Goal: Task Accomplishment & Management: Manage account settings

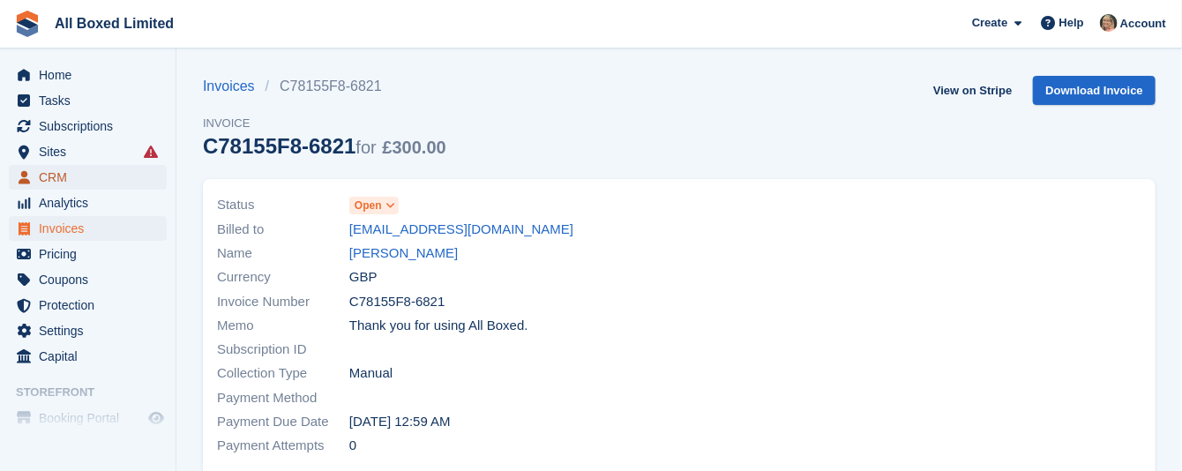
click at [56, 176] on span "CRM" at bounding box center [92, 177] width 106 height 25
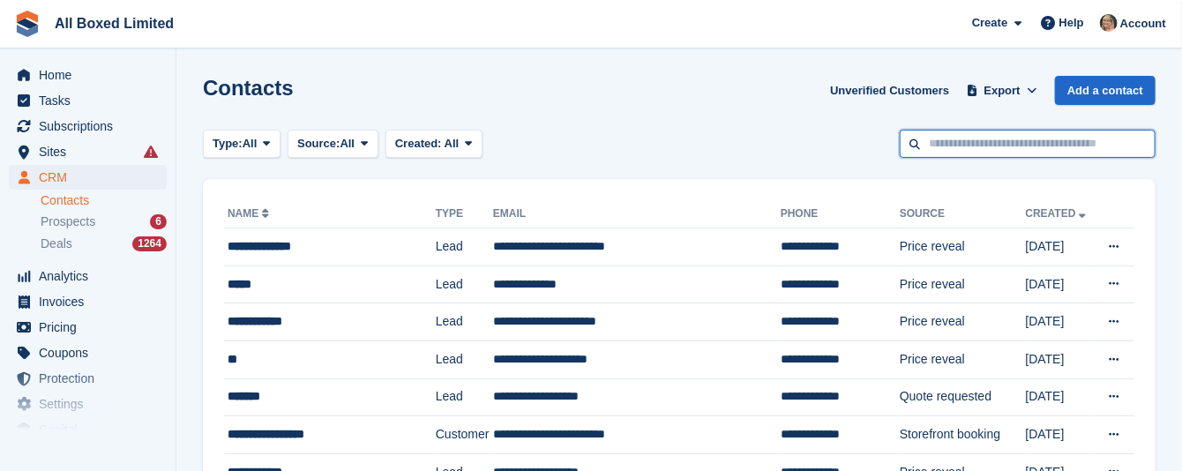
click at [935, 148] on input "text" at bounding box center [1028, 144] width 256 height 29
type input "*******"
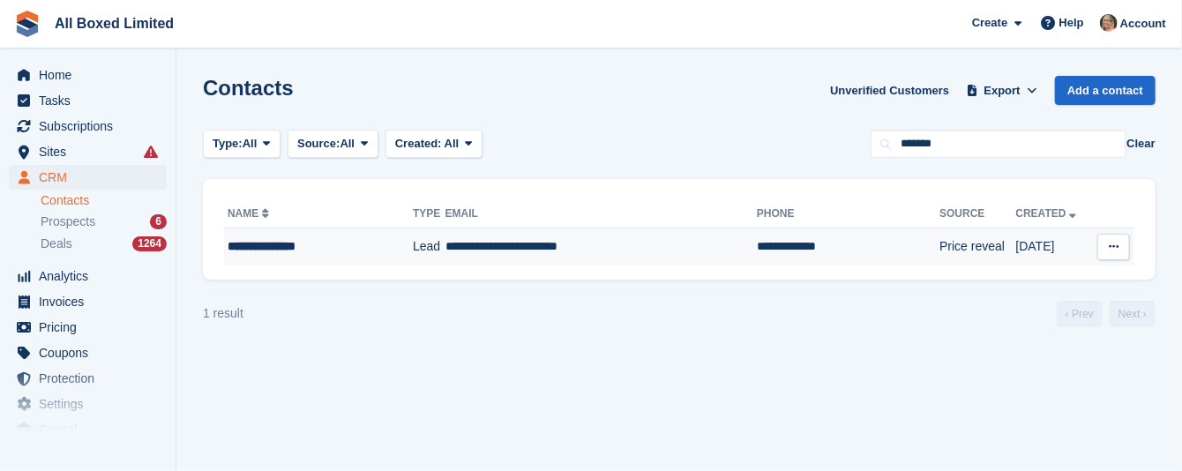
click at [529, 247] on td "**********" at bounding box center [601, 247] width 311 height 37
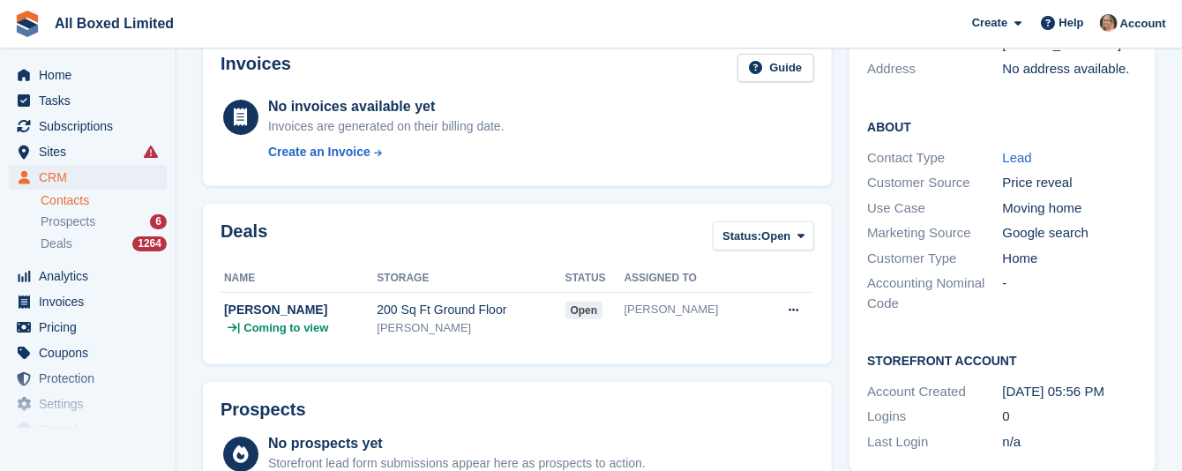
scroll to position [265, 0]
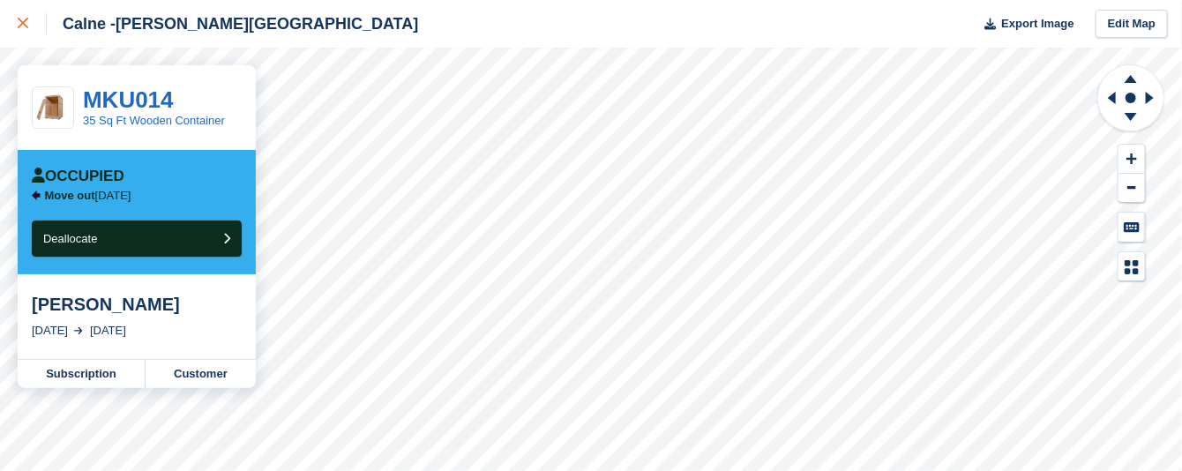
click at [23, 24] on icon at bounding box center [23, 23] width 11 height 11
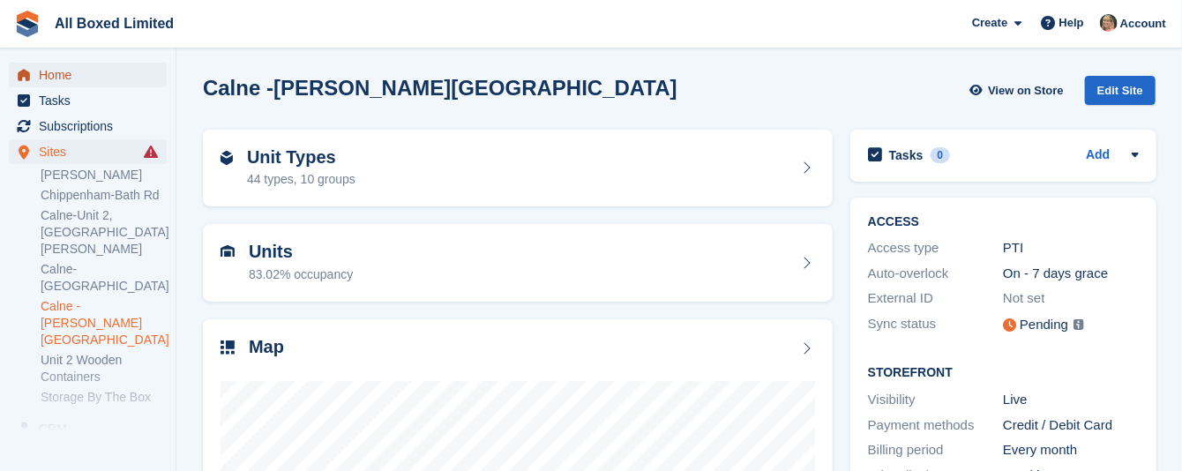
click at [56, 74] on span "Home" at bounding box center [92, 75] width 106 height 25
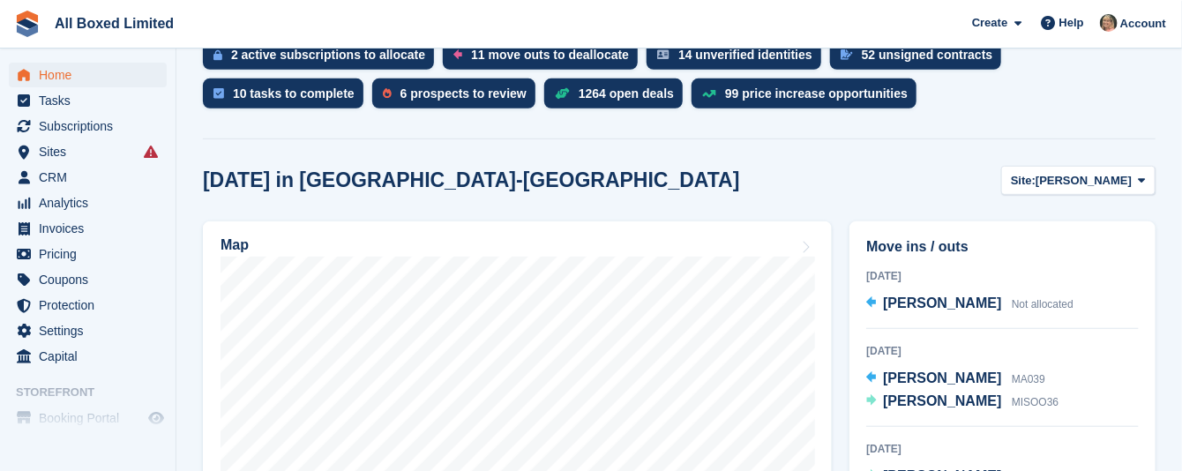
scroll to position [265, 0]
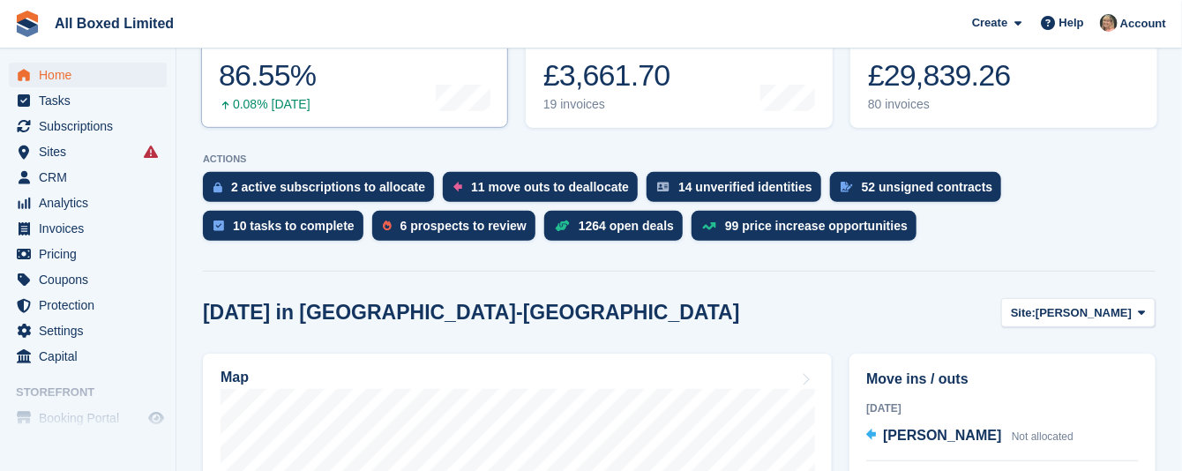
click at [247, 76] on div "86.55%" at bounding box center [267, 75] width 97 height 36
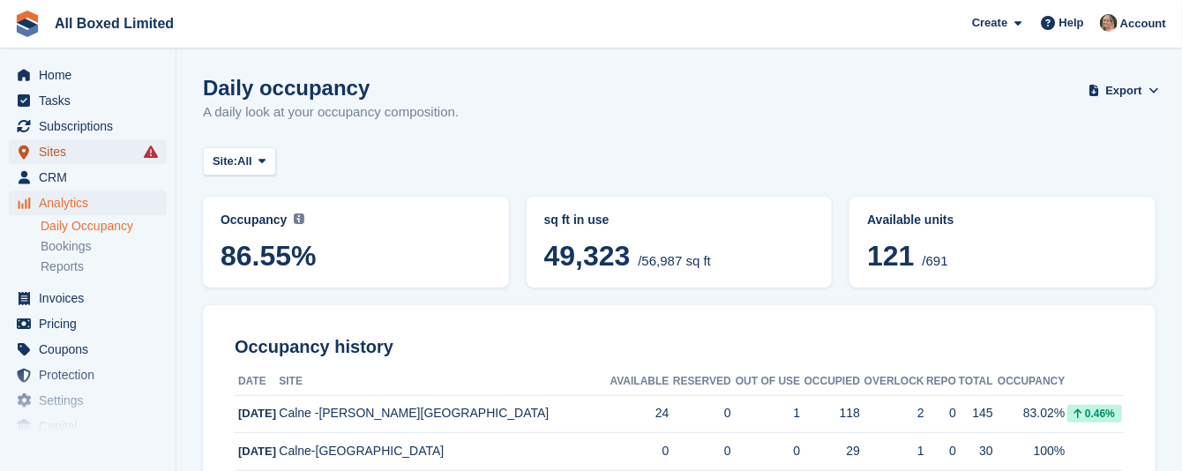
click at [51, 150] on span "Sites" at bounding box center [92, 151] width 106 height 25
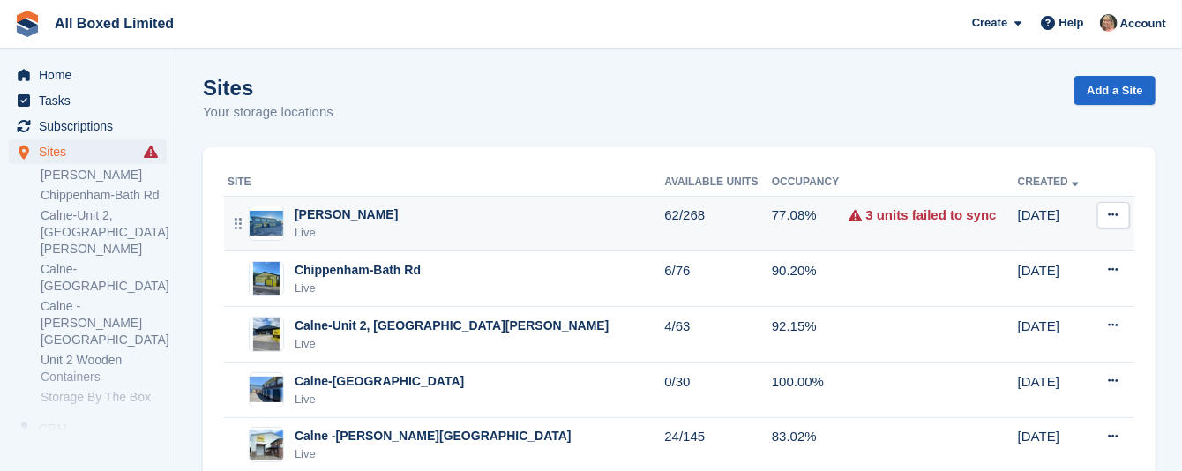
click at [341, 216] on div "[PERSON_NAME]" at bounding box center [346, 215] width 103 height 19
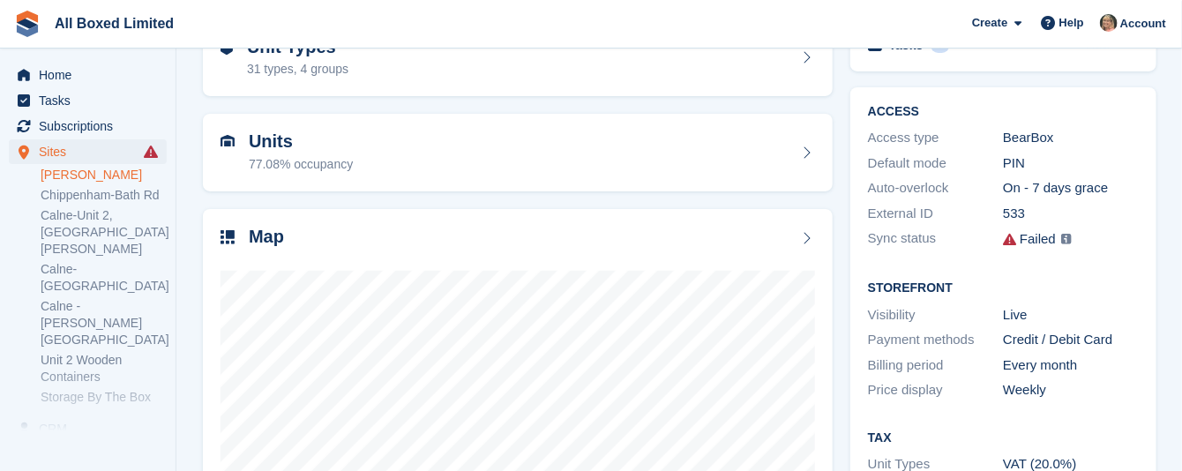
scroll to position [265, 0]
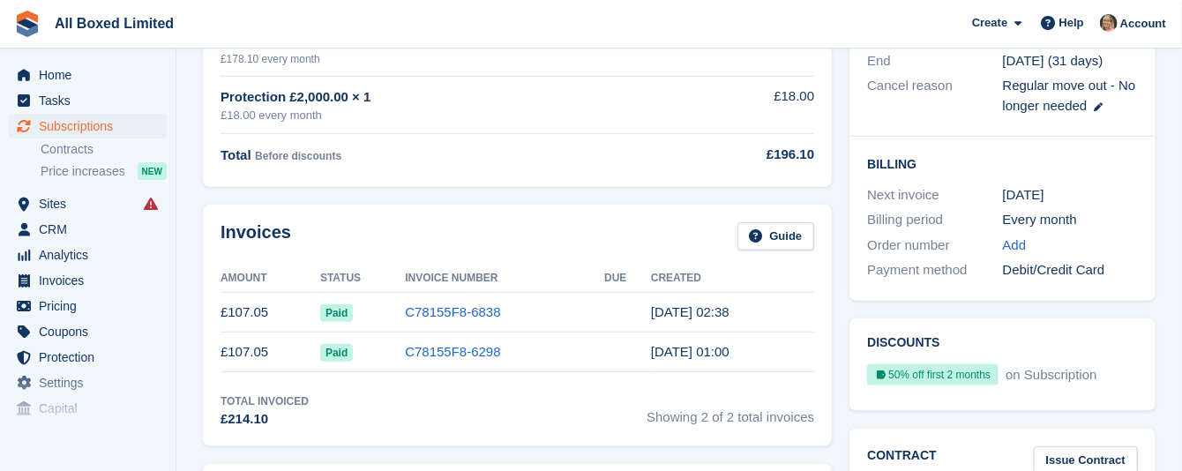
scroll to position [397, 0]
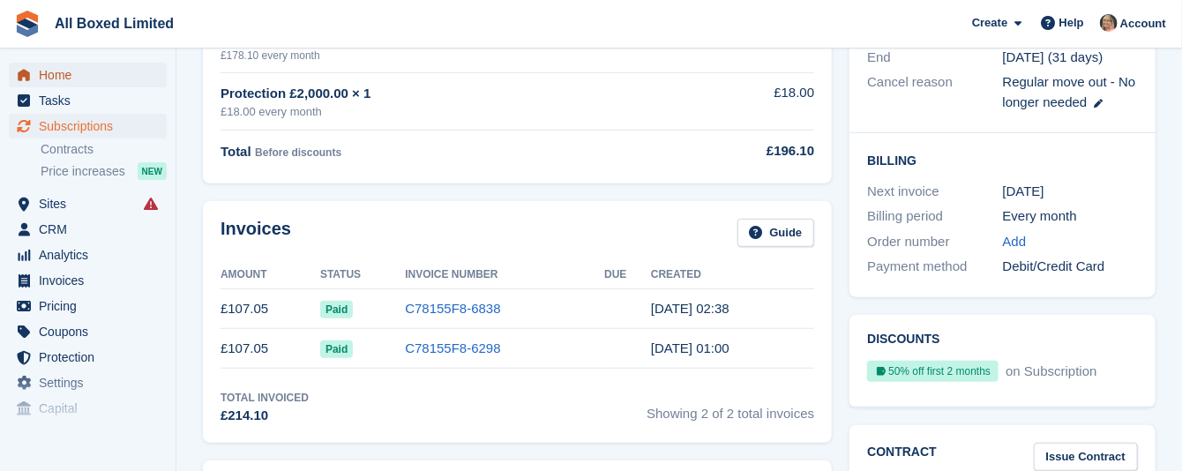
click at [49, 73] on span "Home" at bounding box center [92, 75] width 106 height 25
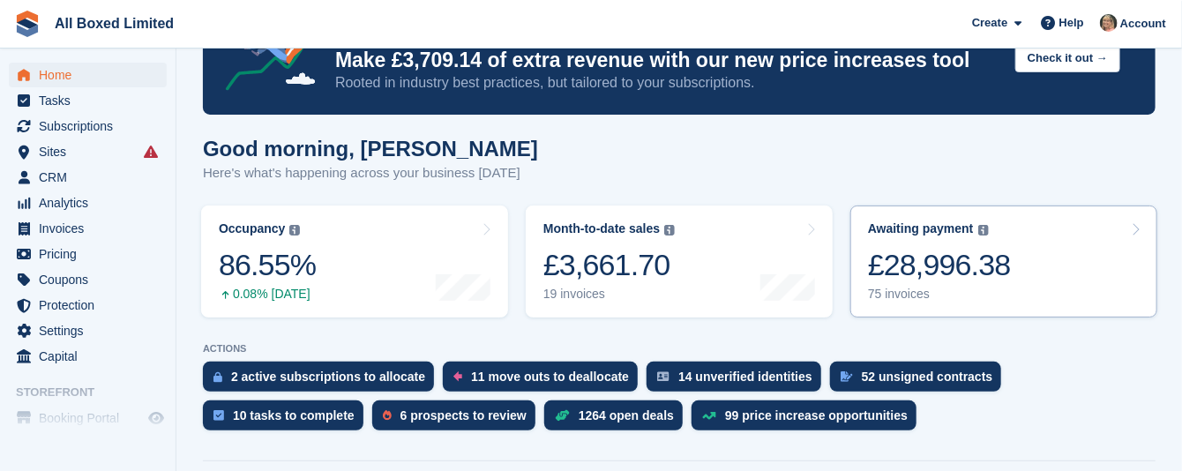
scroll to position [132, 0]
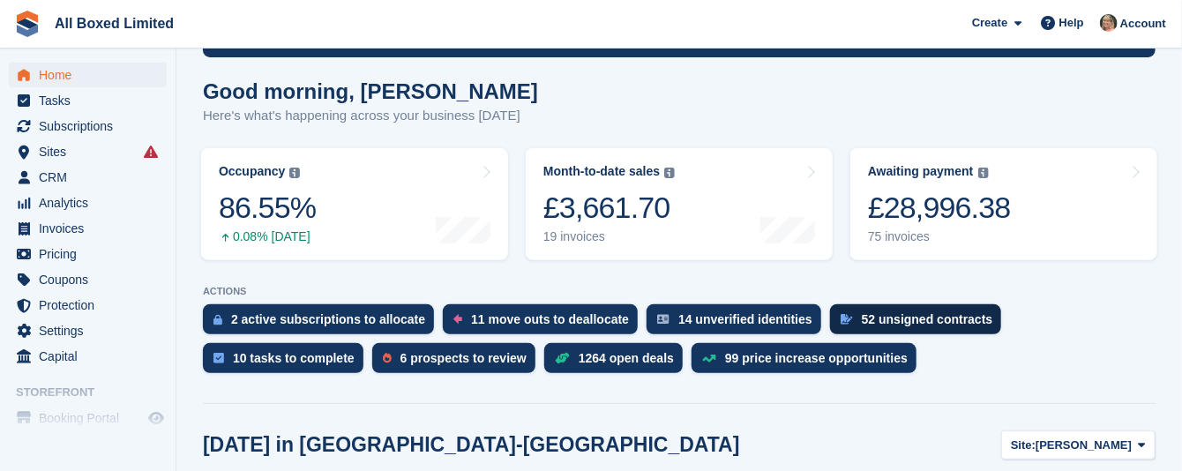
click at [862, 312] on div "52 unsigned contracts" at bounding box center [927, 319] width 131 height 14
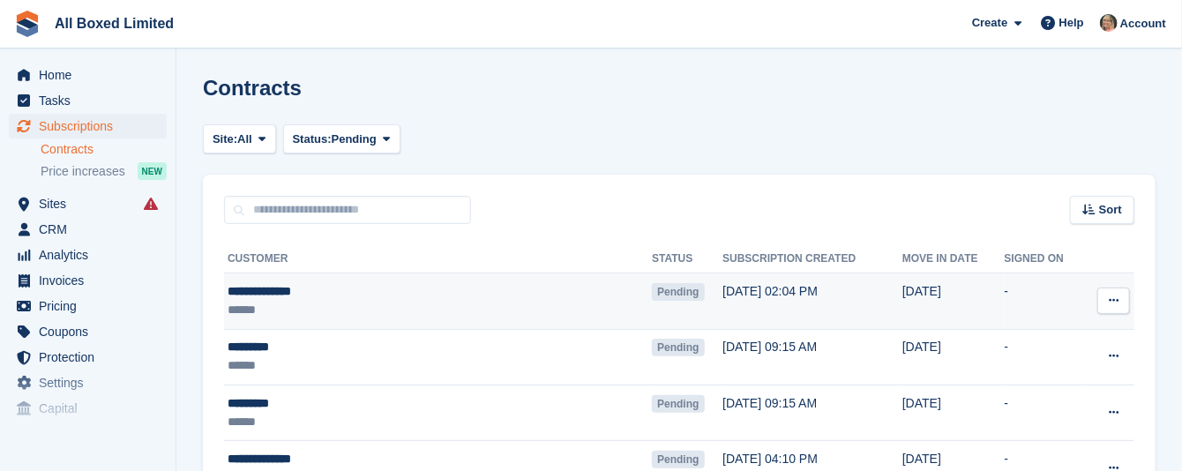
click at [1111, 297] on icon at bounding box center [1114, 300] width 10 height 11
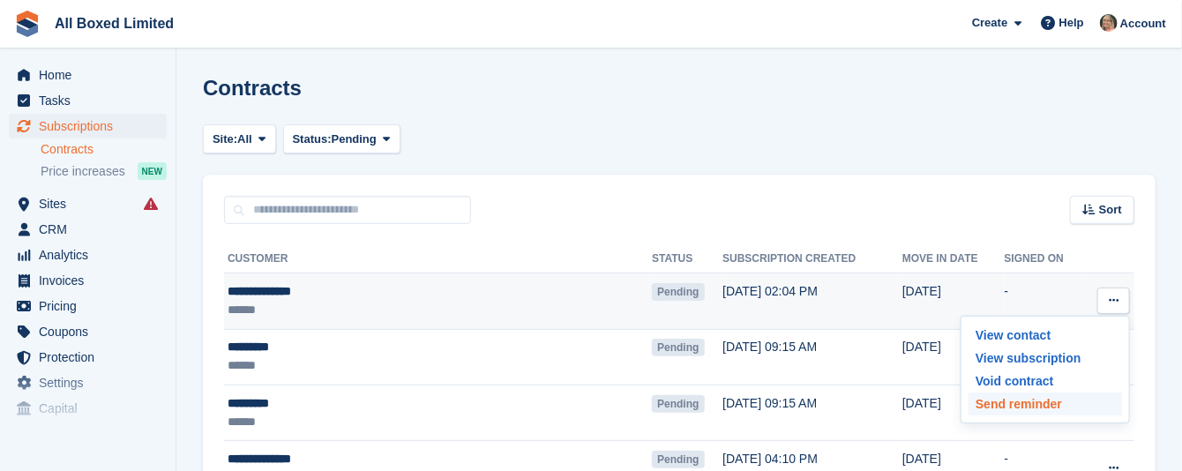
click at [1049, 407] on p "Send reminder" at bounding box center [1046, 404] width 154 height 23
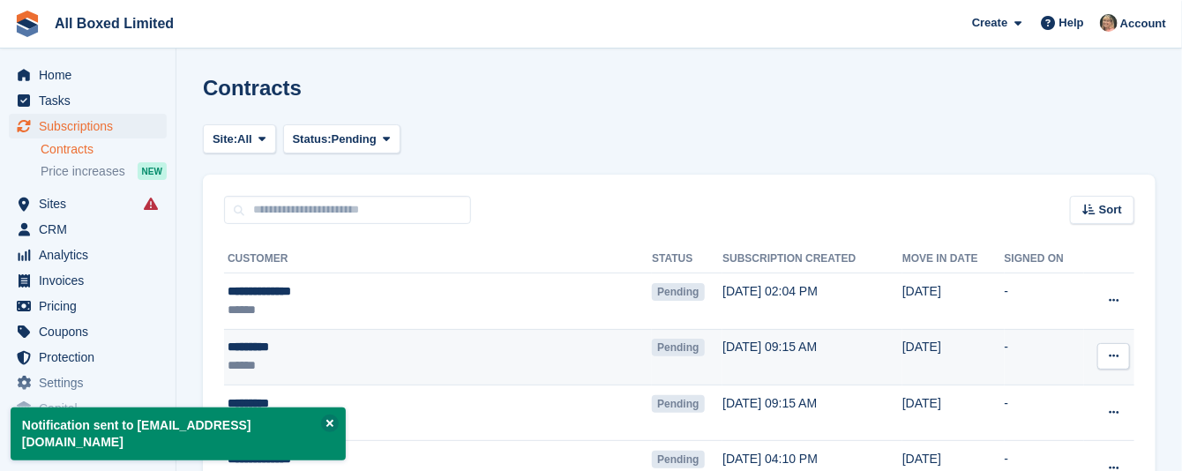
click at [1113, 356] on icon at bounding box center [1114, 355] width 10 height 11
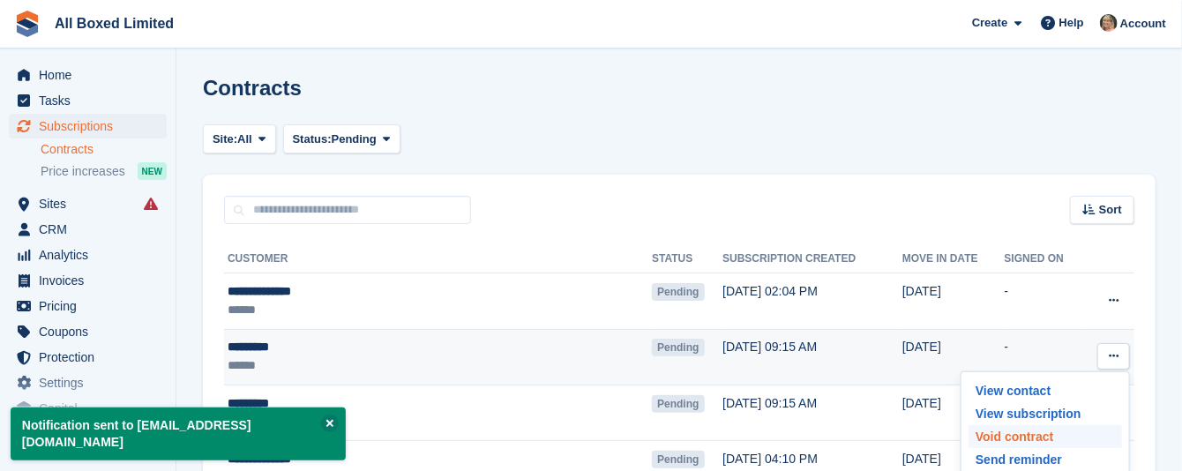
click at [1039, 434] on p "Void contract" at bounding box center [1046, 436] width 154 height 23
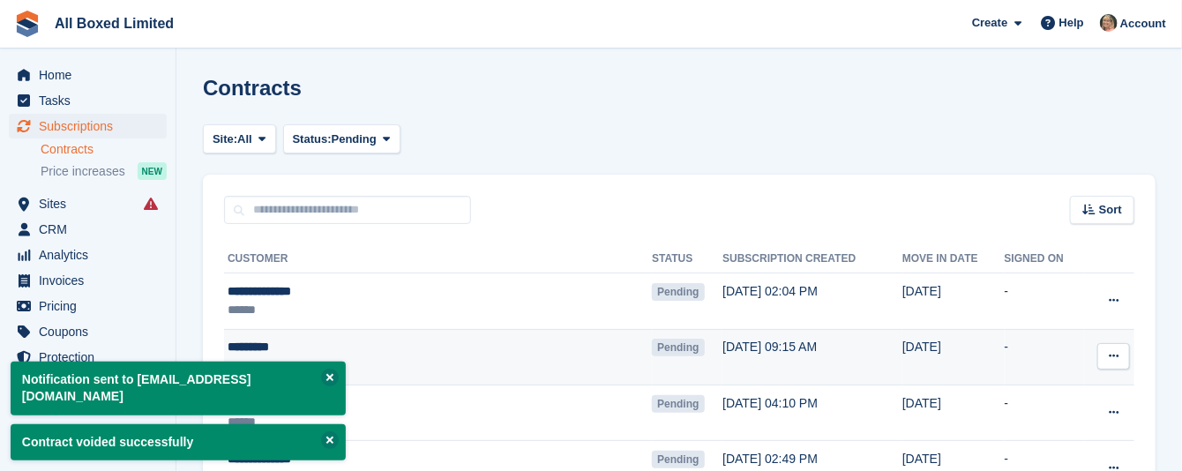
click at [1119, 356] on icon at bounding box center [1114, 355] width 10 height 11
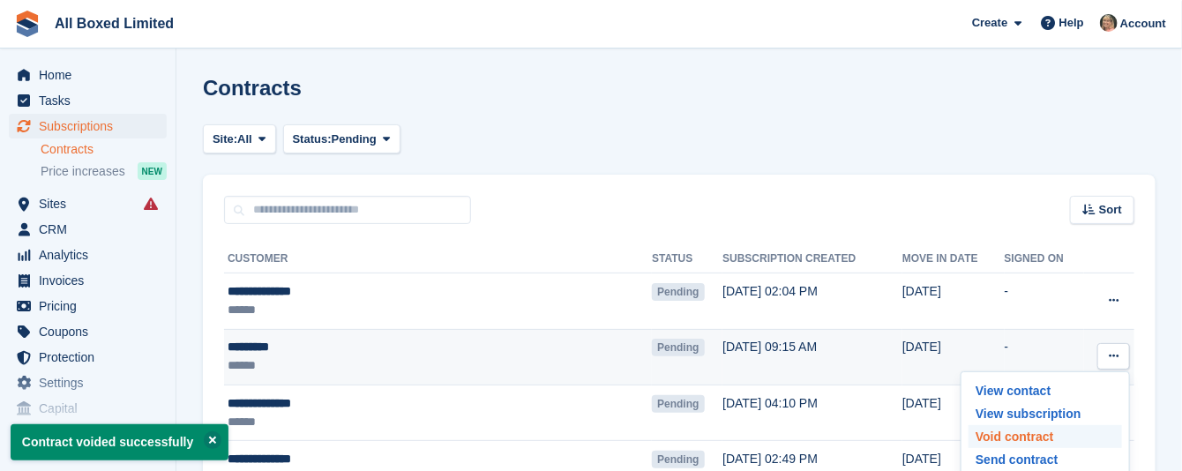
click at [1002, 436] on p "Void contract" at bounding box center [1046, 436] width 154 height 23
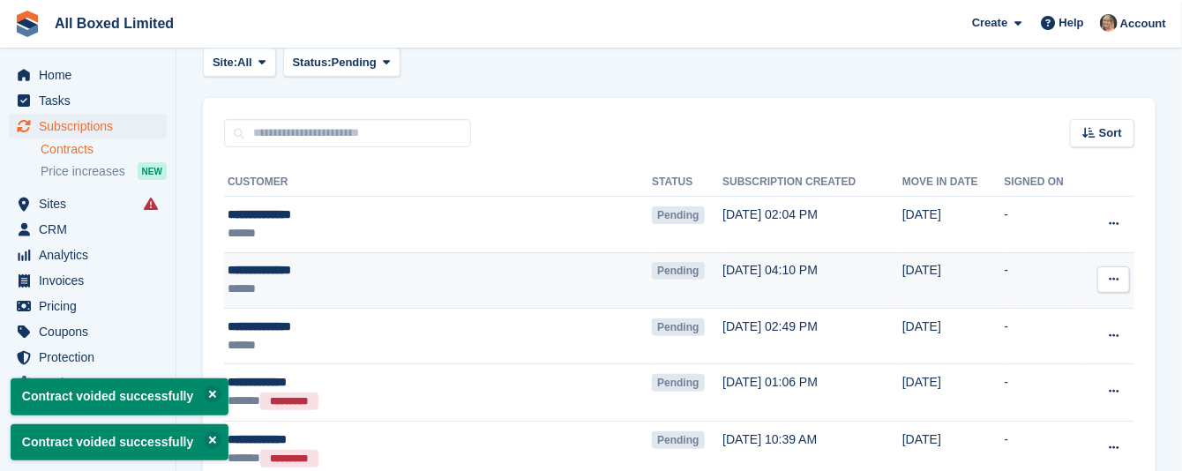
scroll to position [132, 0]
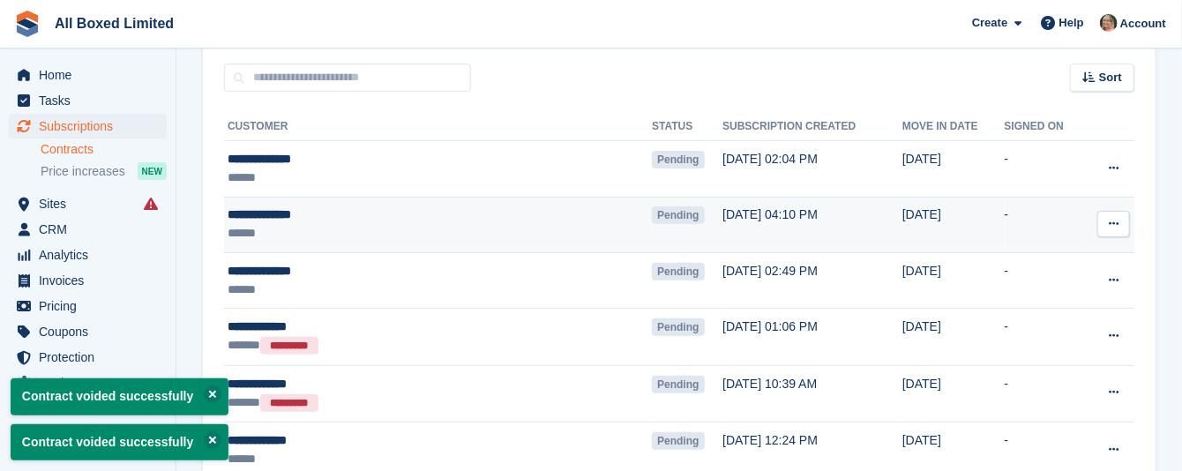
click at [1116, 221] on icon at bounding box center [1114, 223] width 10 height 11
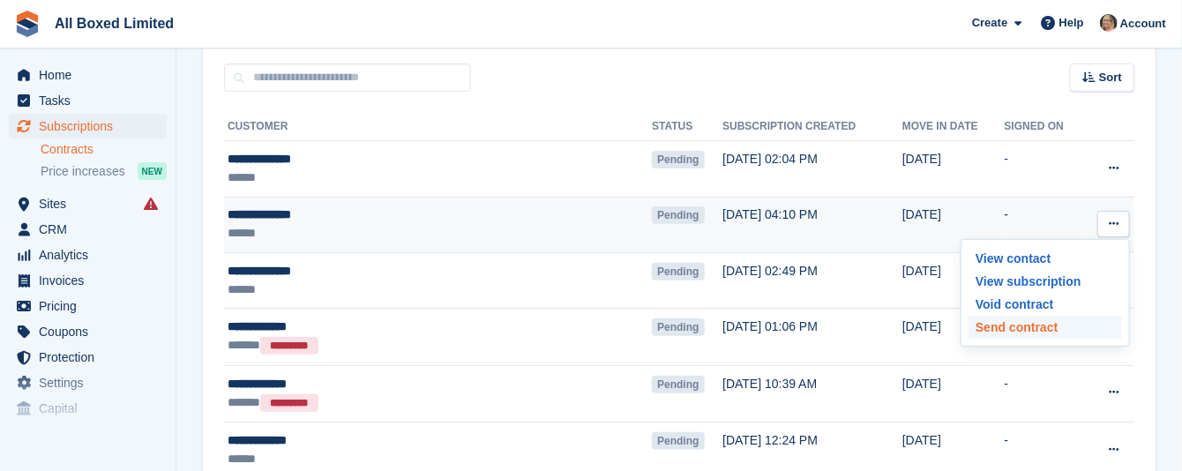
click at [988, 326] on p "Send contract" at bounding box center [1046, 327] width 154 height 23
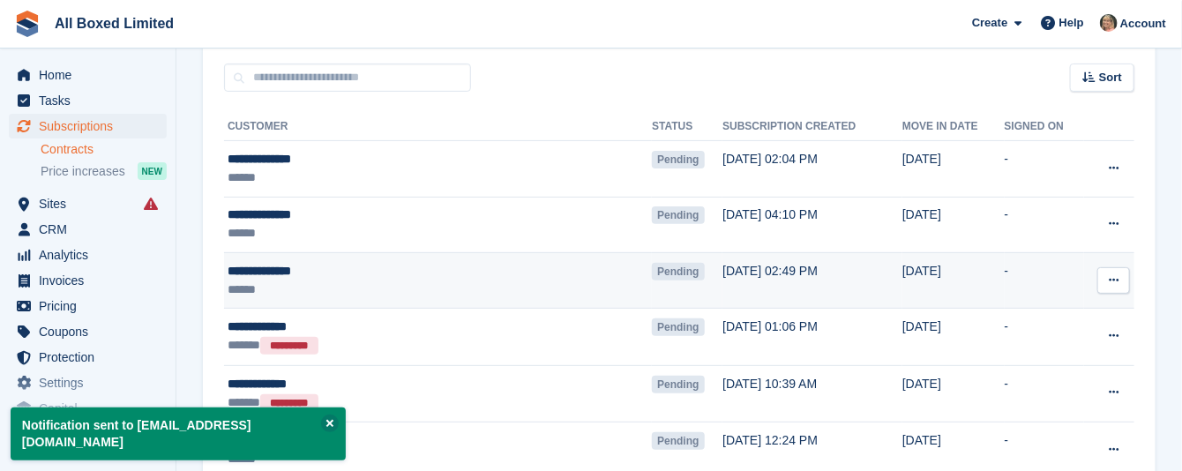
click at [1114, 278] on icon at bounding box center [1114, 279] width 10 height 11
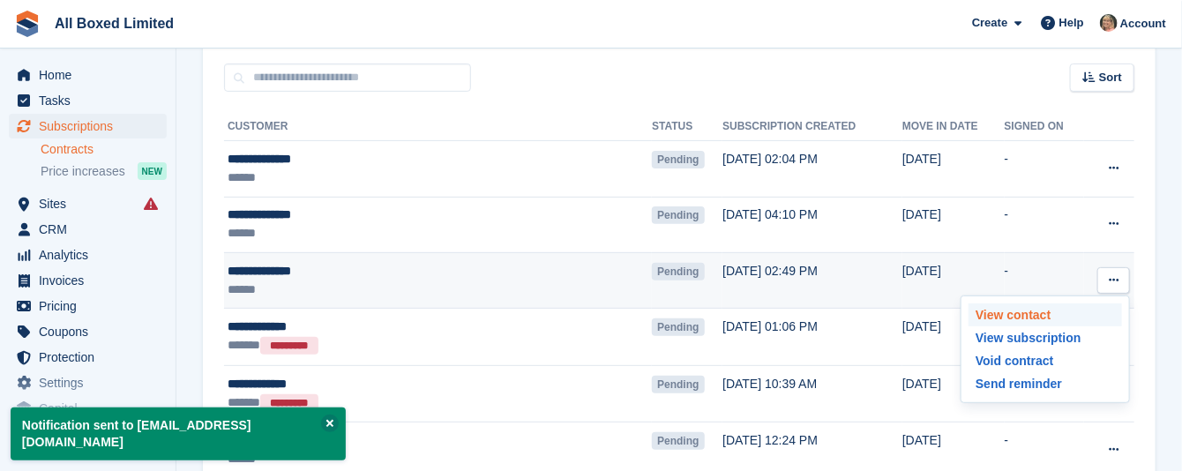
click at [991, 314] on p "View contact" at bounding box center [1046, 315] width 154 height 23
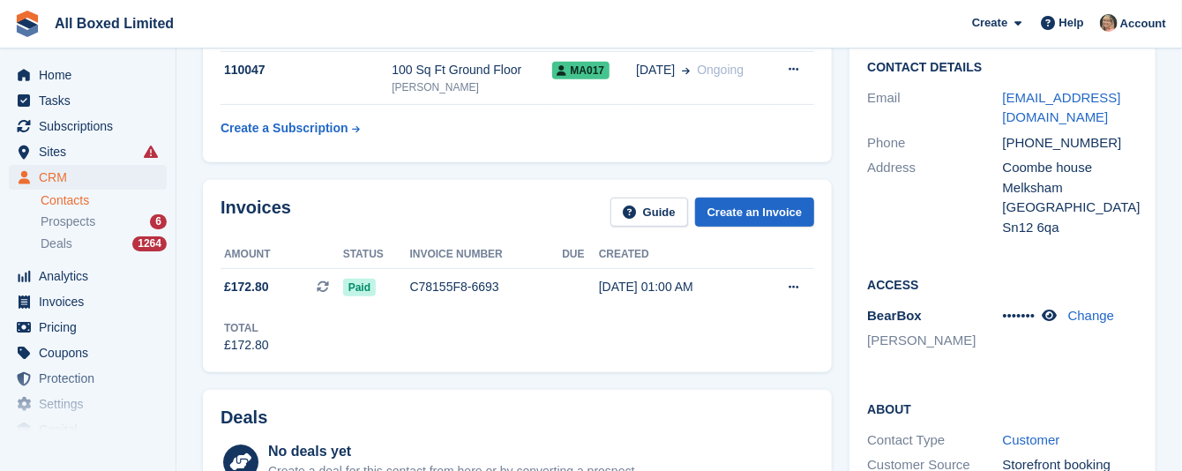
scroll to position [265, 0]
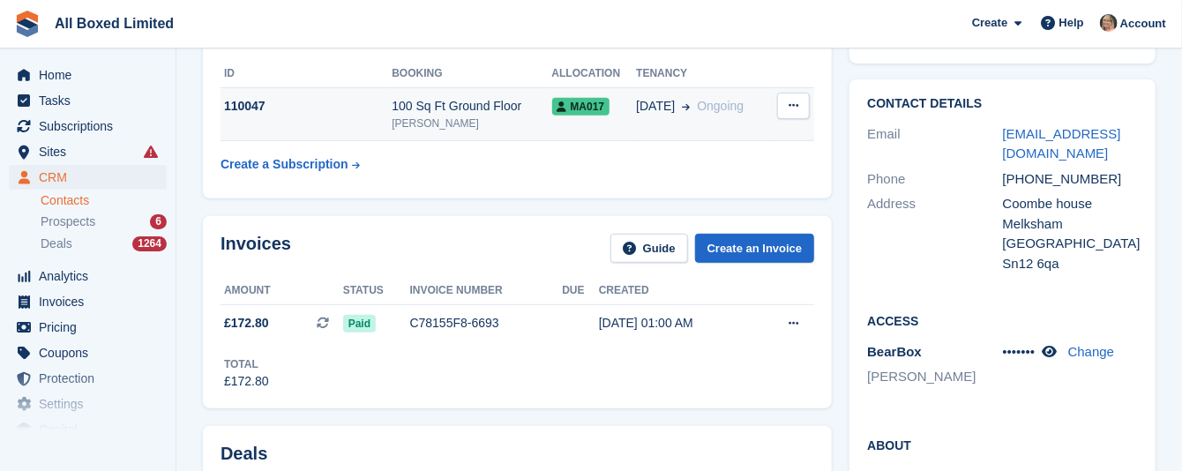
click at [238, 101] on div "110047" at bounding box center [306, 106] width 171 height 19
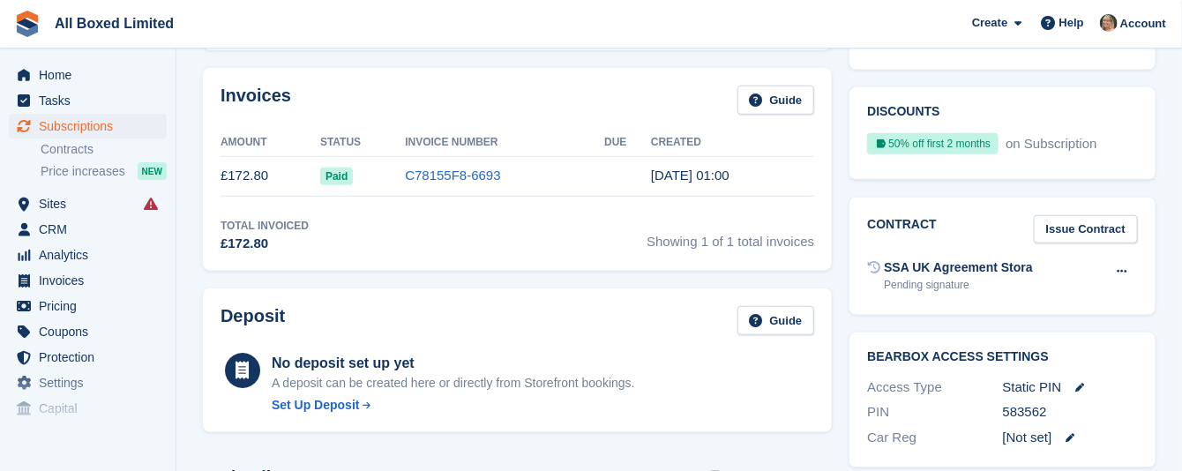
scroll to position [662, 0]
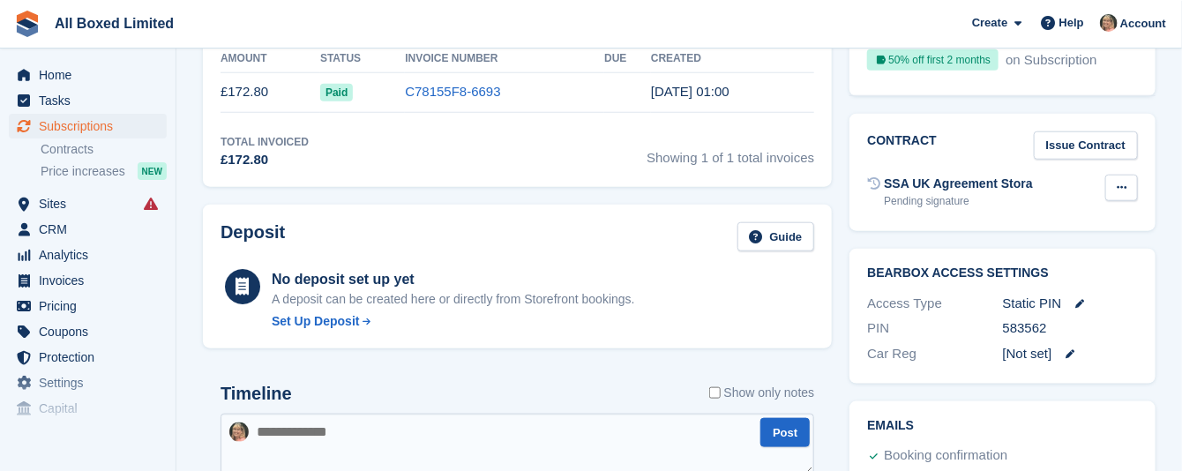
click at [1120, 182] on icon at bounding box center [1122, 187] width 10 height 11
click at [1024, 234] on p "Send reminder" at bounding box center [1054, 245] width 154 height 23
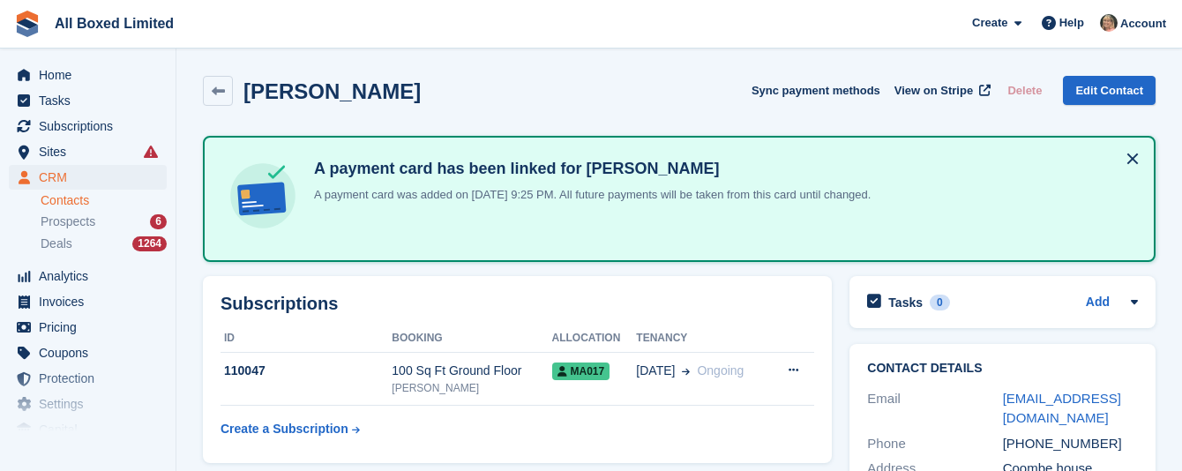
scroll to position [265, 0]
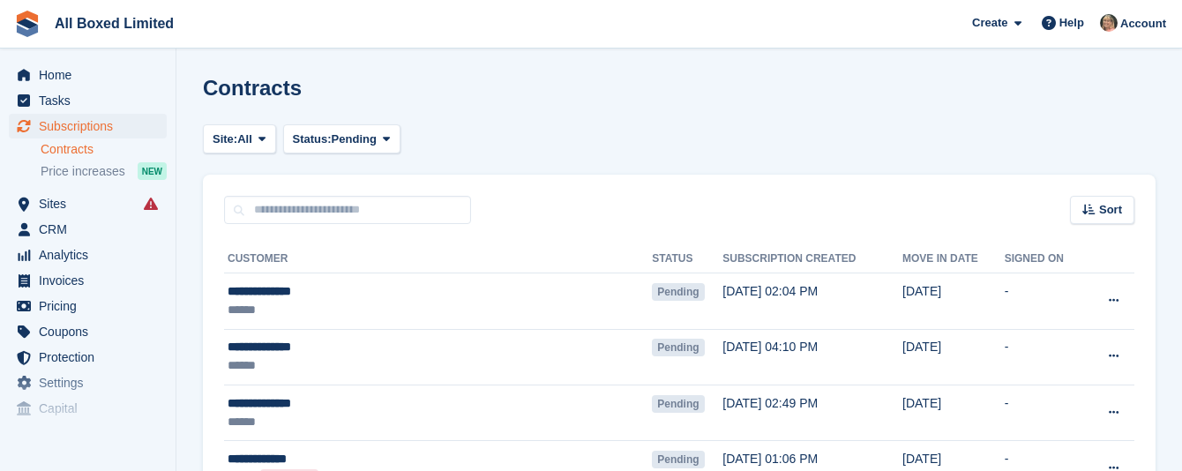
scroll to position [132, 0]
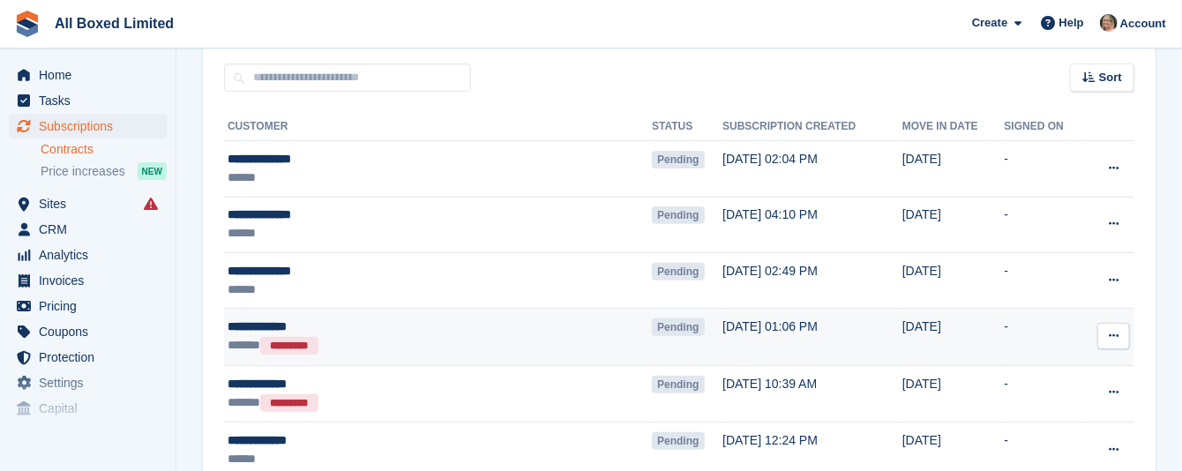
click at [1115, 334] on icon at bounding box center [1114, 335] width 10 height 11
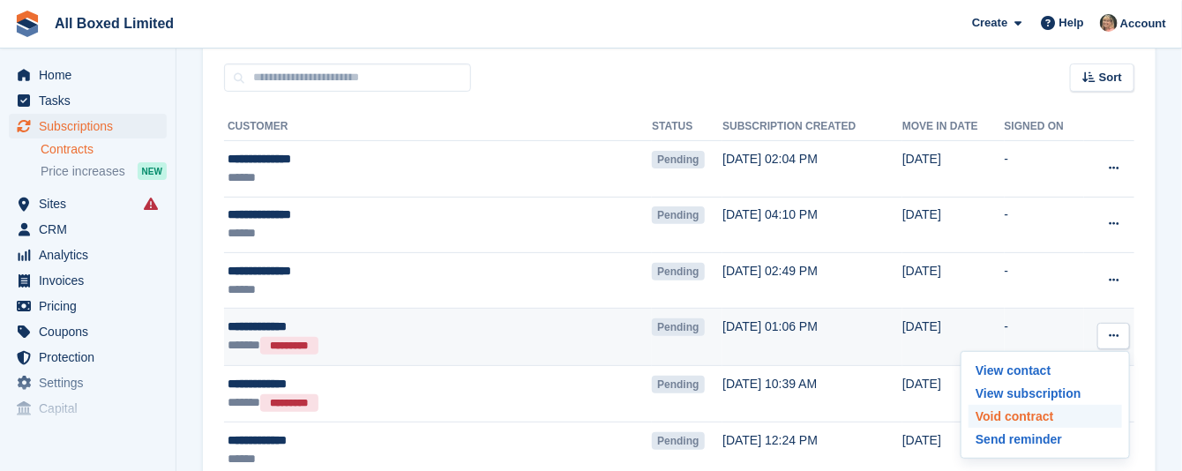
click at [1031, 416] on p "Void contract" at bounding box center [1046, 416] width 154 height 23
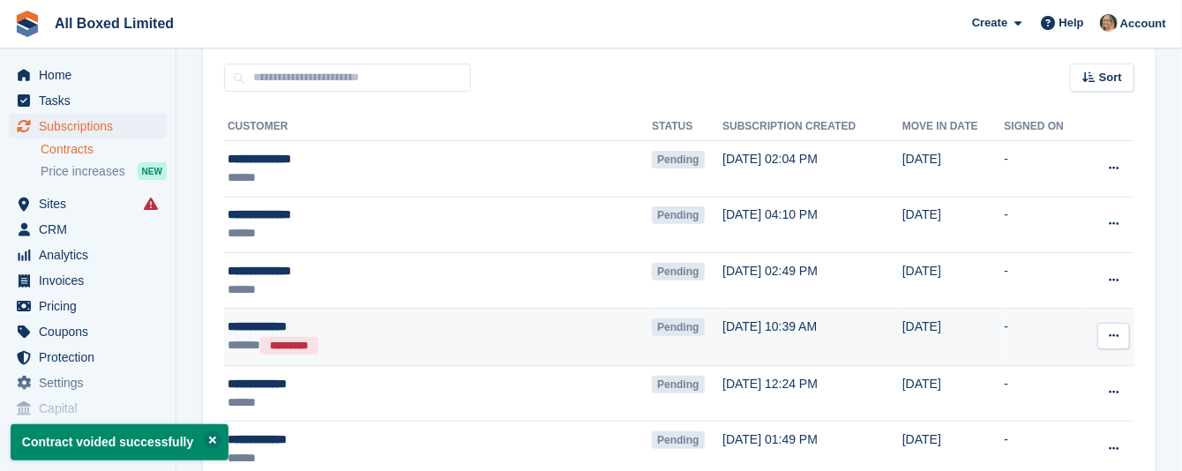
click at [1116, 337] on icon at bounding box center [1114, 335] width 10 height 11
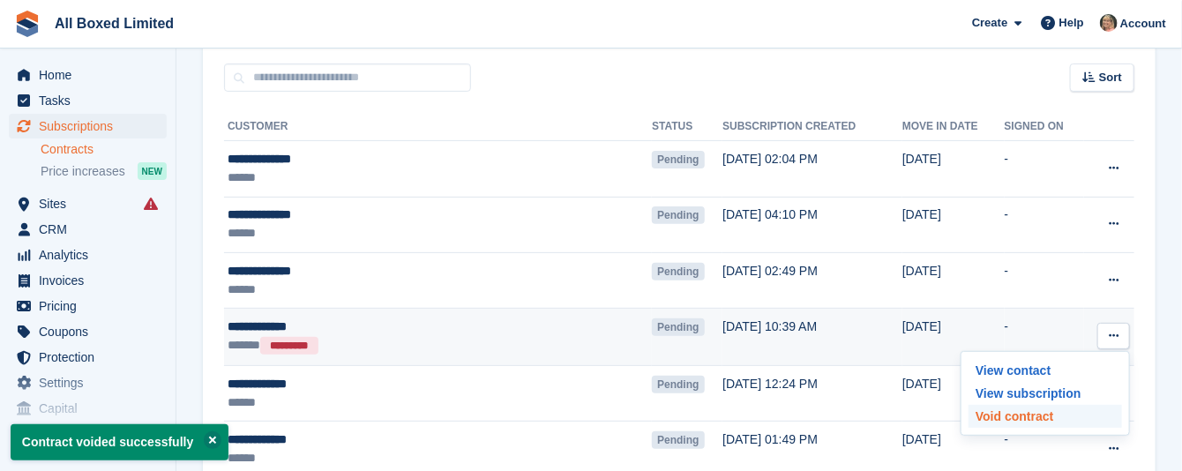
click at [1002, 417] on p "Void contract" at bounding box center [1046, 416] width 154 height 23
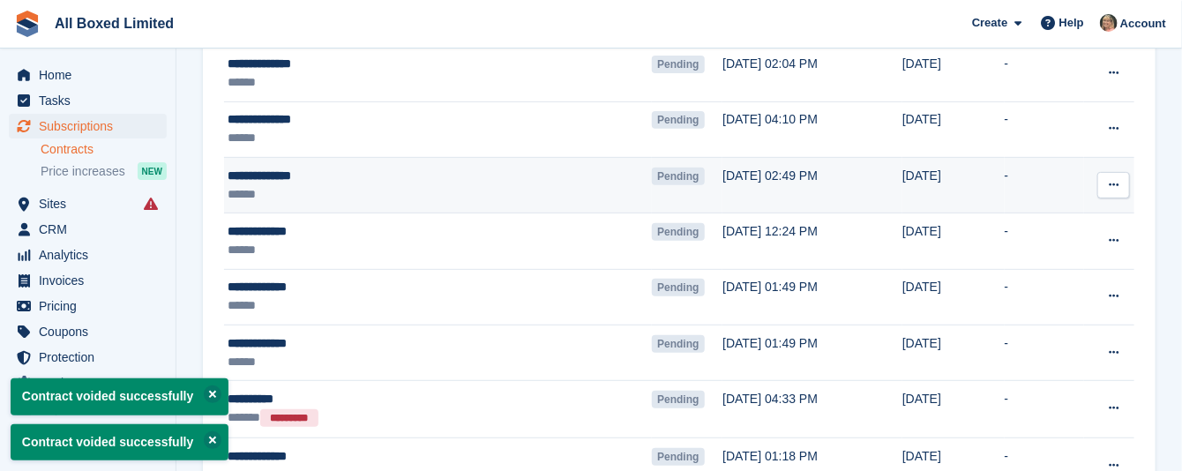
scroll to position [265, 0]
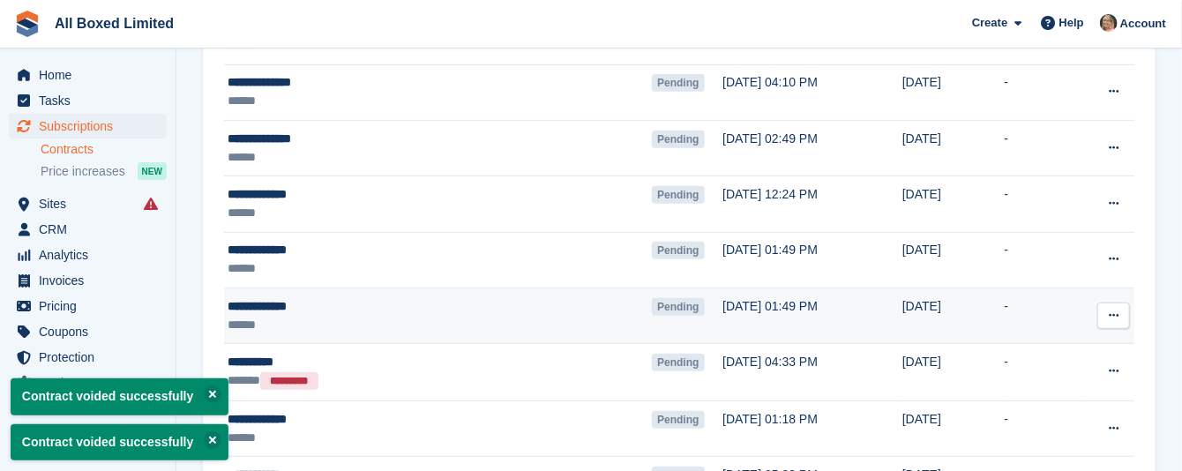
click at [1114, 316] on icon at bounding box center [1114, 315] width 10 height 11
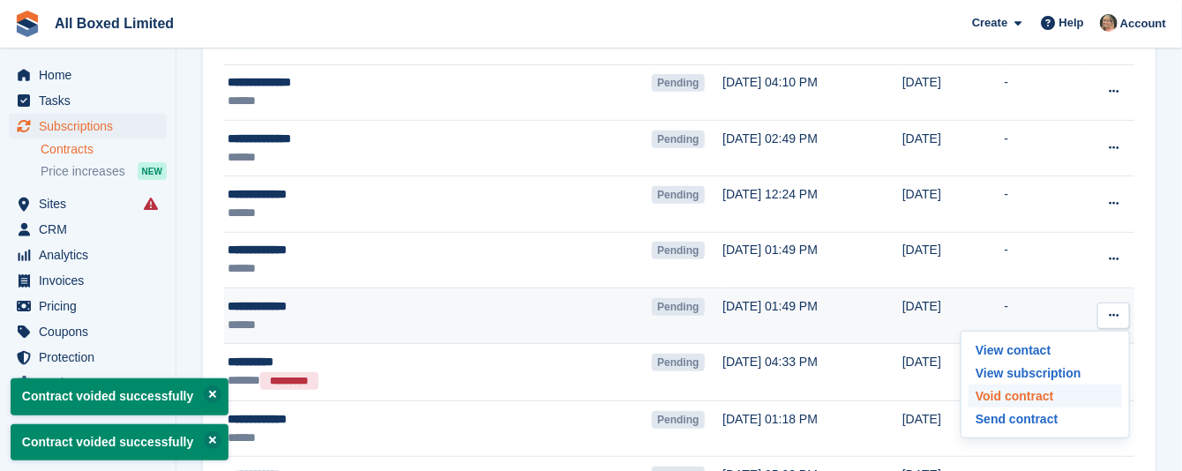
click at [986, 397] on p "Void contract" at bounding box center [1046, 396] width 154 height 23
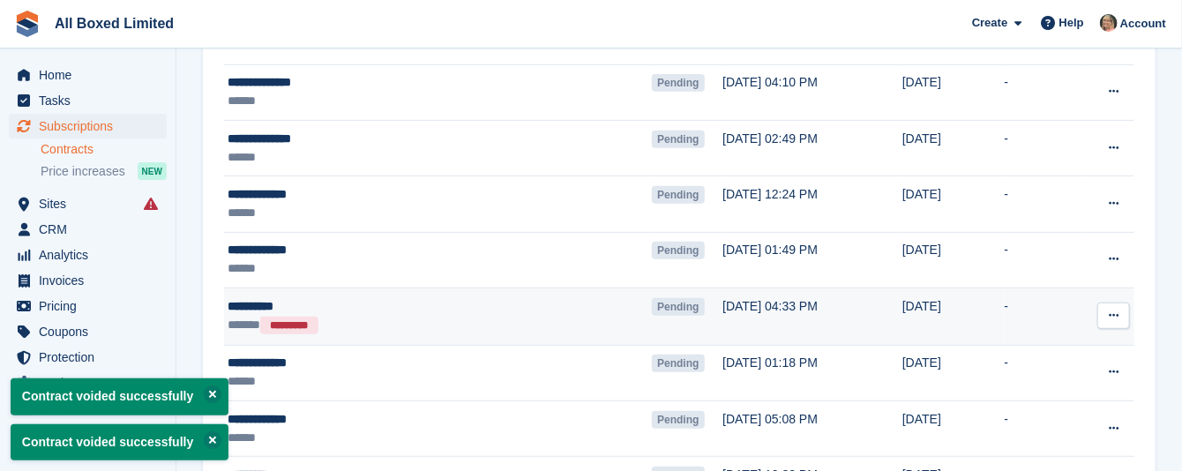
click at [1109, 312] on icon at bounding box center [1114, 315] width 10 height 11
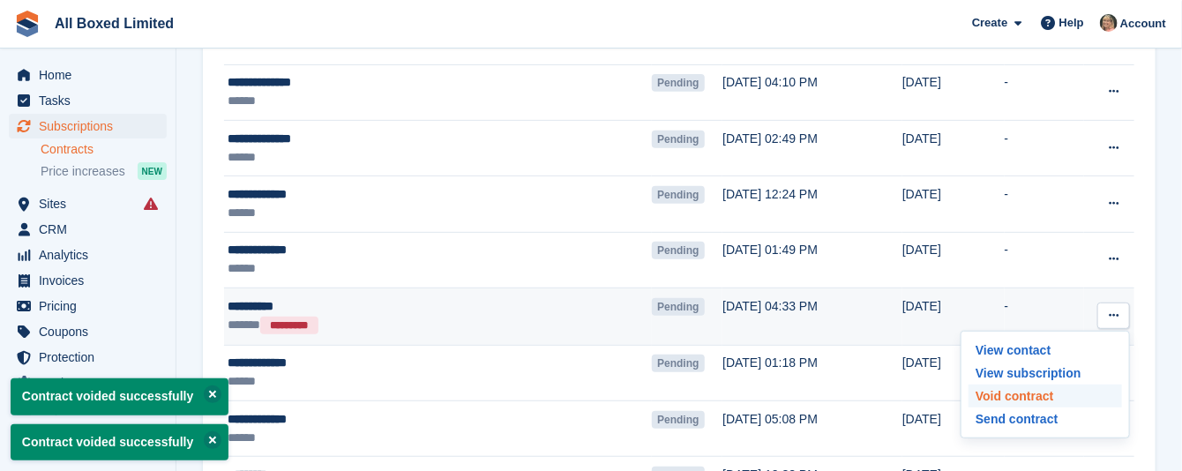
click at [1028, 398] on p "Void contract" at bounding box center [1046, 396] width 154 height 23
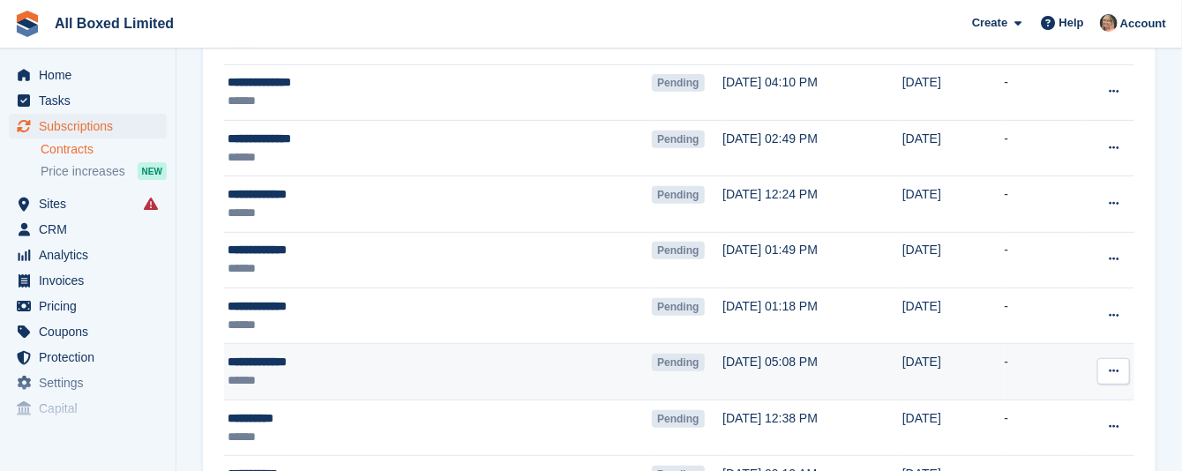
click at [1115, 371] on icon at bounding box center [1114, 370] width 10 height 11
click at [1036, 451] on p "Void contract" at bounding box center [1046, 451] width 154 height 23
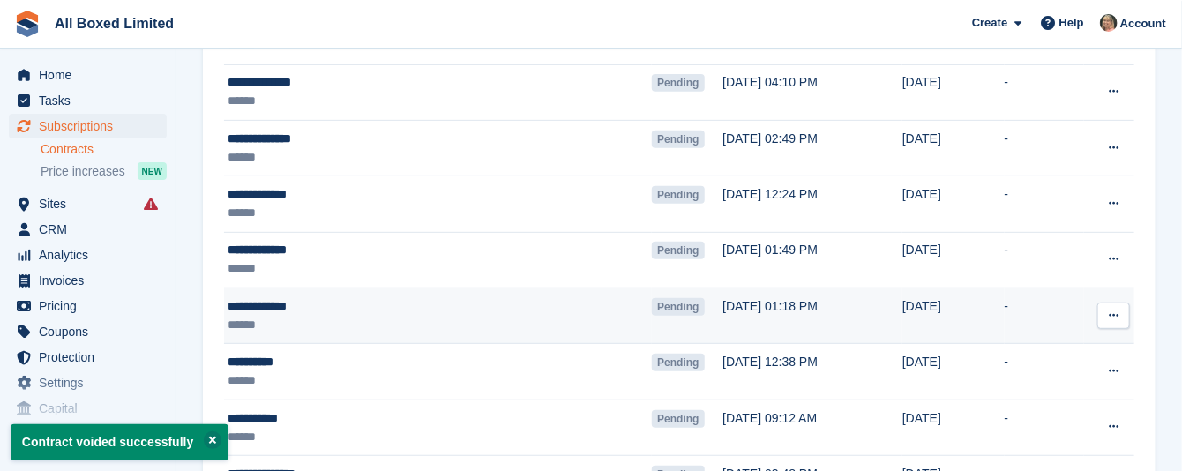
click at [1114, 316] on icon at bounding box center [1114, 315] width 10 height 11
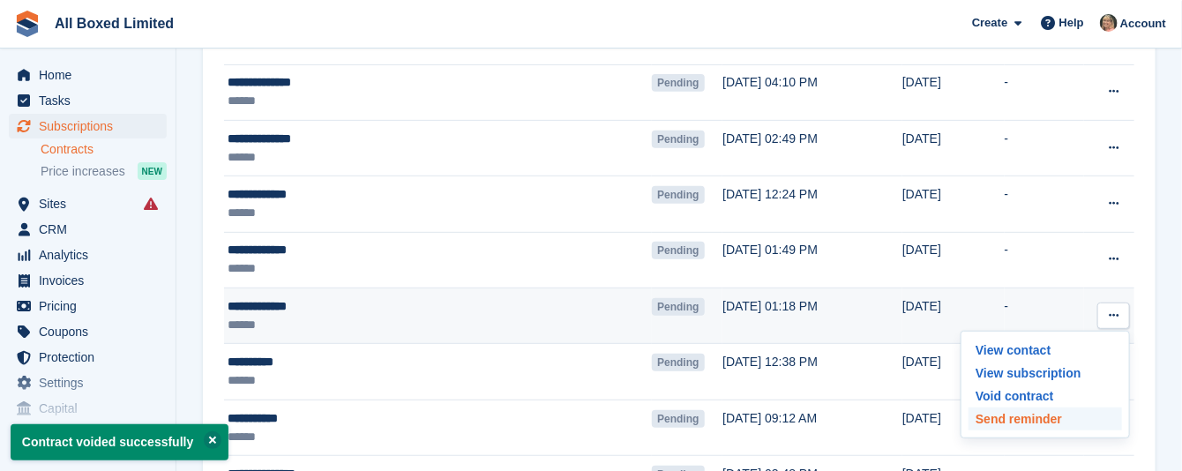
click at [1035, 422] on p "Send reminder" at bounding box center [1046, 419] width 154 height 23
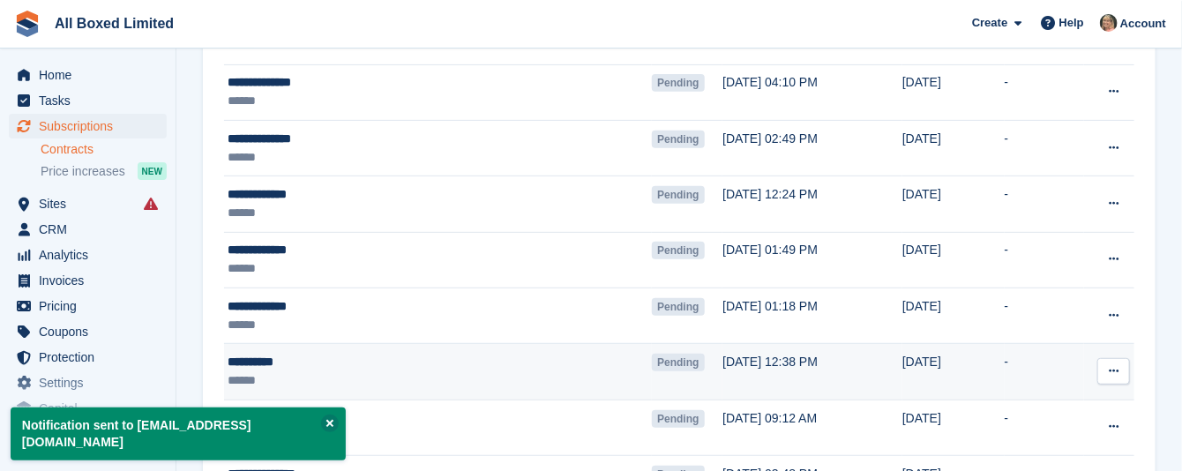
click at [1113, 367] on icon at bounding box center [1114, 370] width 10 height 11
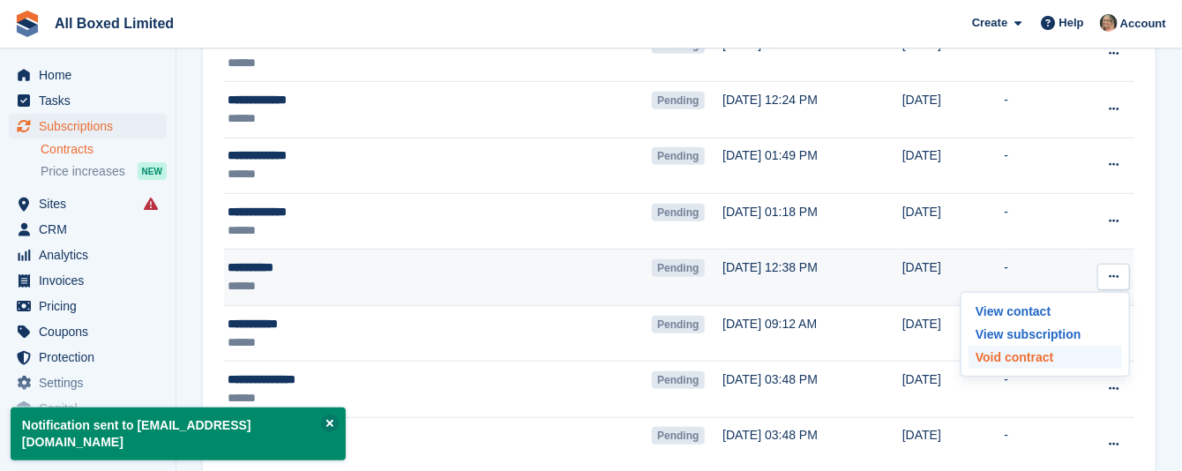
scroll to position [397, 0]
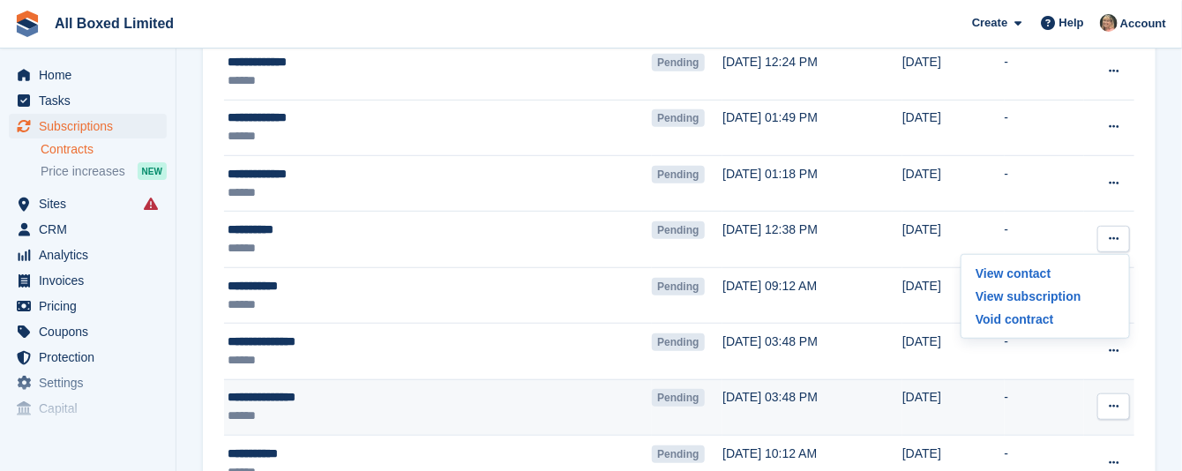
click at [1110, 405] on icon at bounding box center [1114, 406] width 10 height 11
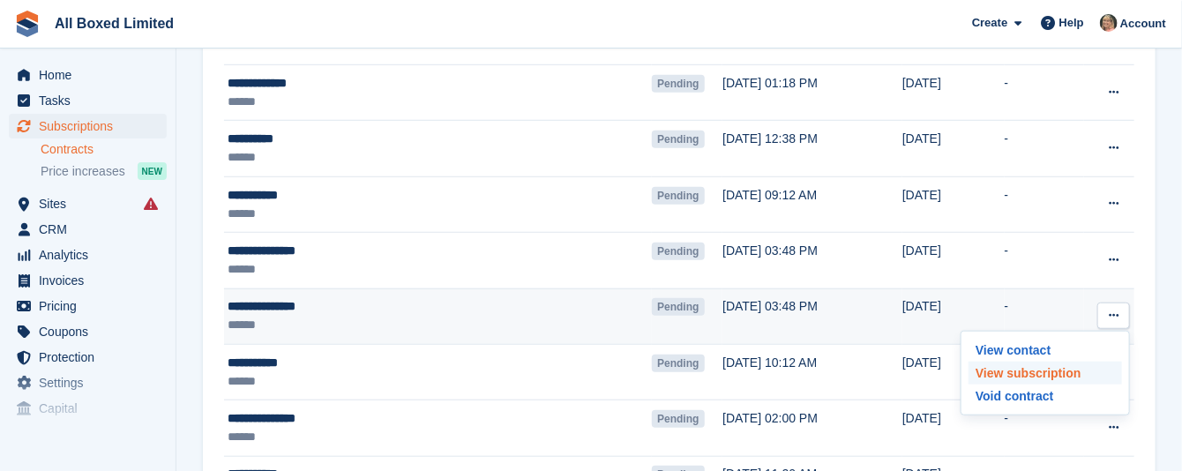
scroll to position [529, 0]
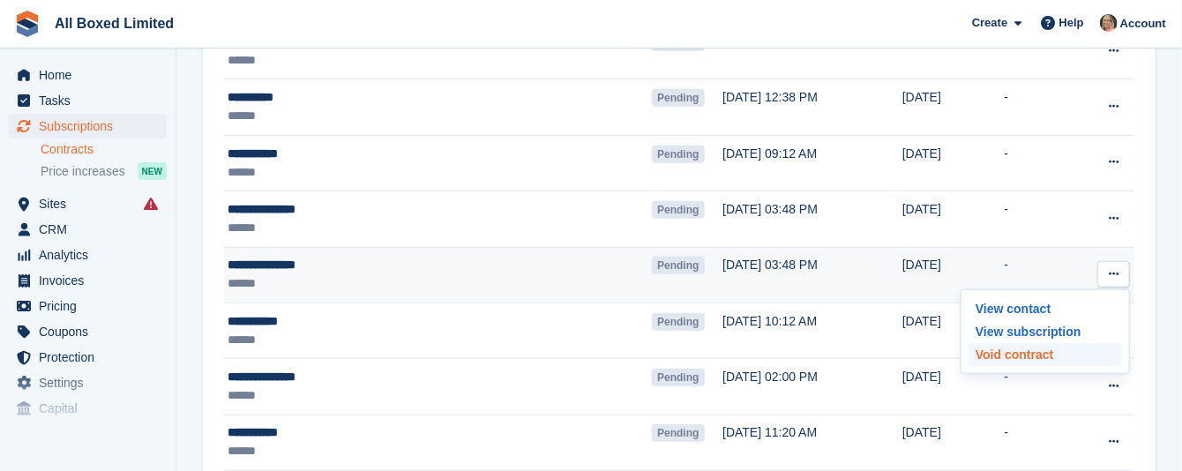
click at [1005, 361] on p "Void contract" at bounding box center [1046, 354] width 154 height 23
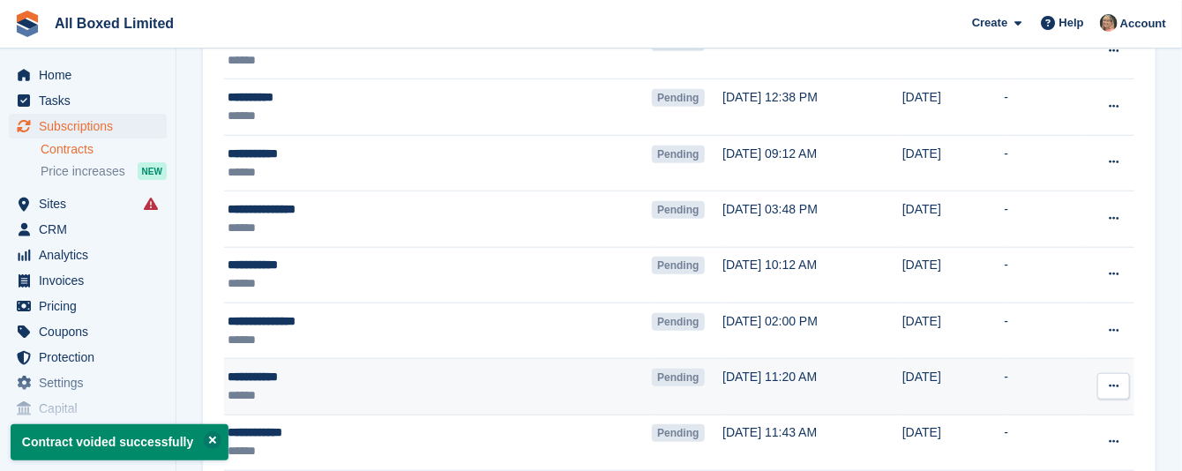
click at [1113, 386] on icon at bounding box center [1114, 385] width 10 height 11
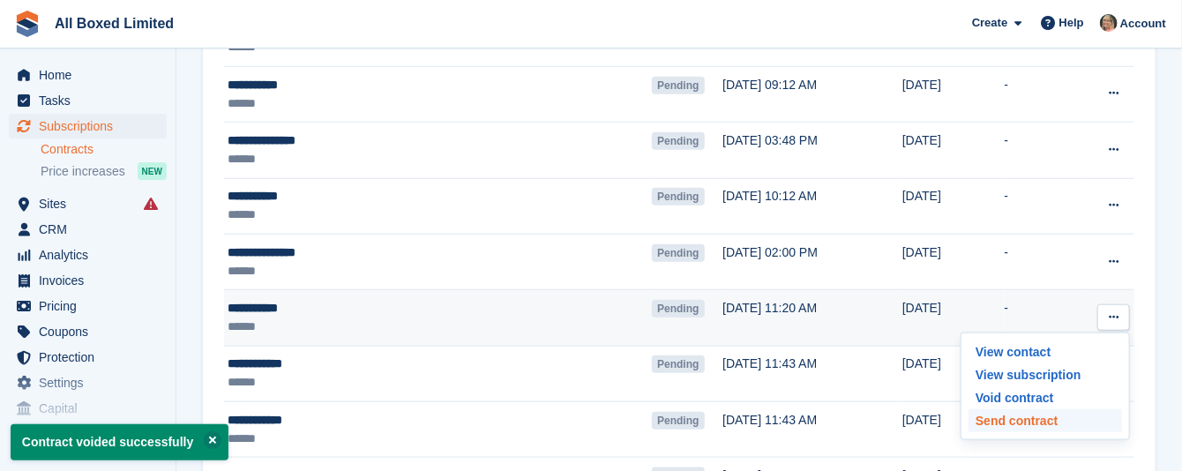
scroll to position [662, 0]
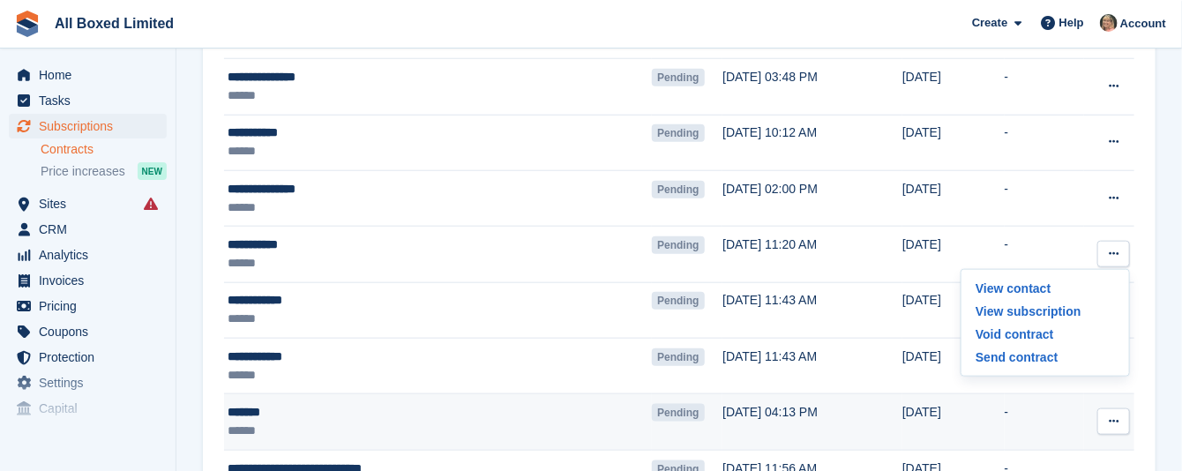
click at [1005, 400] on td "-" at bounding box center [1045, 422] width 80 height 56
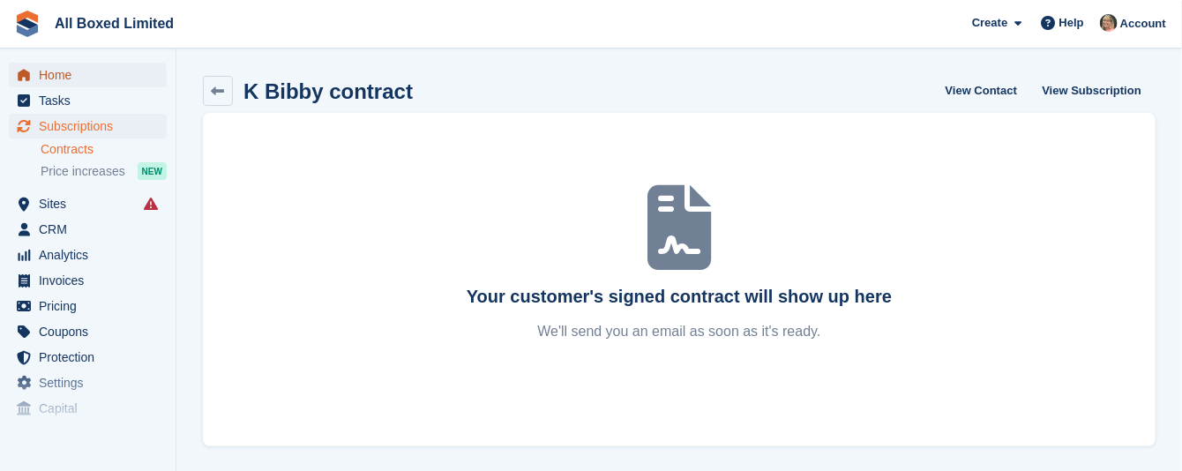
click at [47, 74] on span "Home" at bounding box center [92, 75] width 106 height 25
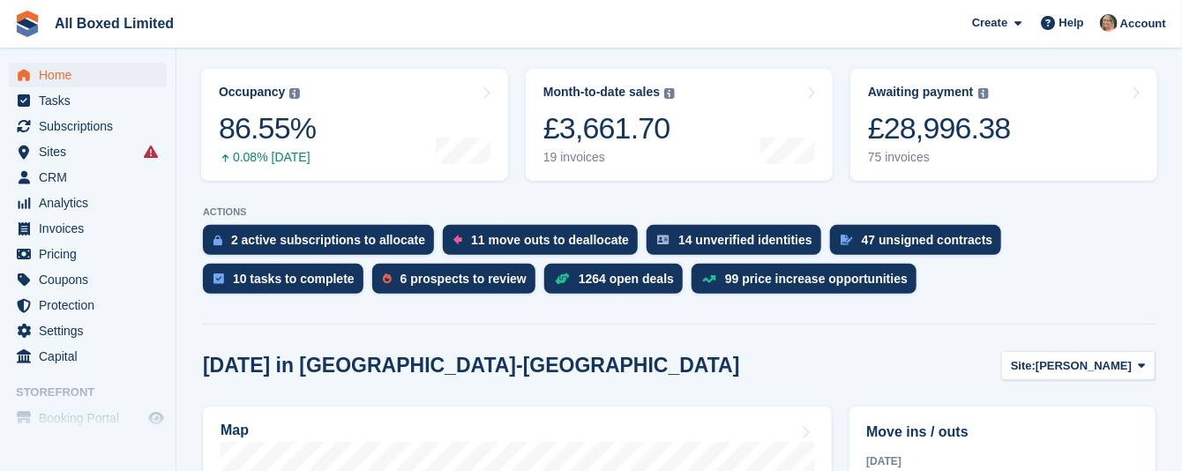
scroll to position [265, 0]
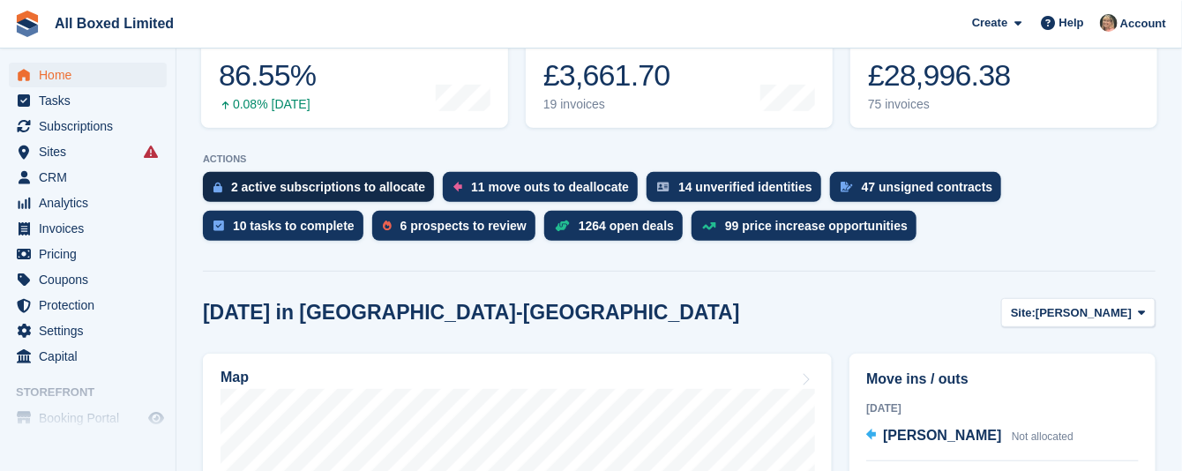
click at [335, 180] on div "2 active subscriptions to allocate" at bounding box center [328, 187] width 194 height 14
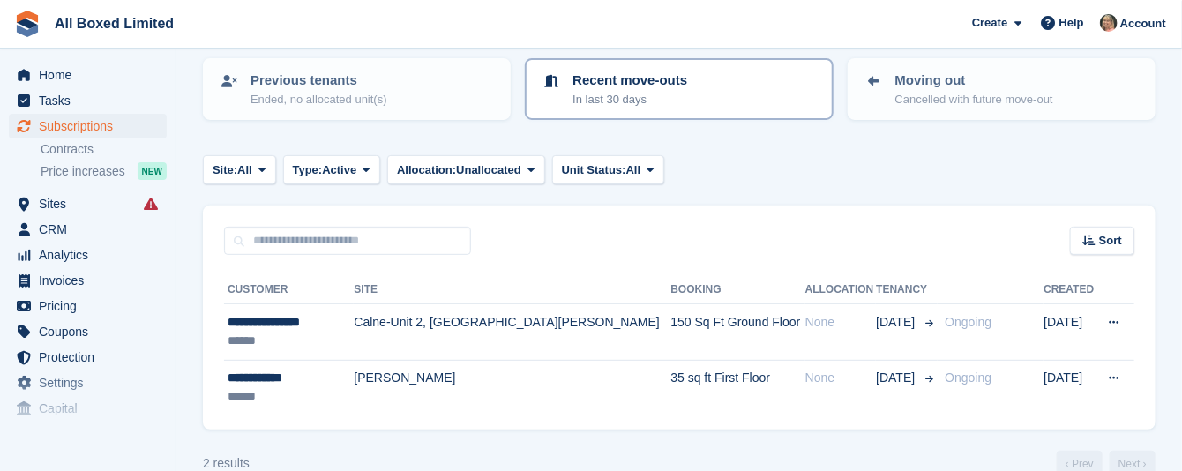
scroll to position [214, 0]
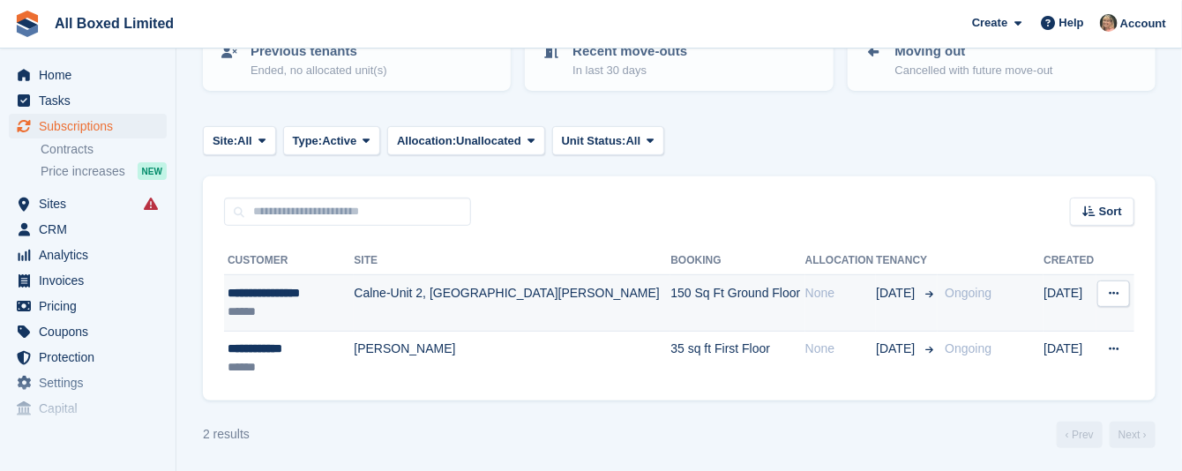
click at [290, 287] on div "**********" at bounding box center [289, 293] width 122 height 19
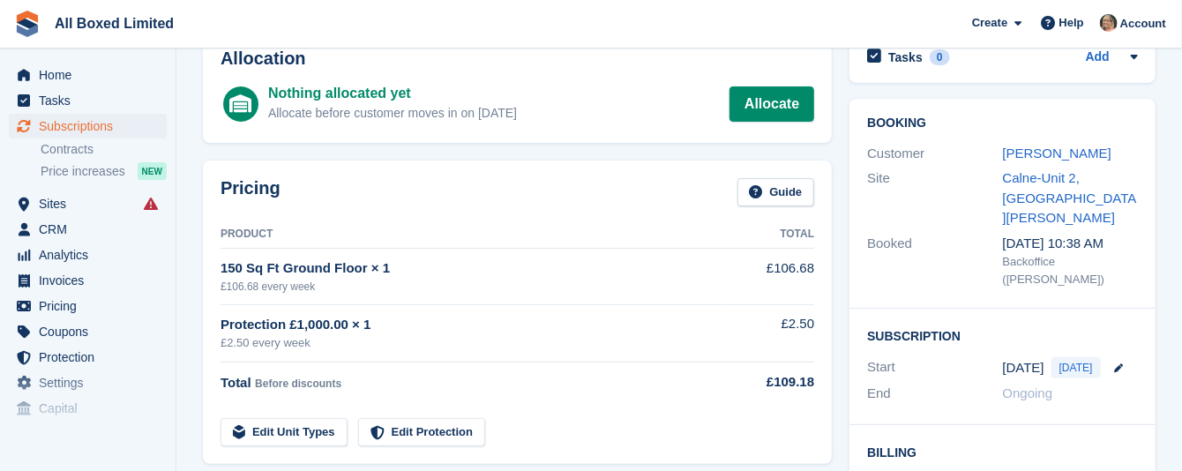
scroll to position [57, 0]
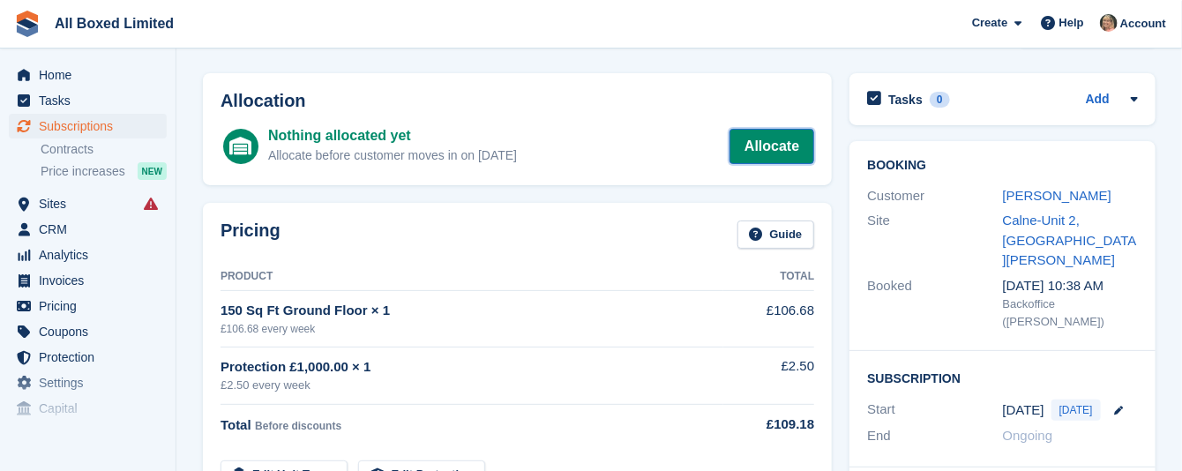
click at [778, 138] on link "Allocate" at bounding box center [772, 146] width 85 height 35
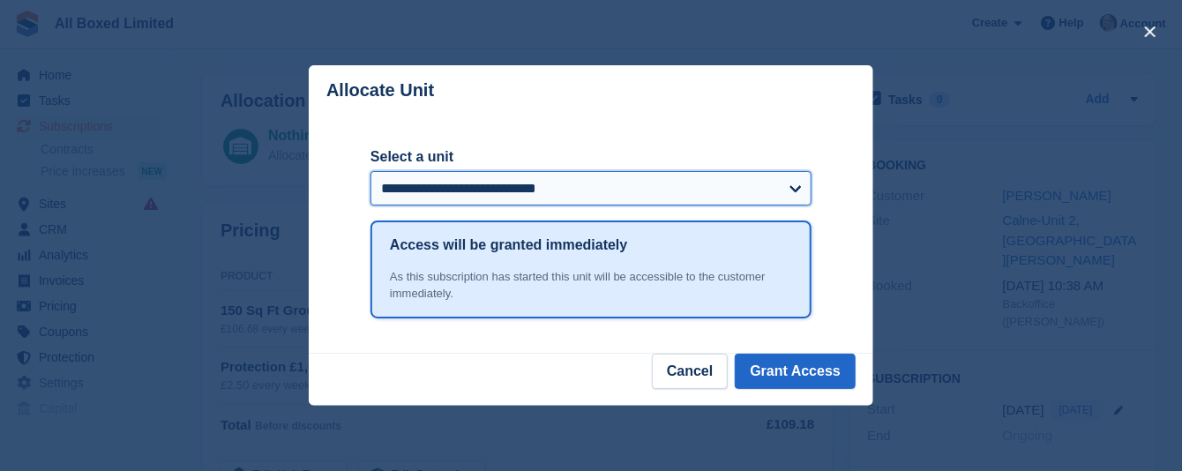
click at [795, 192] on select "**********" at bounding box center [591, 188] width 441 height 35
click at [794, 191] on select "**********" at bounding box center [591, 188] width 441 height 35
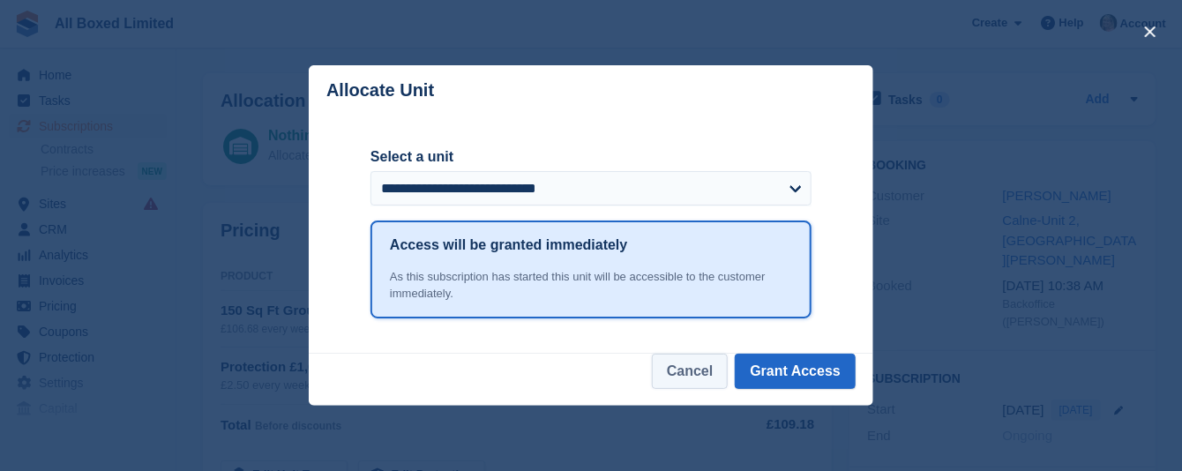
click at [679, 371] on button "Cancel" at bounding box center [690, 371] width 76 height 35
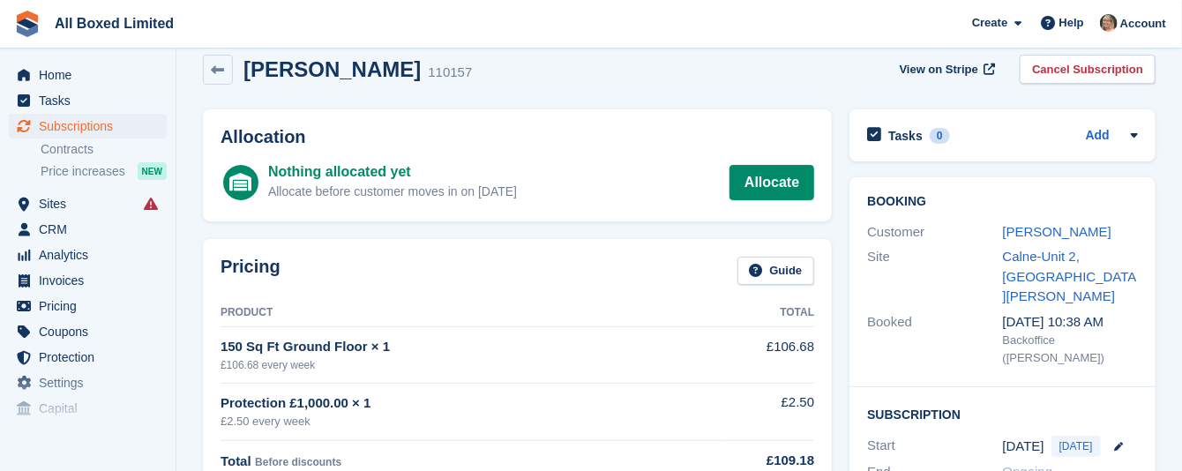
scroll to position [0, 0]
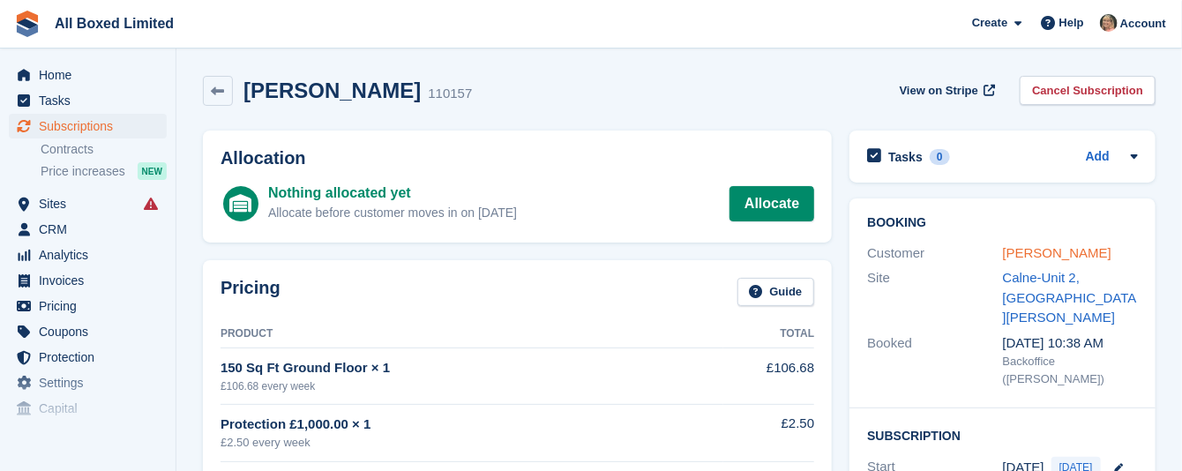
click at [1027, 256] on link "[PERSON_NAME]" at bounding box center [1057, 252] width 109 height 15
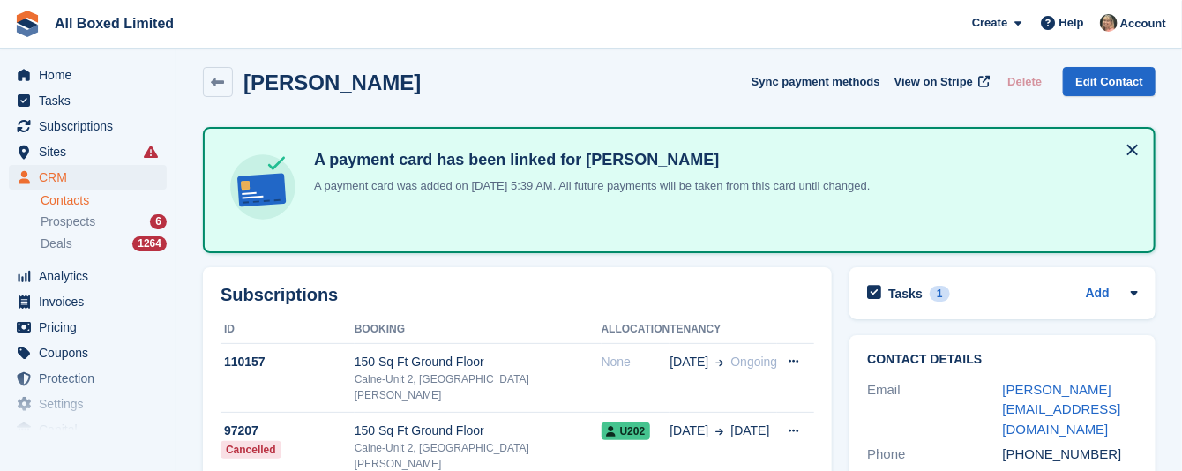
scroll to position [132, 0]
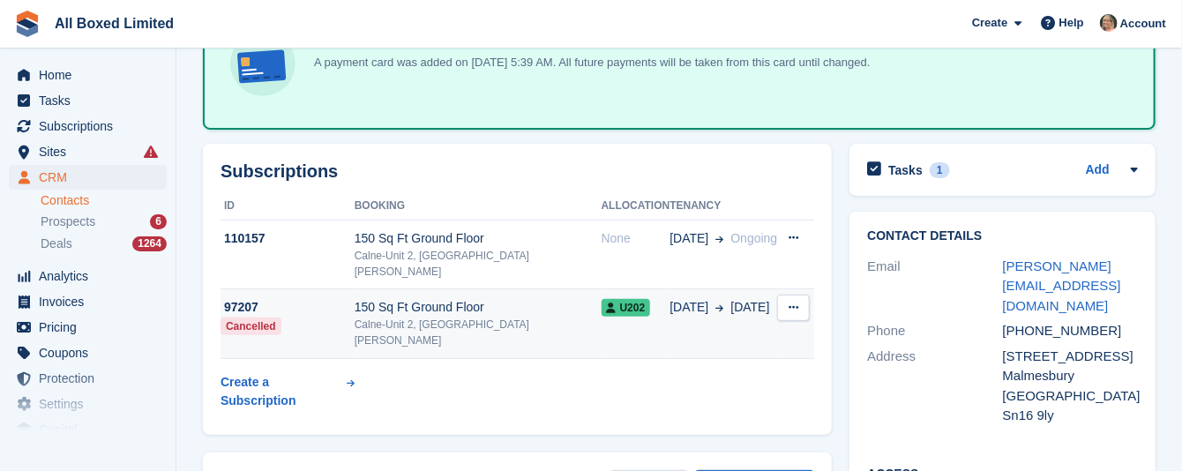
click at [792, 302] on icon at bounding box center [794, 307] width 10 height 11
click at [246, 298] on div "97207" at bounding box center [288, 307] width 134 height 19
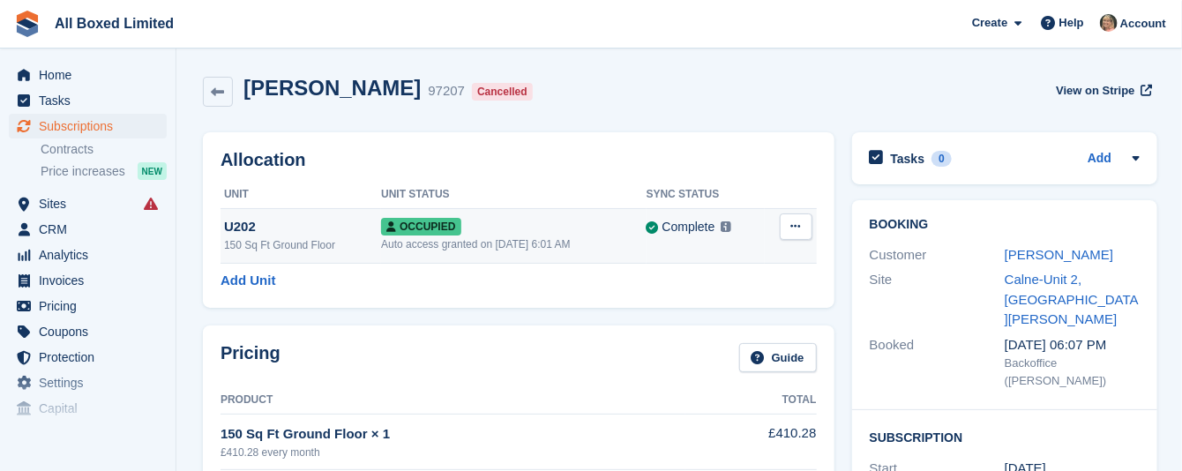
click at [797, 225] on icon at bounding box center [796, 226] width 10 height 11
click at [694, 300] on p "Deallocate" at bounding box center [728, 299] width 154 height 23
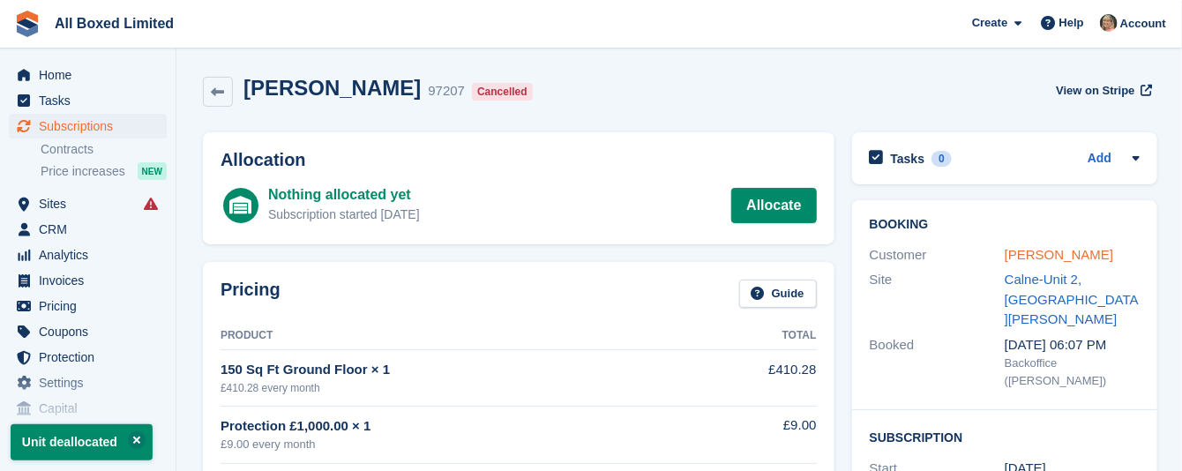
click at [1033, 253] on link "[PERSON_NAME]" at bounding box center [1059, 254] width 109 height 15
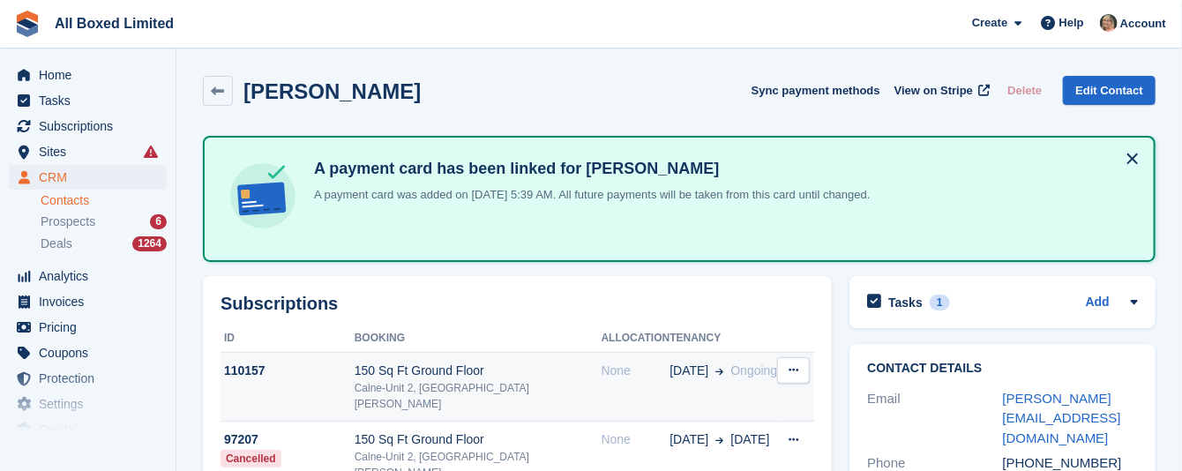
click at [791, 367] on icon at bounding box center [794, 369] width 10 height 11
click at [248, 364] on div "110157" at bounding box center [288, 371] width 134 height 19
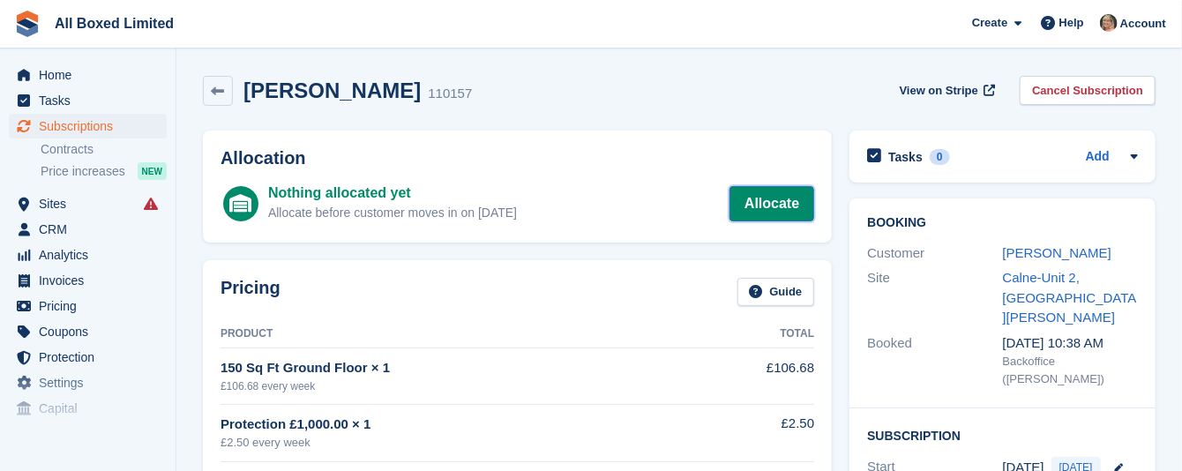
click at [783, 199] on link "Allocate" at bounding box center [772, 203] width 85 height 35
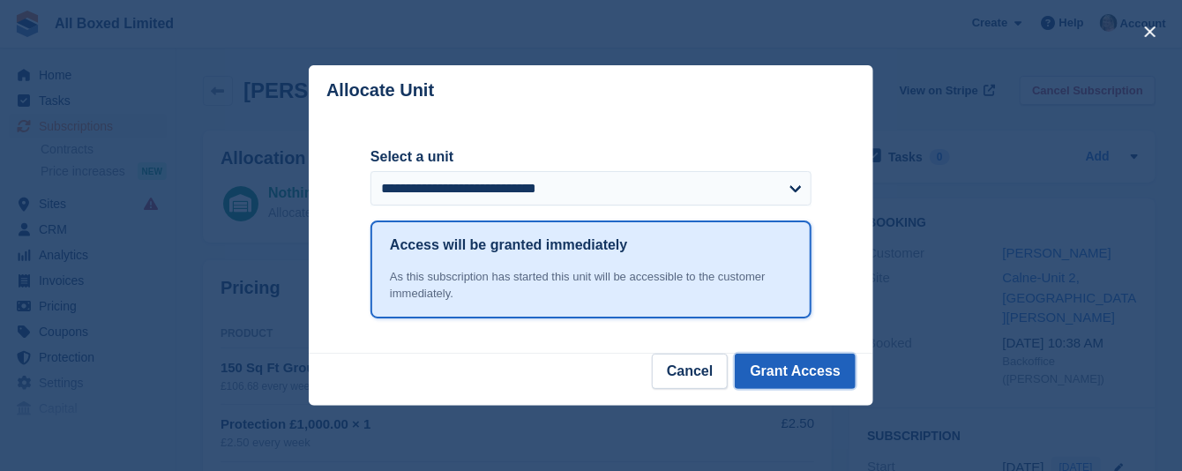
click at [803, 373] on button "Grant Access" at bounding box center [795, 371] width 121 height 35
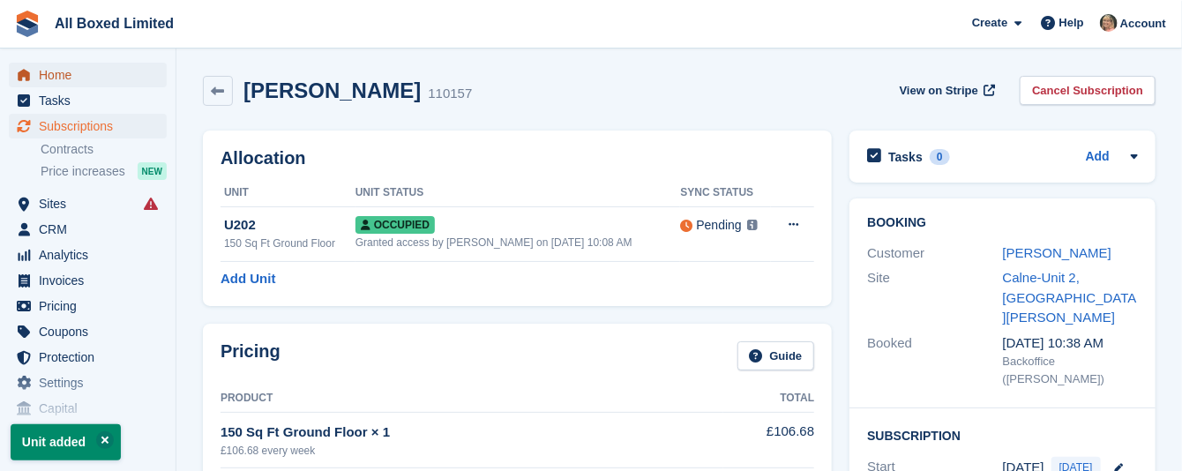
click at [55, 70] on span "Home" at bounding box center [92, 75] width 106 height 25
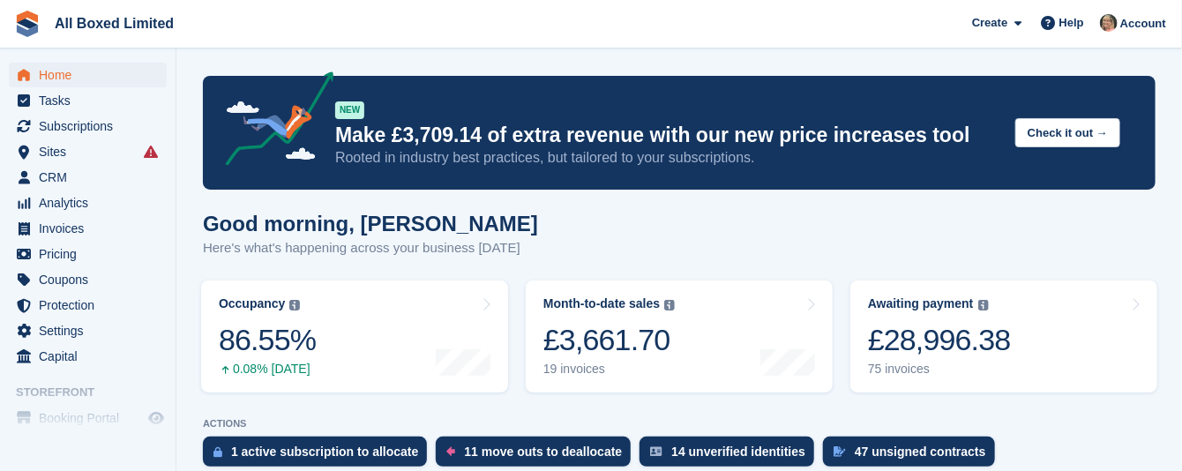
scroll to position [132, 0]
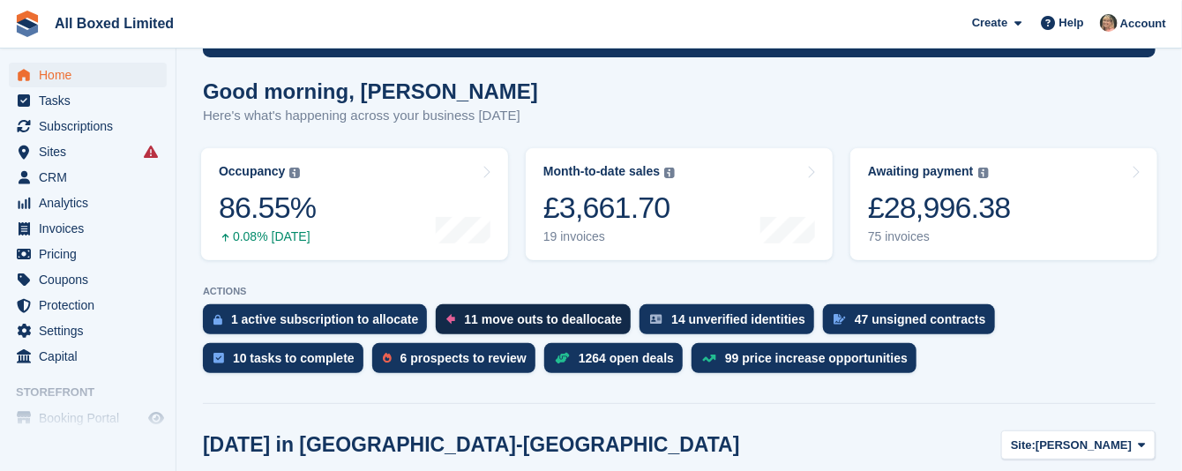
click at [544, 315] on div "11 move outs to deallocate" at bounding box center [543, 319] width 158 height 14
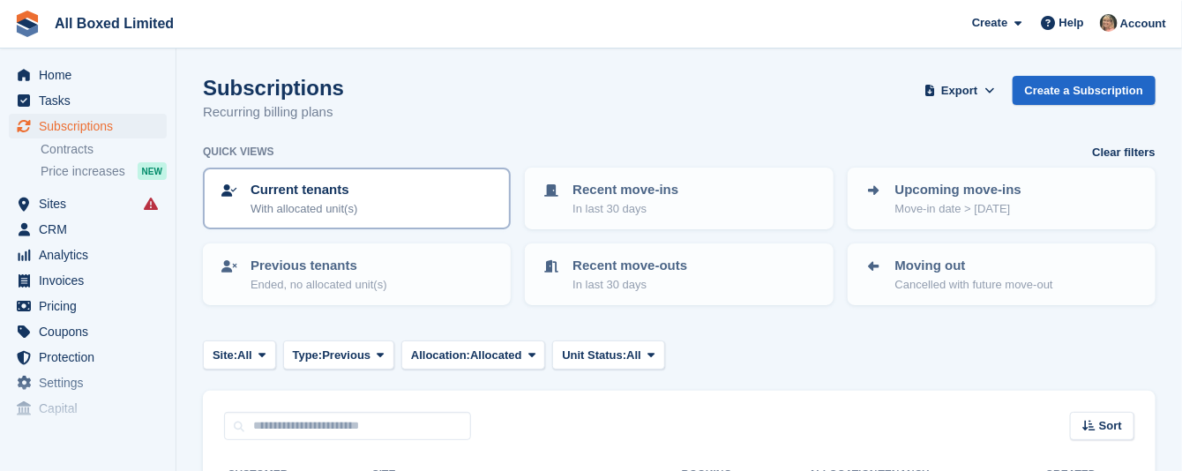
click at [370, 204] on div "Current tenants With allocated unit(s)" at bounding box center [357, 198] width 276 height 37
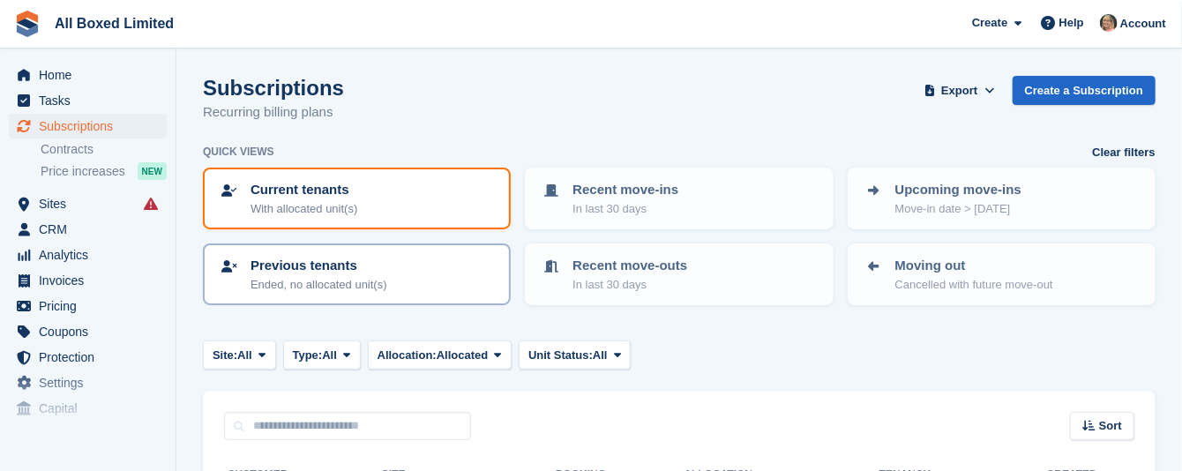
click at [371, 268] on p "Previous tenants" at bounding box center [319, 266] width 137 height 20
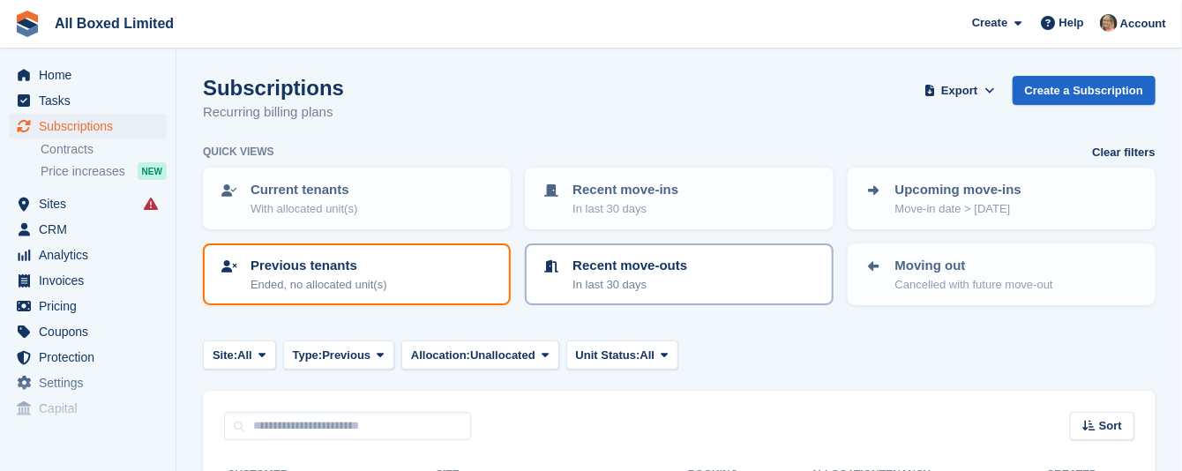
click at [695, 268] on div "Recent move-outs In last 30 days" at bounding box center [679, 274] width 276 height 37
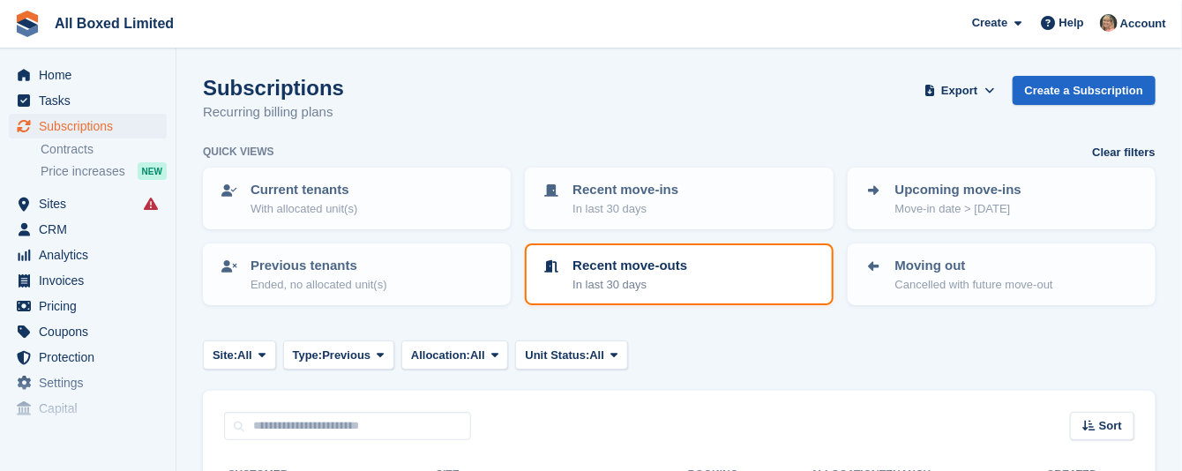
scroll to position [265, 0]
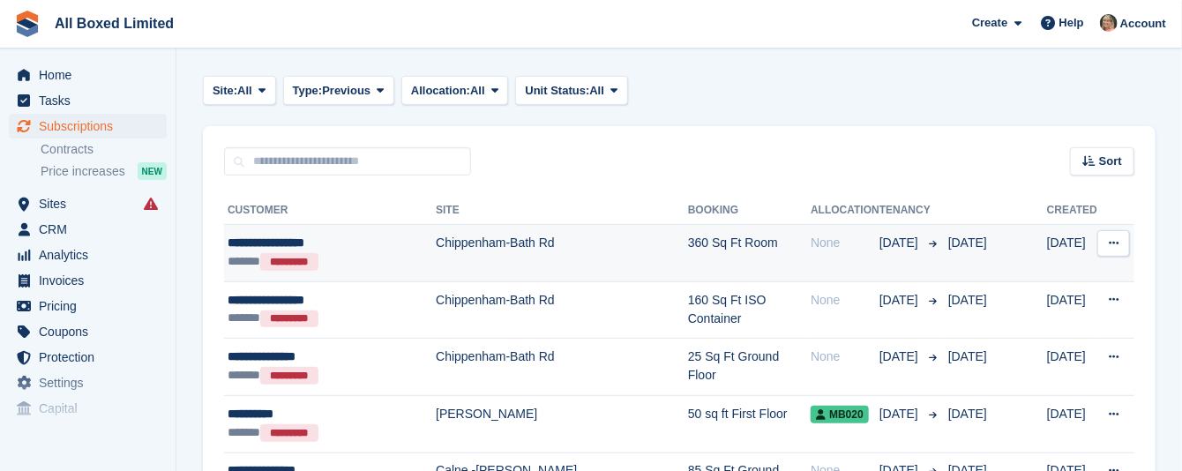
click at [1115, 237] on icon at bounding box center [1114, 242] width 10 height 11
click at [1113, 237] on icon at bounding box center [1114, 242] width 10 height 11
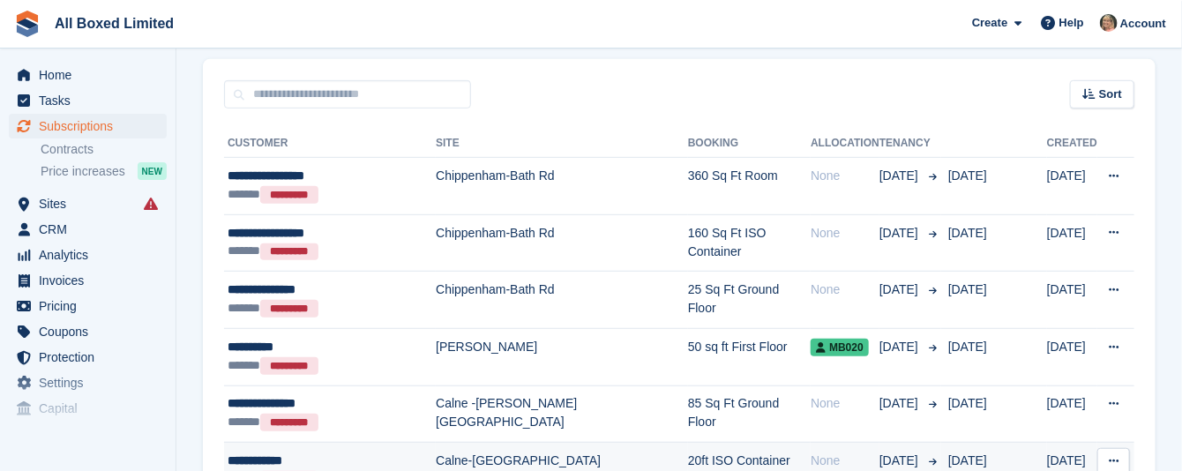
scroll to position [397, 0]
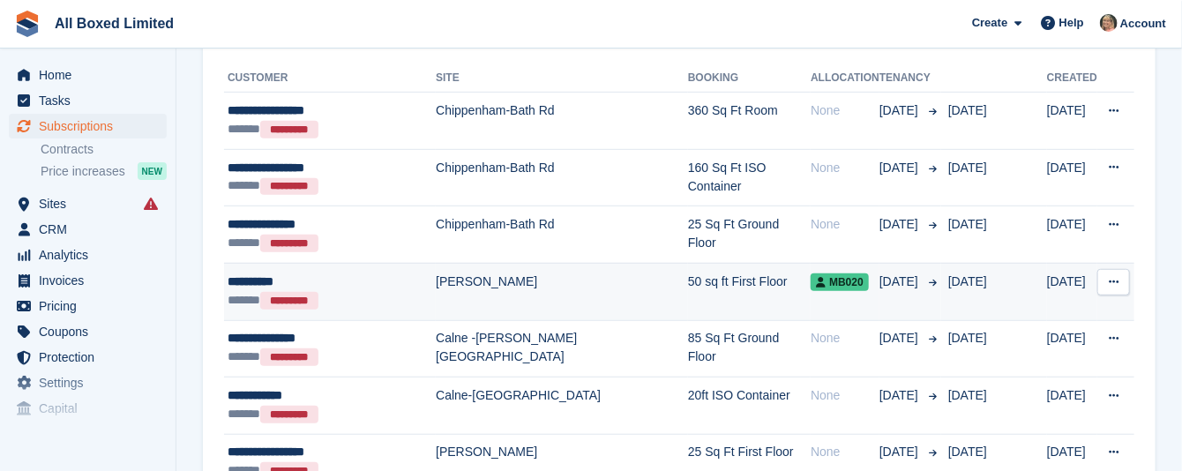
click at [1114, 278] on icon at bounding box center [1114, 281] width 10 height 11
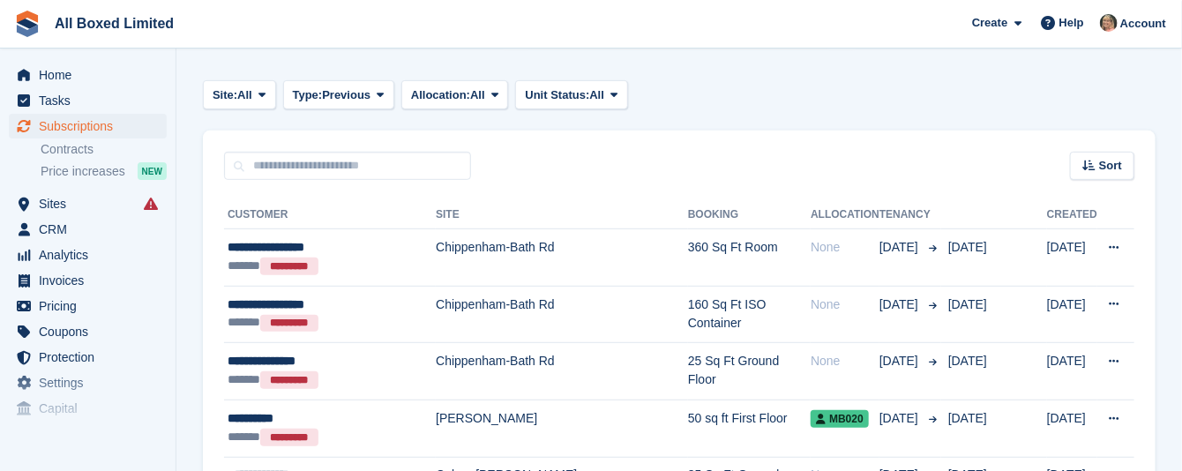
scroll to position [0, 0]
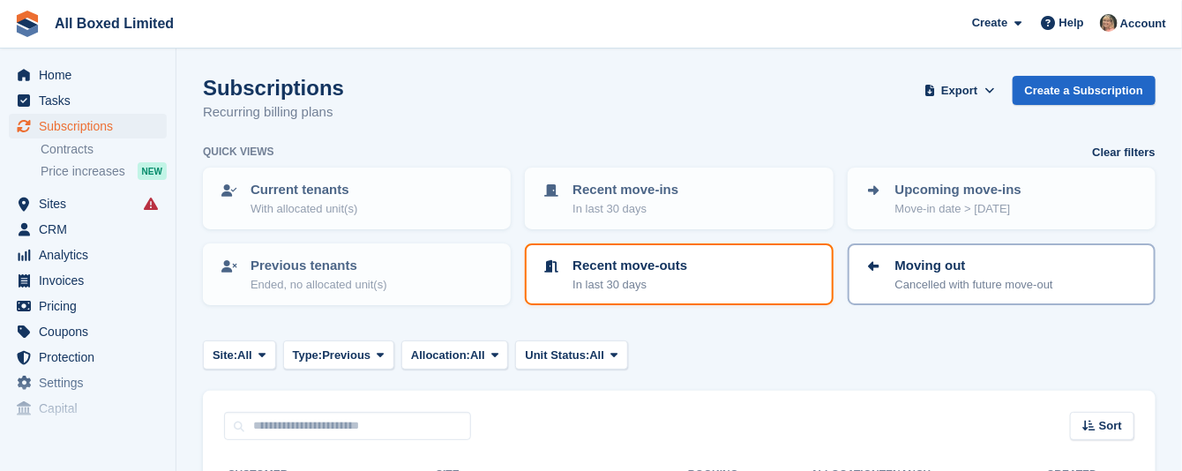
click at [911, 276] on p "Cancelled with future move-out" at bounding box center [975, 285] width 158 height 18
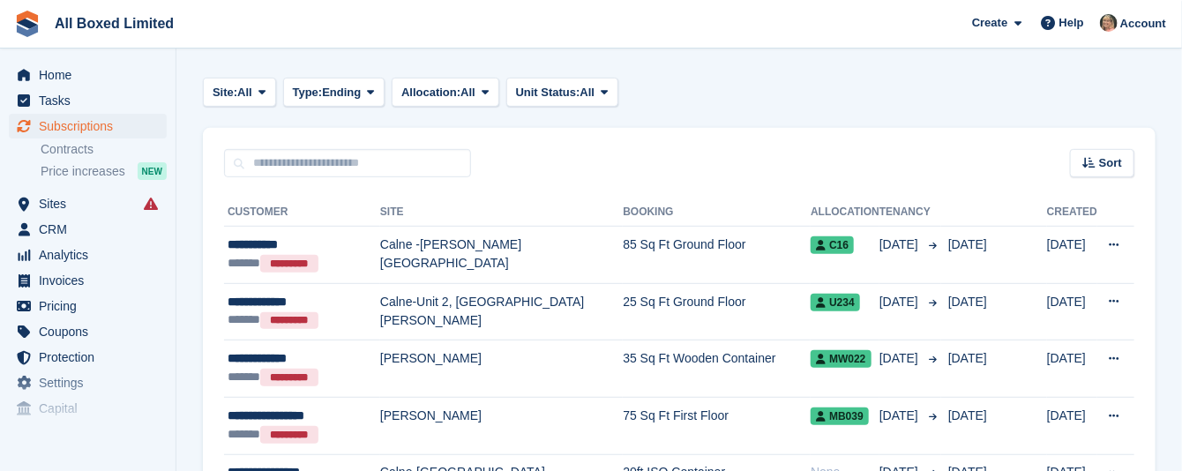
scroll to position [265, 0]
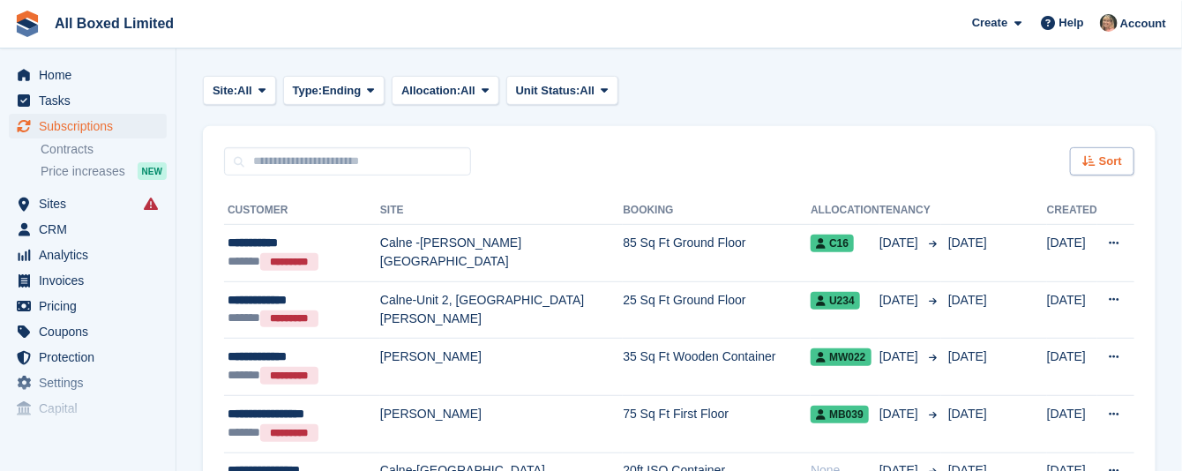
click at [1101, 154] on span "Sort" at bounding box center [1110, 162] width 23 height 18
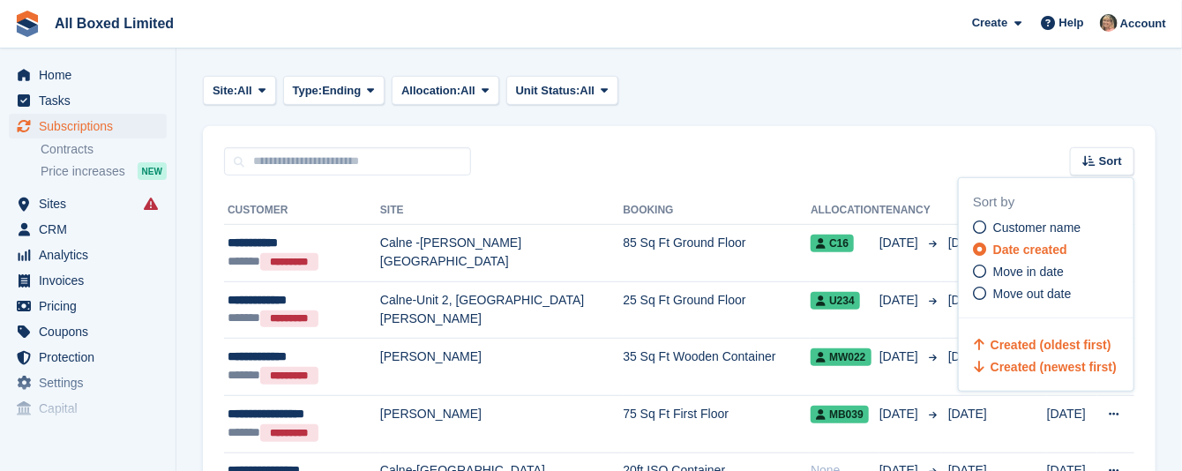
click at [1021, 340] on span "Created (oldest first)" at bounding box center [1051, 345] width 121 height 14
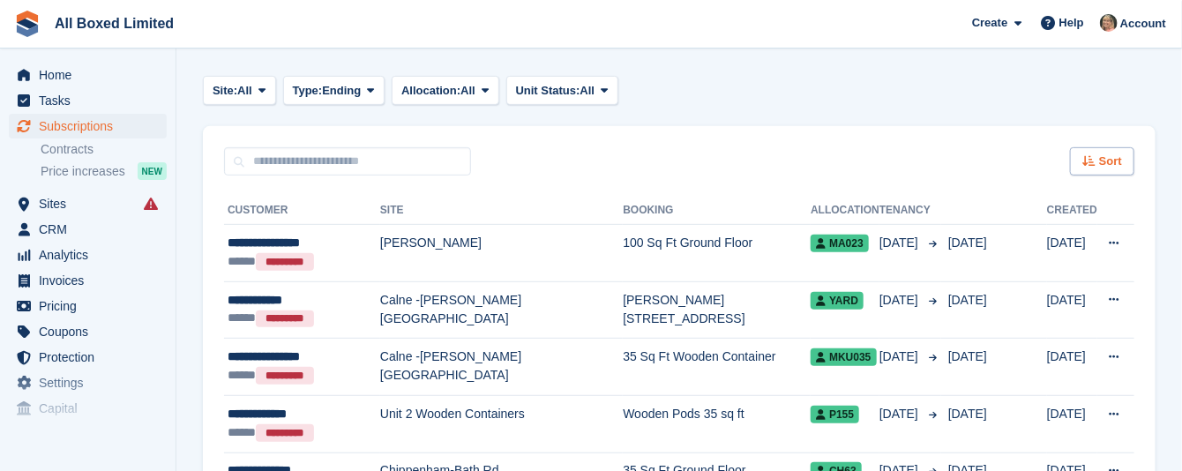
click at [1129, 157] on div "Sort" at bounding box center [1102, 161] width 64 height 29
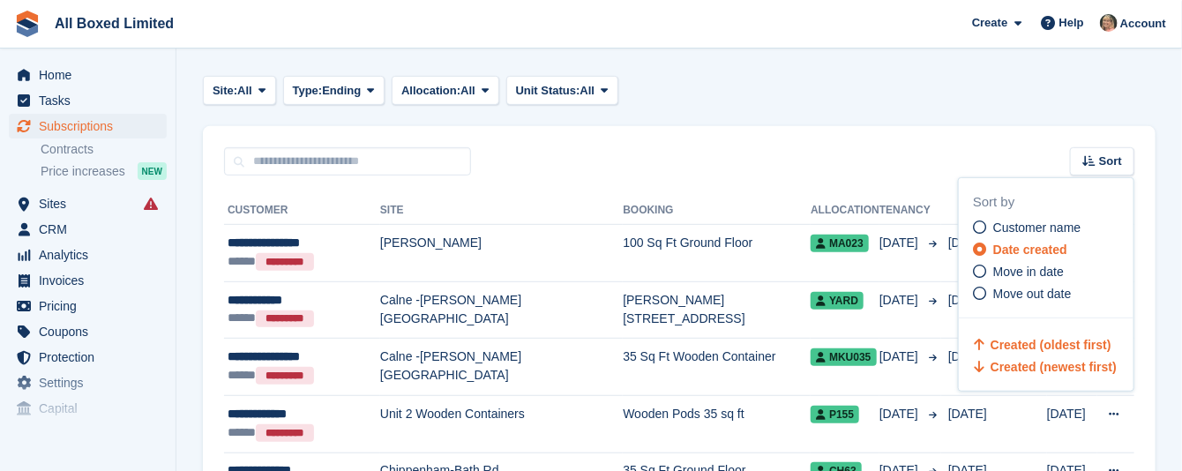
click at [993, 364] on span "Created (newest first)" at bounding box center [1054, 367] width 126 height 14
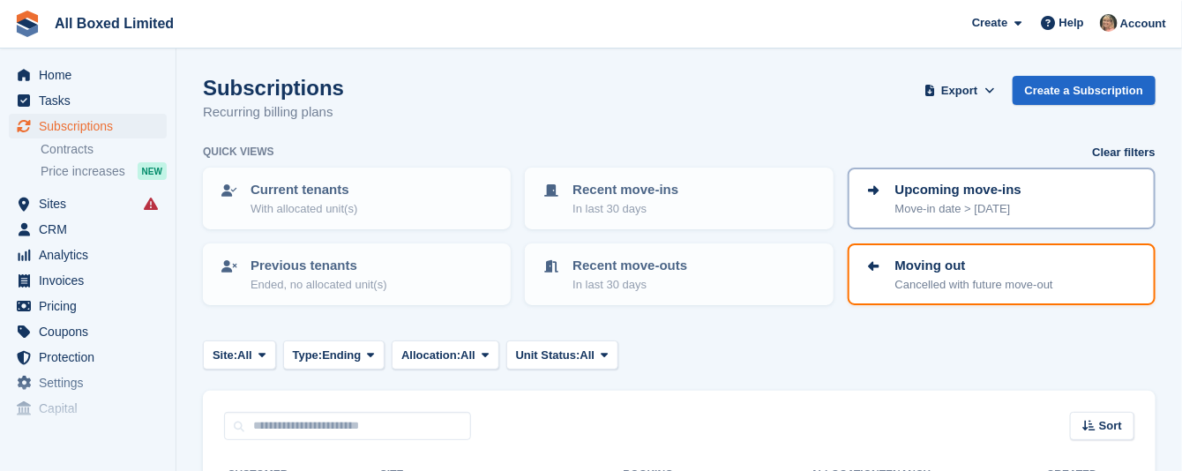
click at [925, 193] on p "Upcoming move-ins" at bounding box center [959, 190] width 126 height 20
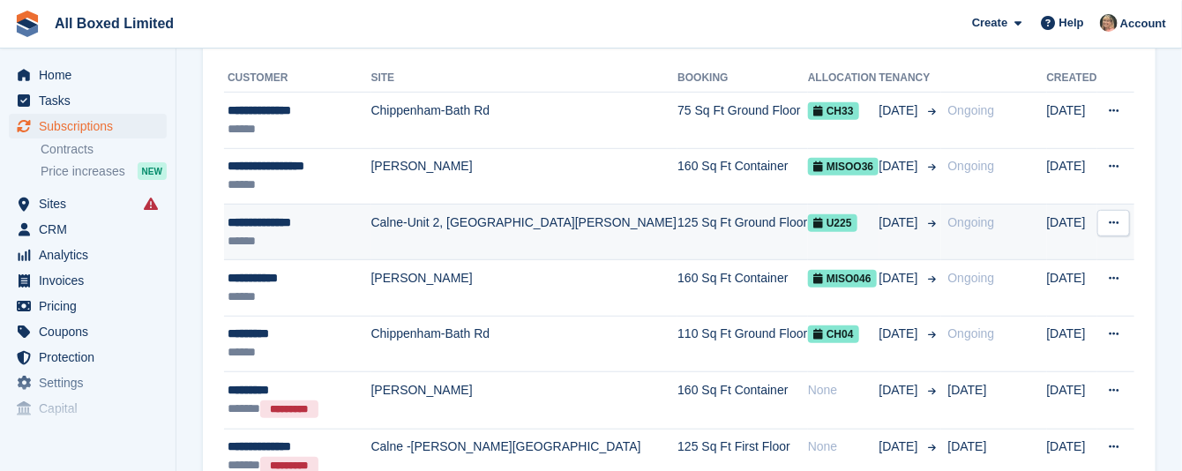
scroll to position [265, 0]
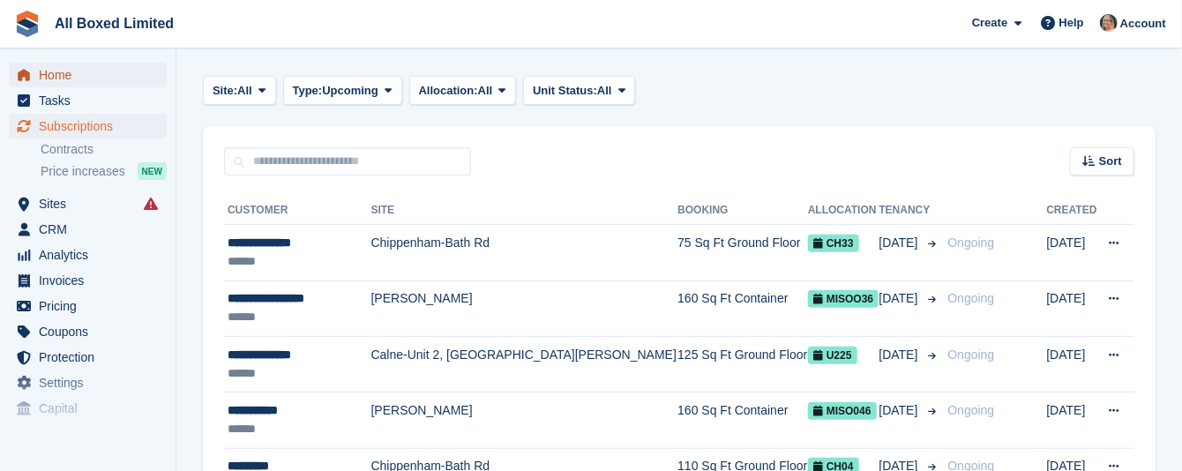
click at [55, 74] on span "Home" at bounding box center [92, 75] width 106 height 25
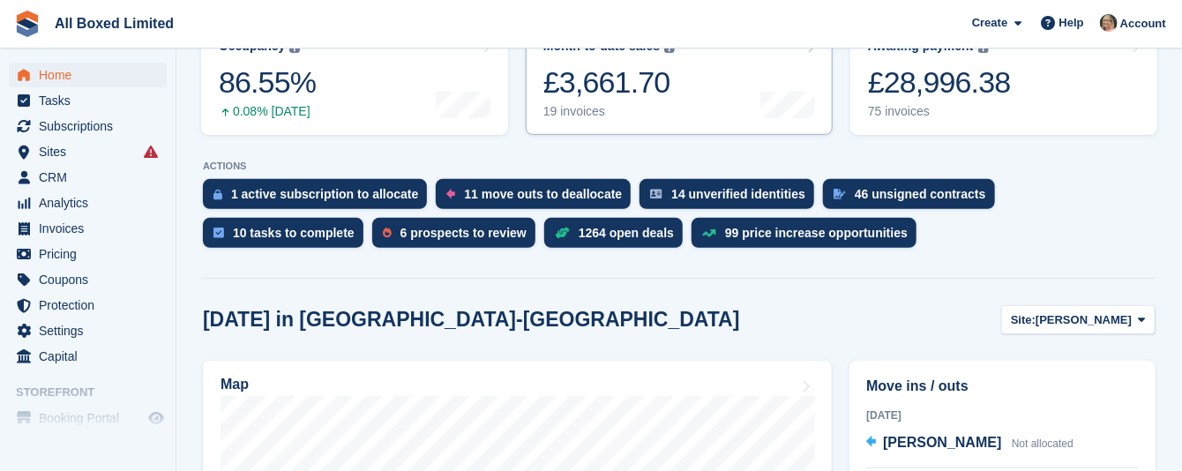
scroll to position [265, 0]
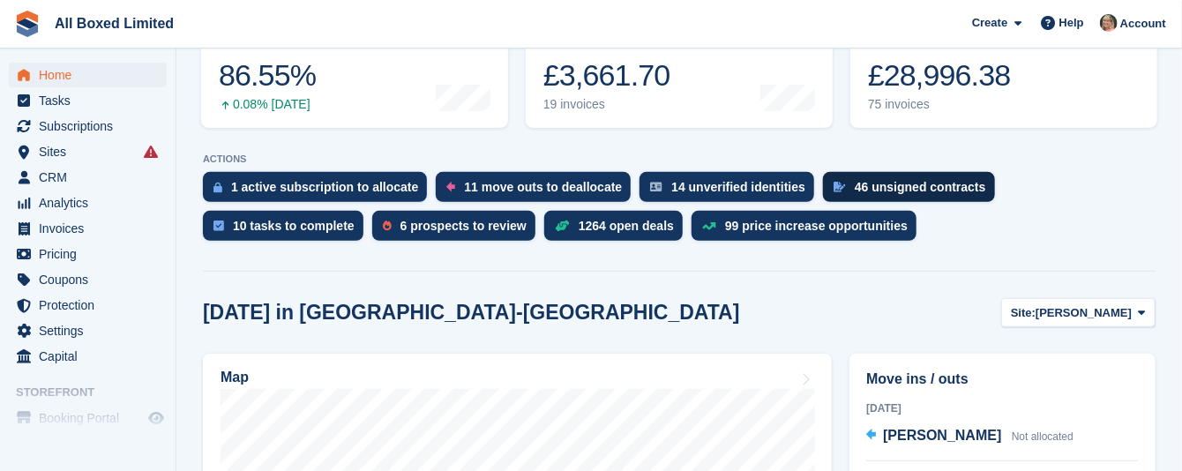
click at [855, 189] on div "46 unsigned contracts" at bounding box center [920, 187] width 131 height 14
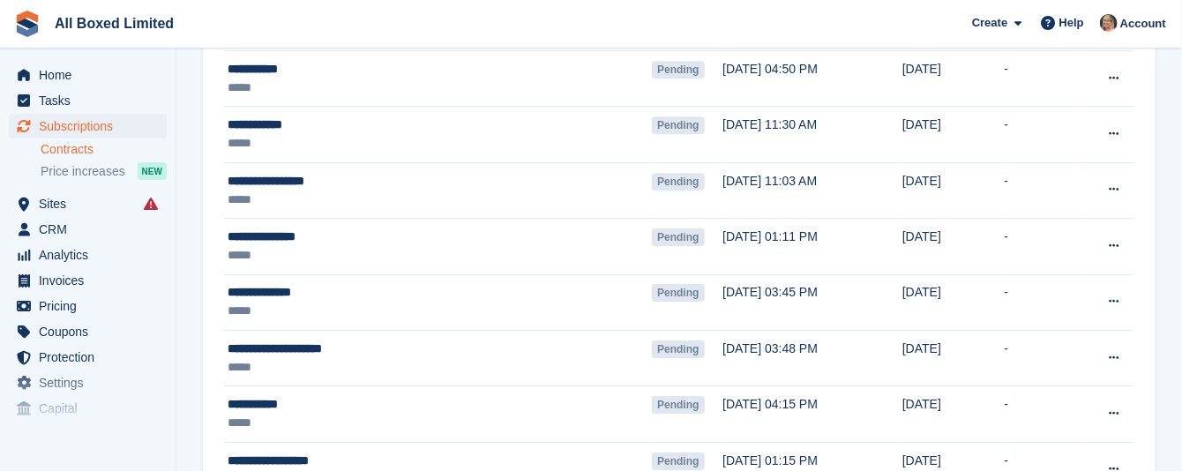
scroll to position [2589, 0]
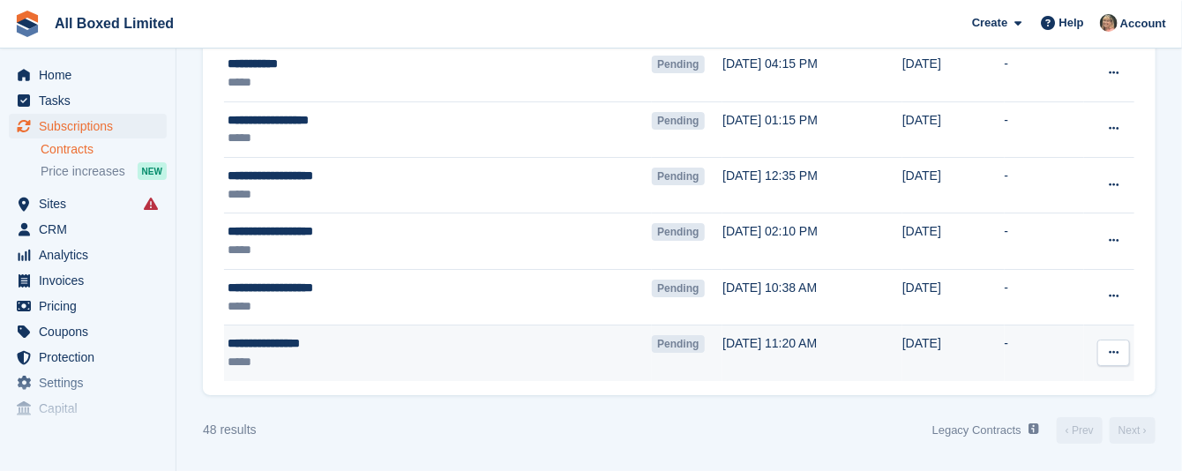
click at [309, 345] on div "**********" at bounding box center [385, 343] width 314 height 19
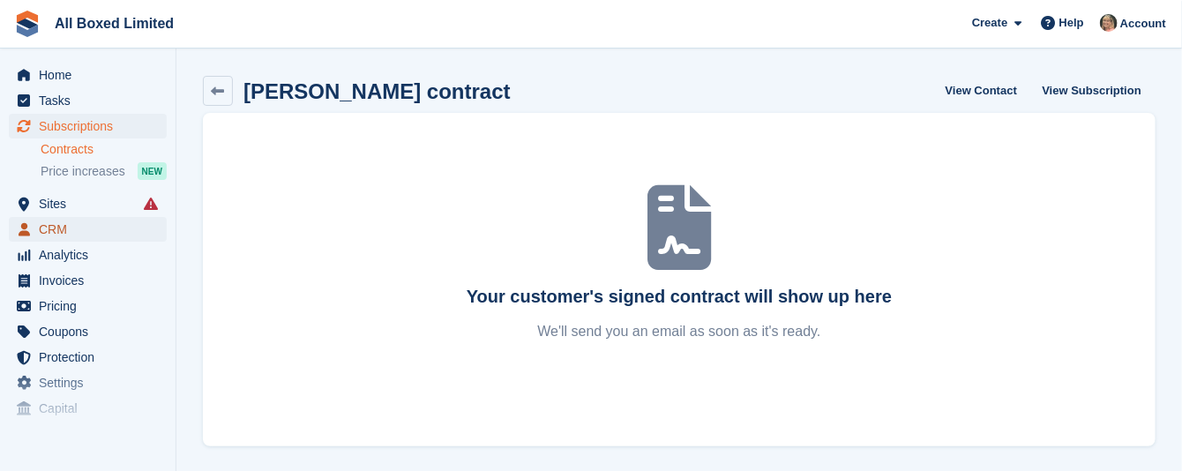
click at [64, 229] on span "CRM" at bounding box center [92, 229] width 106 height 25
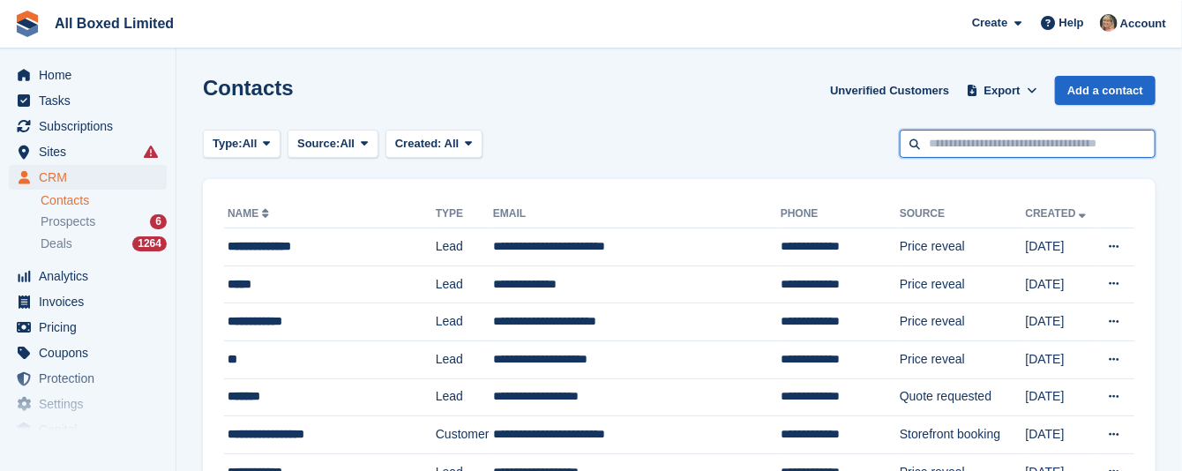
click at [998, 151] on input "text" at bounding box center [1028, 144] width 256 height 29
type input "*****"
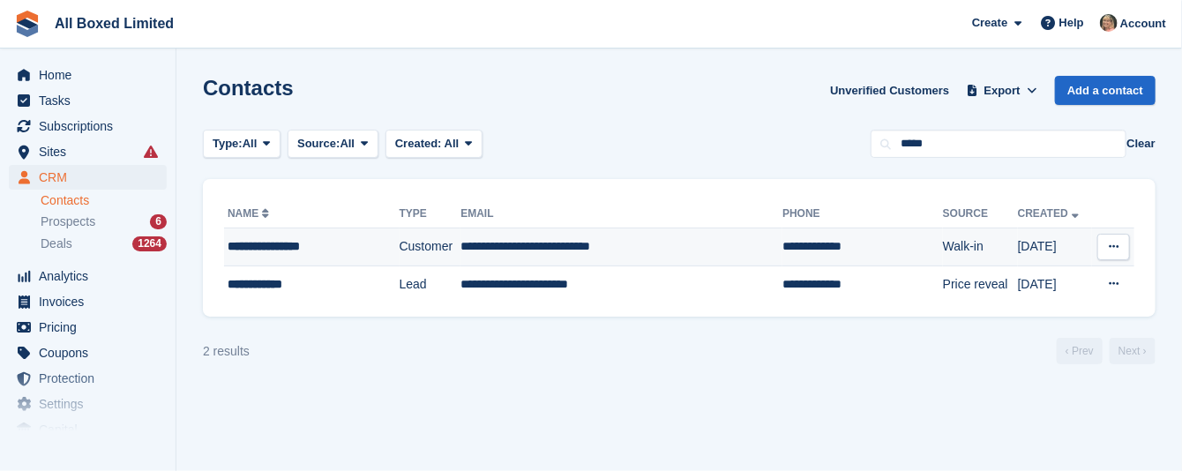
click at [570, 251] on td "**********" at bounding box center [622, 248] width 322 height 38
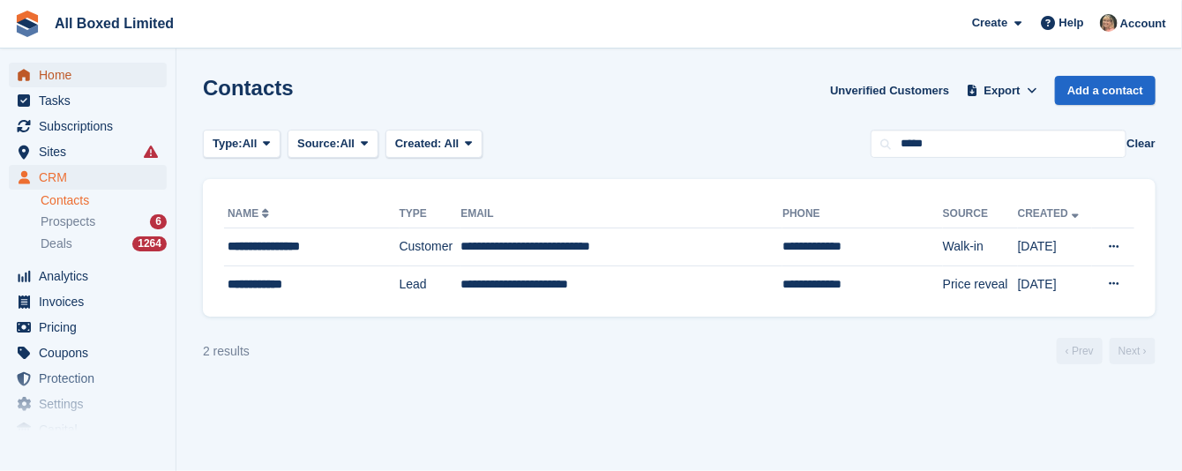
click at [57, 76] on span "Home" at bounding box center [92, 75] width 106 height 25
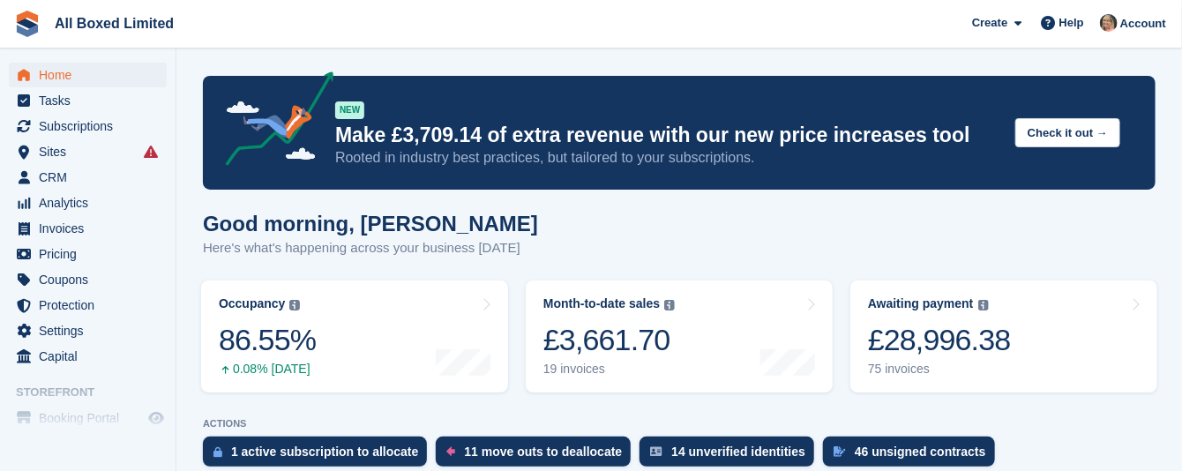
click at [847, 321] on turbo-frame "Awaiting payment The total outstanding balance on all open invoices. £28,996.38…" at bounding box center [1004, 337] width 325 height 130
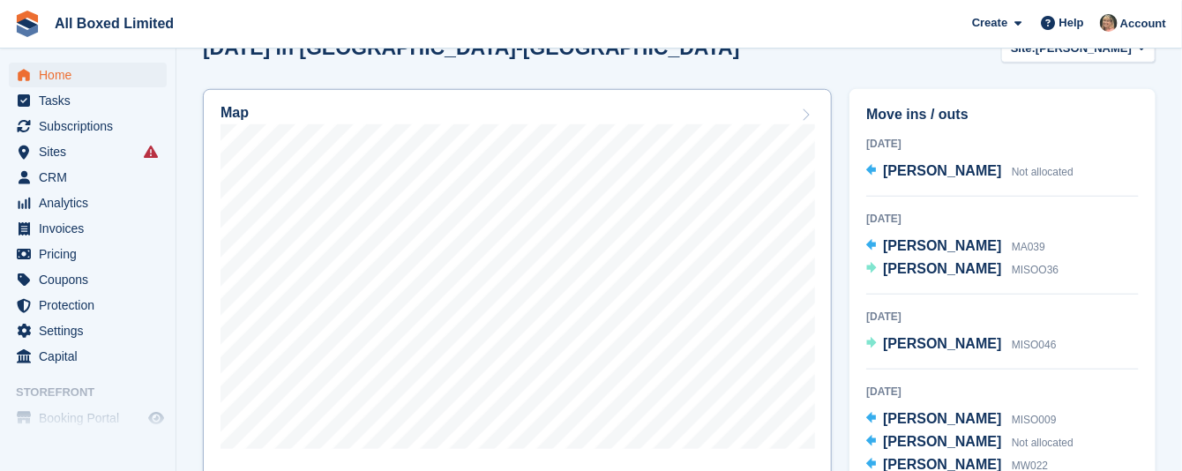
scroll to position [265, 0]
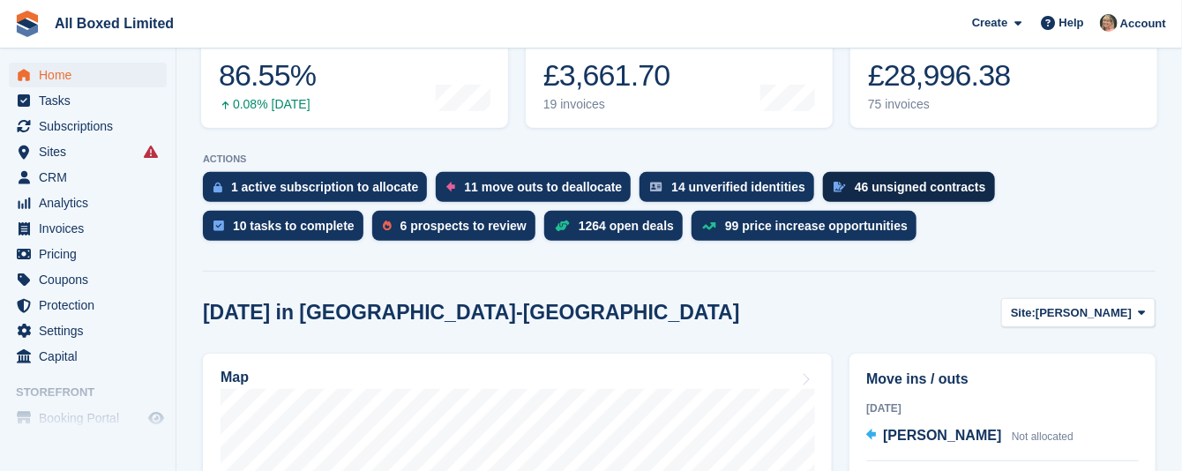
click at [855, 180] on div "46 unsigned contracts" at bounding box center [920, 187] width 131 height 14
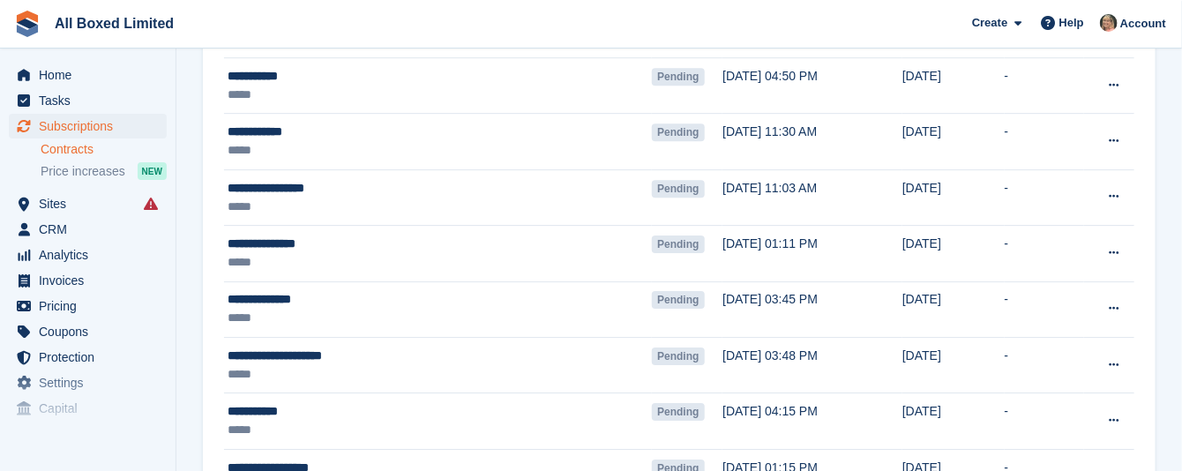
scroll to position [2192, 0]
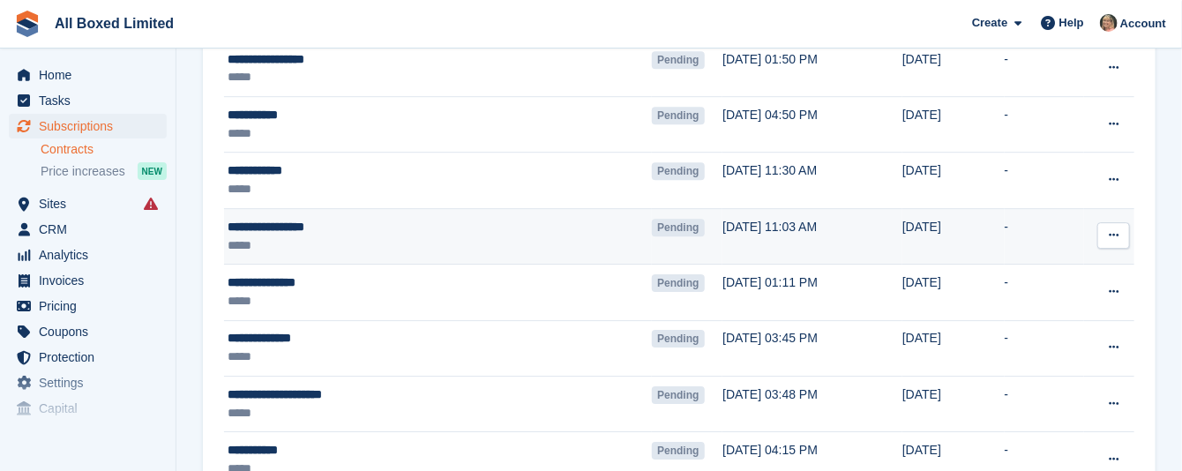
click at [1112, 241] on icon at bounding box center [1114, 234] width 10 height 11
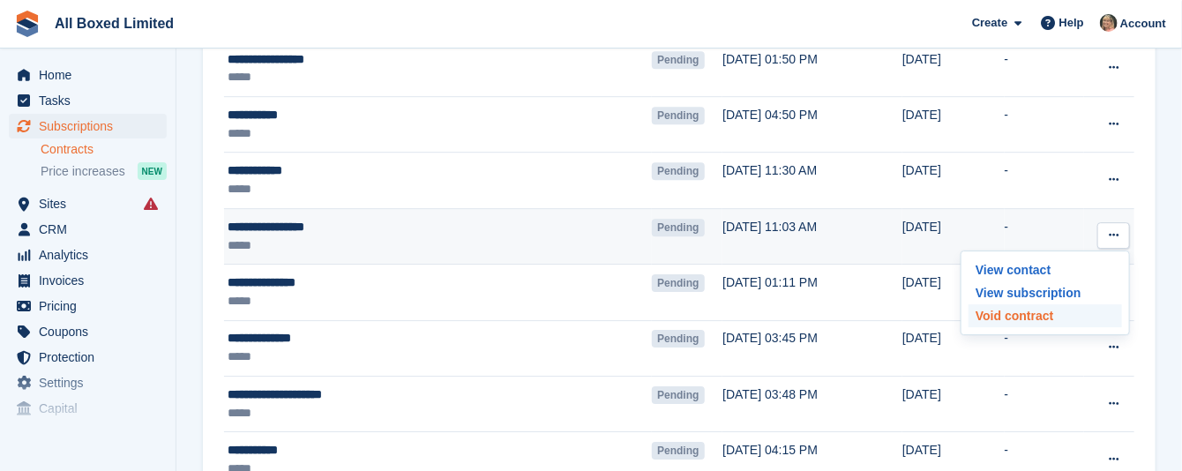
click at [990, 320] on p "Void contract" at bounding box center [1046, 315] width 154 height 23
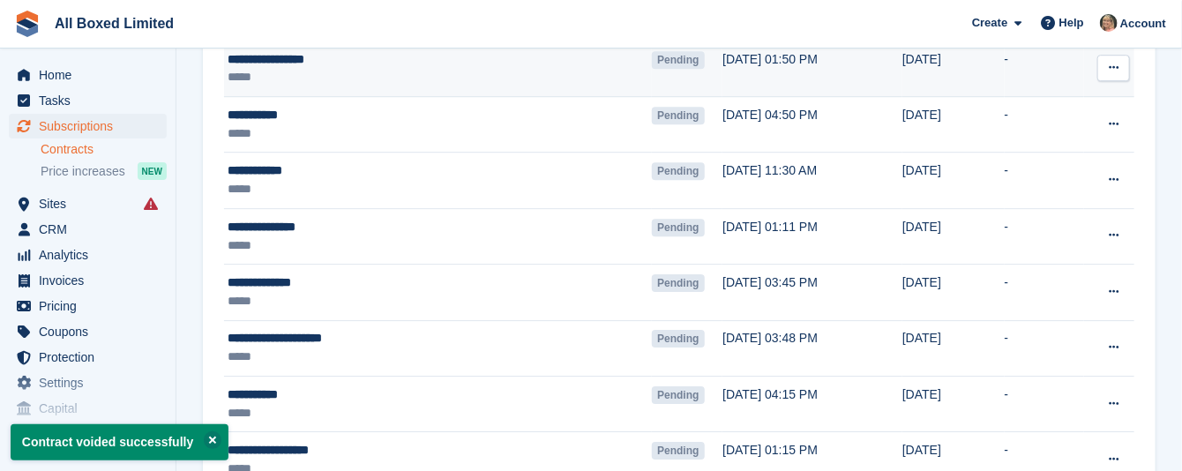
click at [1114, 71] on icon at bounding box center [1114, 67] width 10 height 11
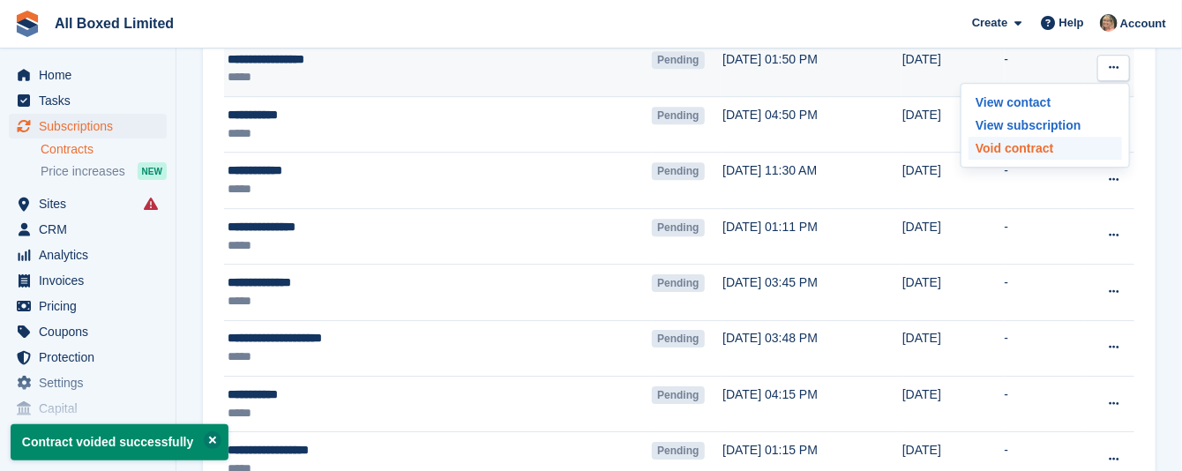
click at [1028, 156] on p "Void contract" at bounding box center [1046, 148] width 154 height 23
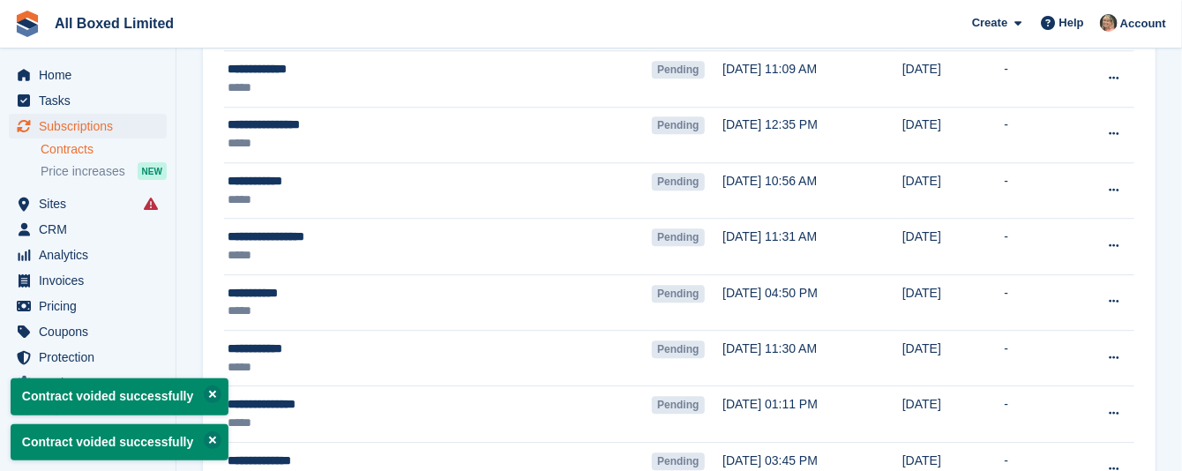
scroll to position [1927, 0]
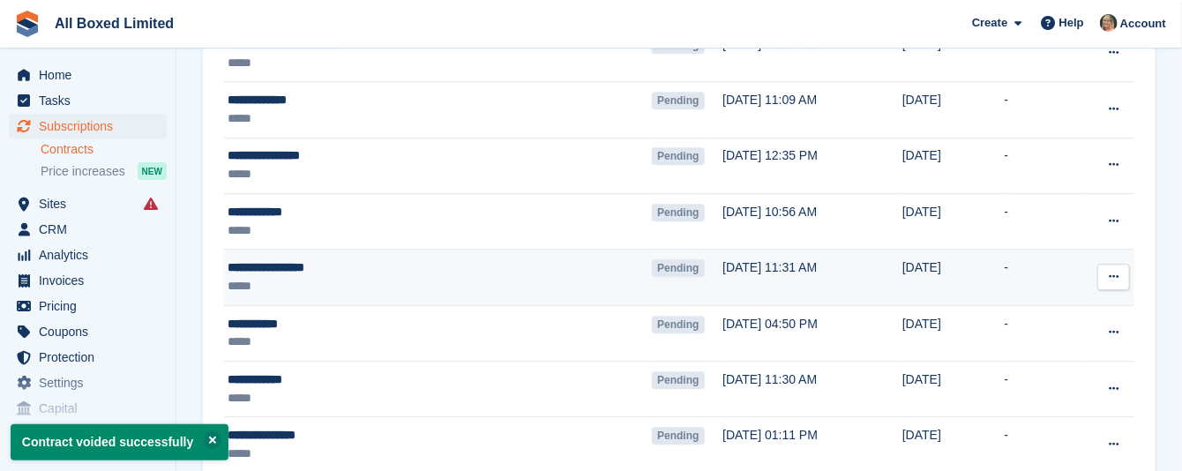
click at [1112, 282] on icon at bounding box center [1114, 276] width 10 height 11
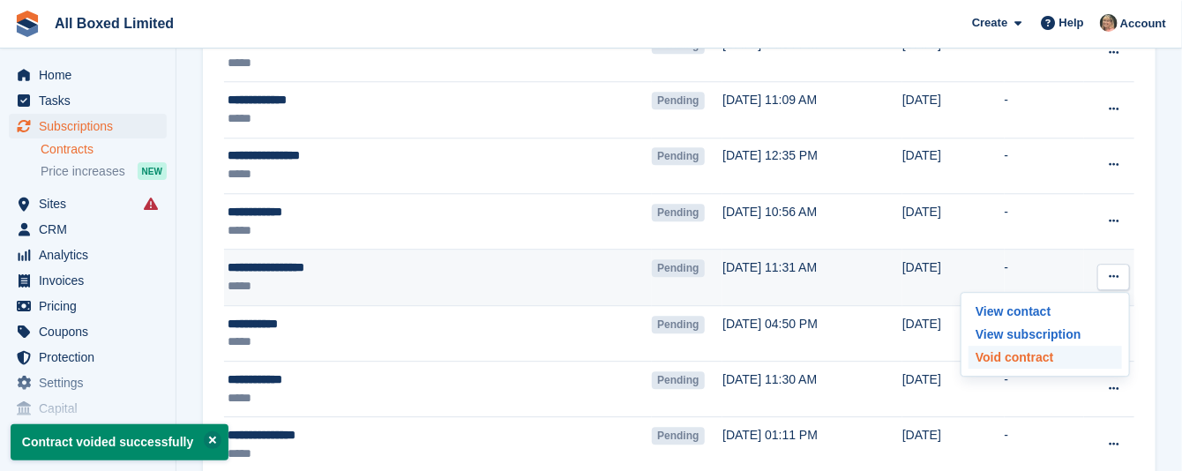
click at [994, 364] on p "Void contract" at bounding box center [1046, 357] width 154 height 23
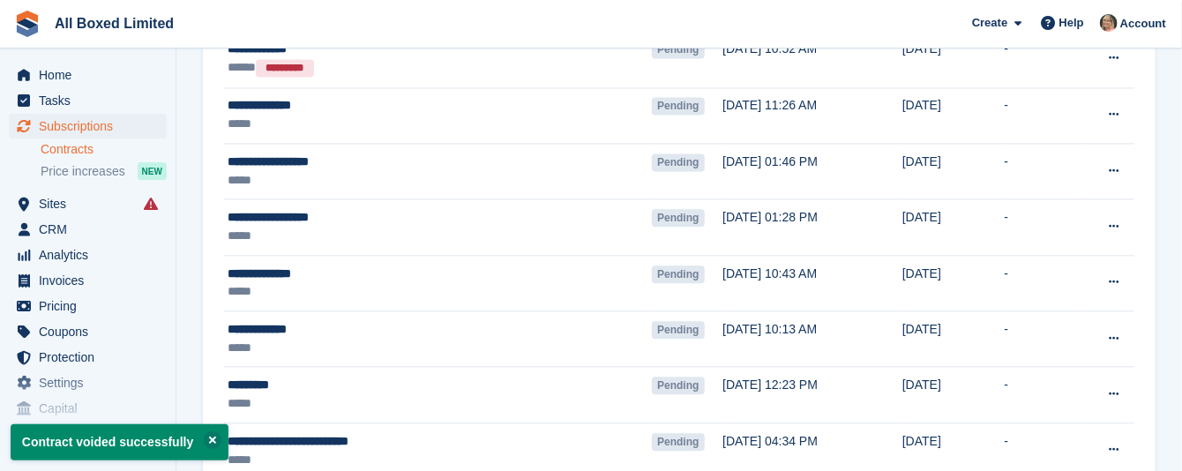
scroll to position [1398, 0]
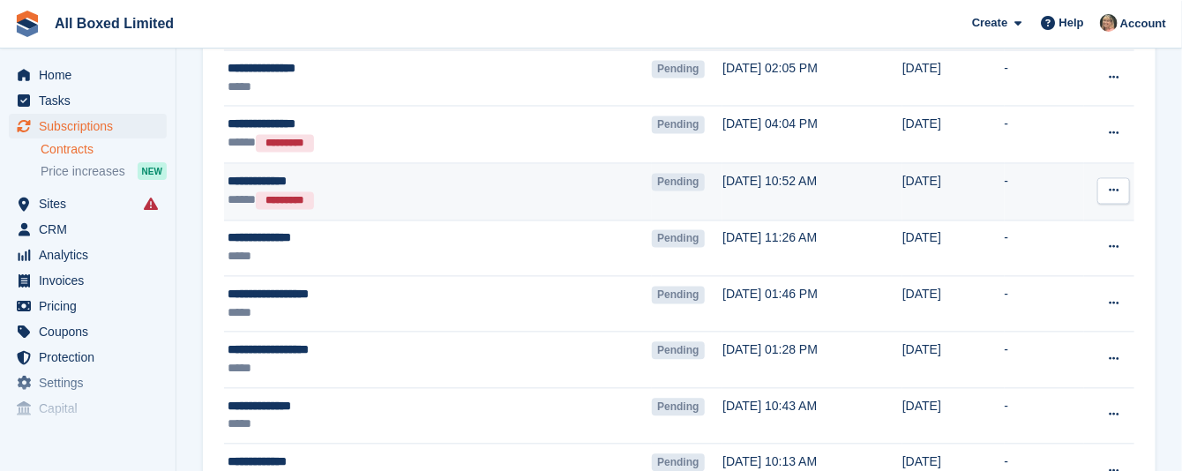
click at [1113, 192] on icon at bounding box center [1114, 189] width 10 height 11
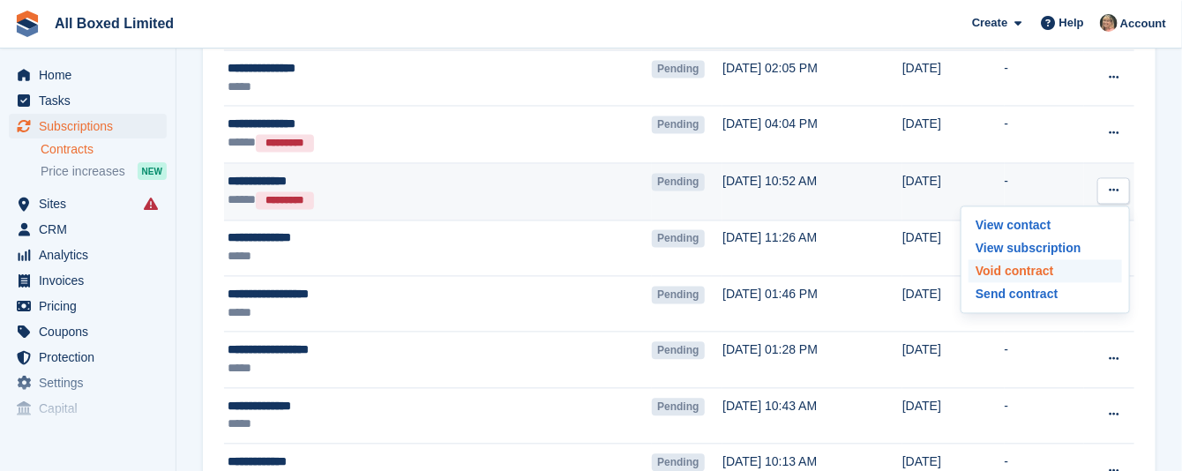
click at [1011, 273] on p "Void contract" at bounding box center [1046, 270] width 154 height 23
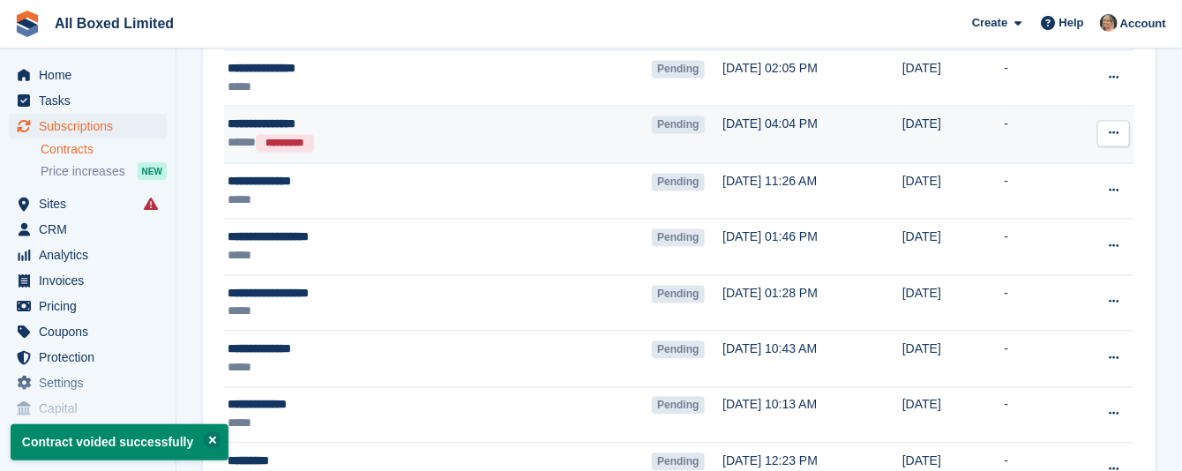
click at [1113, 132] on icon at bounding box center [1114, 132] width 10 height 11
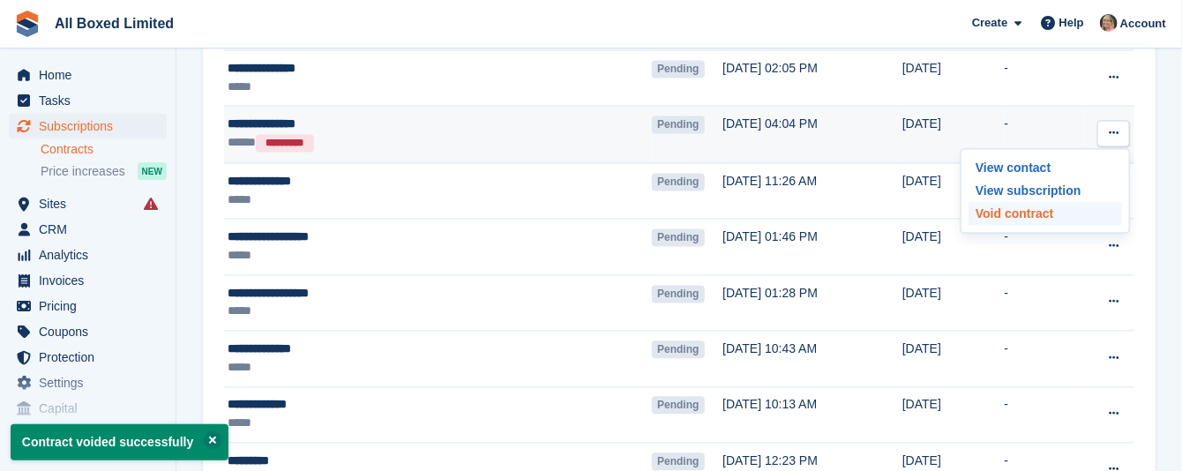
click at [1027, 218] on p "Void contract" at bounding box center [1046, 213] width 154 height 23
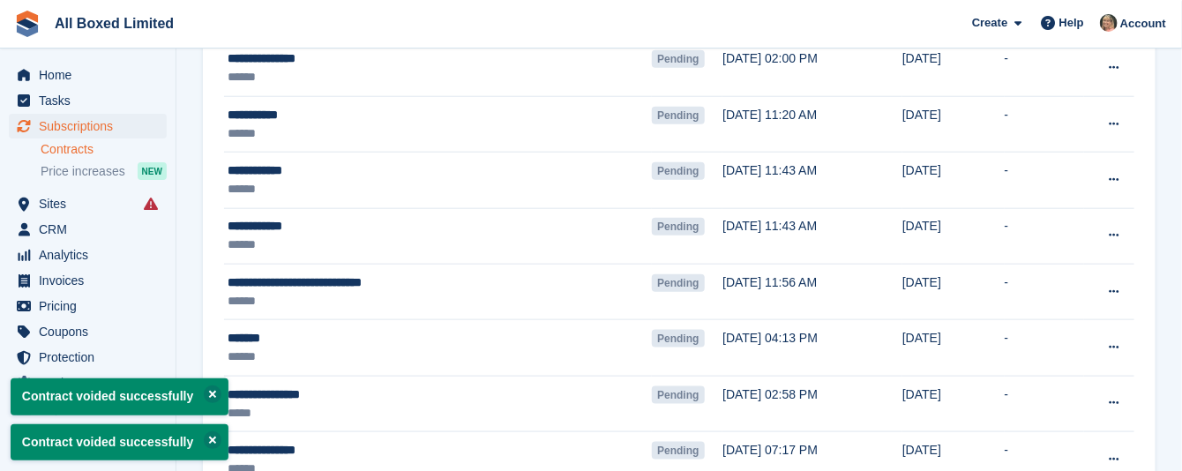
scroll to position [471, 0]
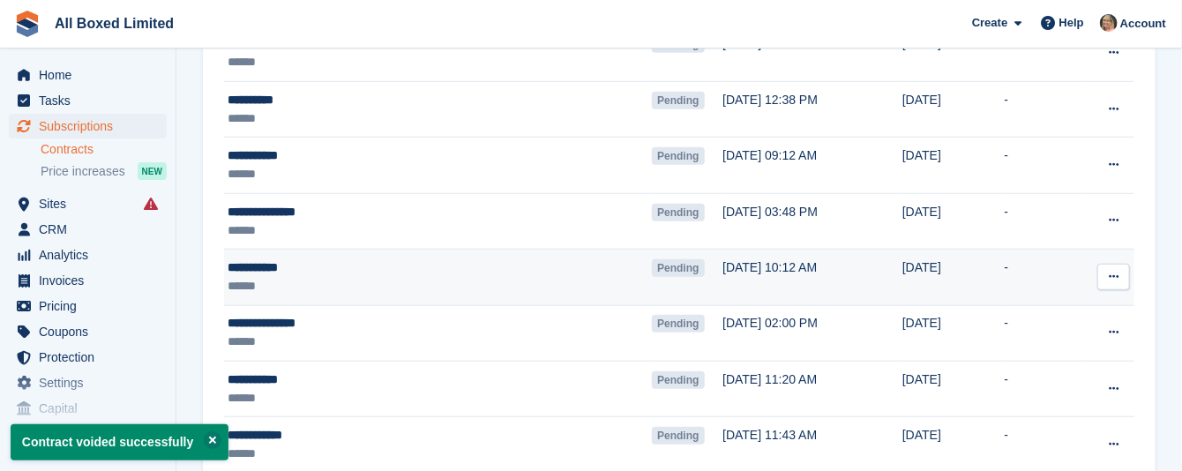
click at [1111, 278] on icon at bounding box center [1114, 276] width 10 height 11
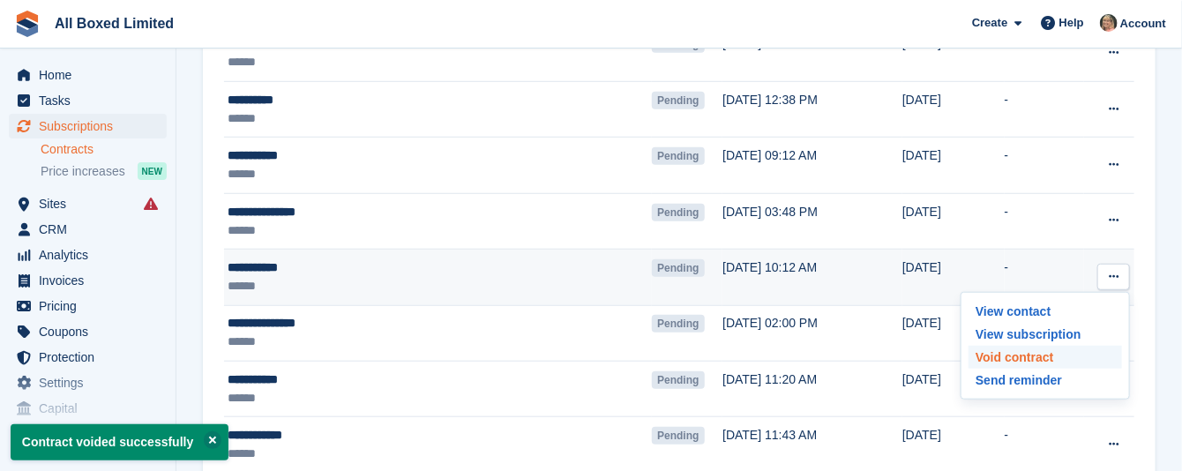
click at [1036, 358] on p "Void contract" at bounding box center [1046, 357] width 154 height 23
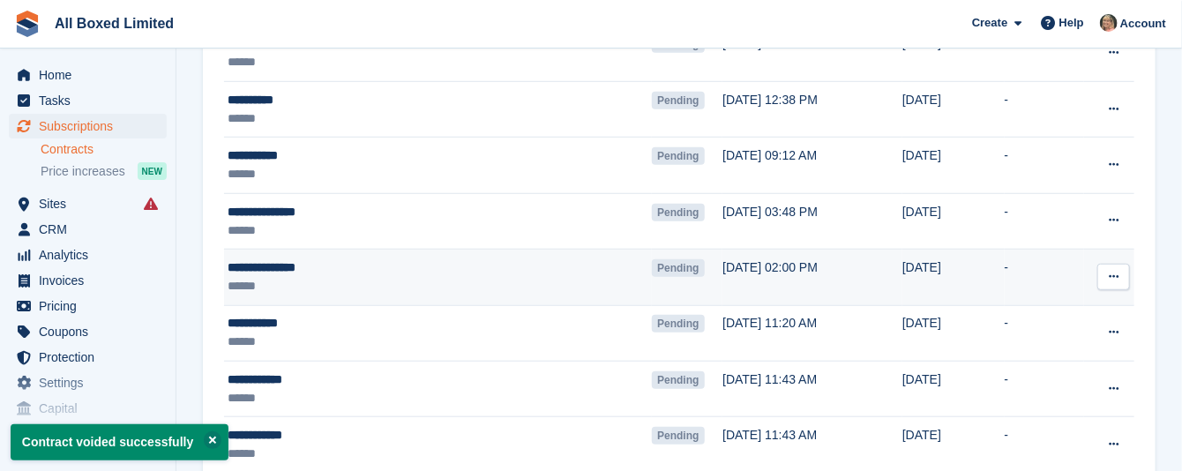
click at [1113, 276] on icon at bounding box center [1114, 276] width 10 height 11
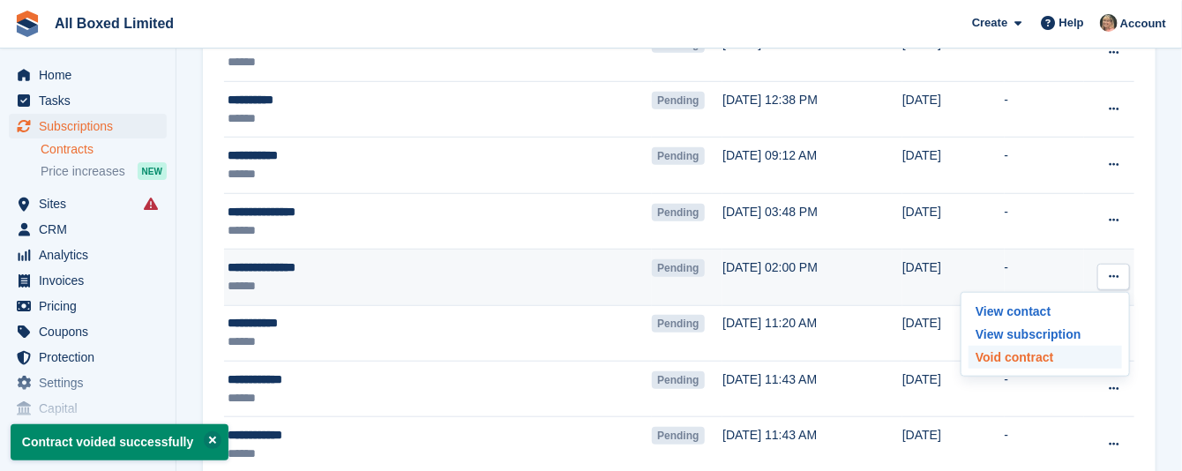
click at [1030, 357] on p "Void contract" at bounding box center [1046, 357] width 154 height 23
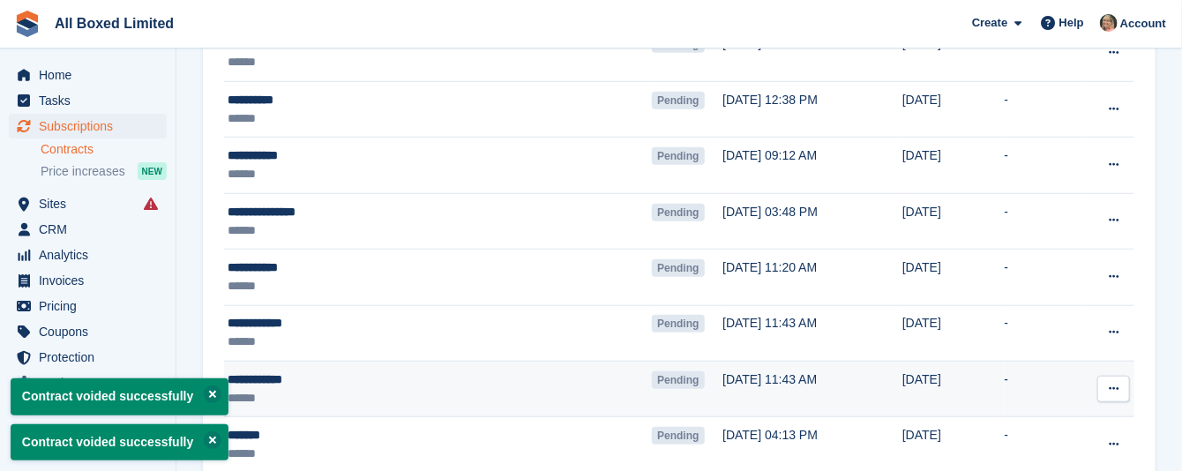
click at [1113, 392] on icon at bounding box center [1114, 388] width 10 height 11
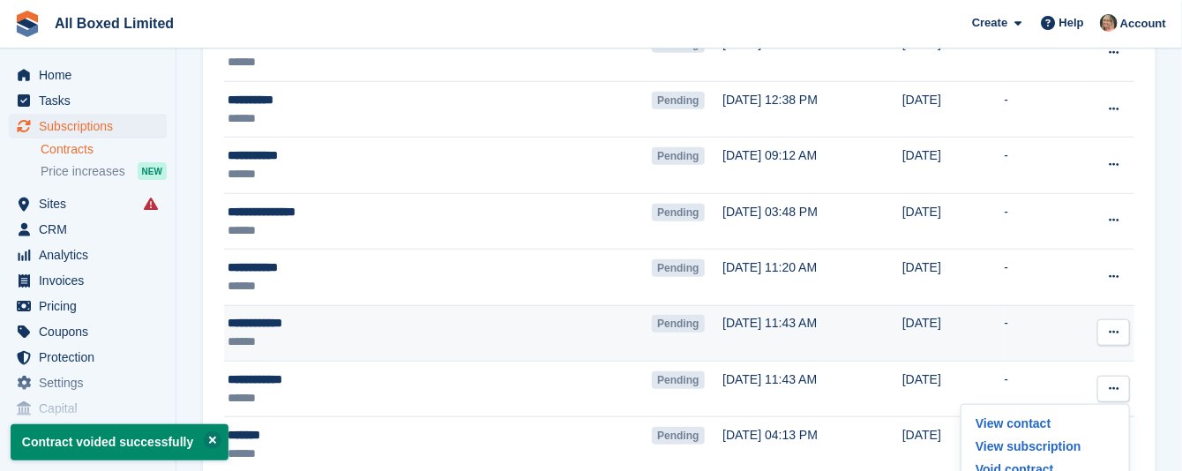
scroll to position [868, 0]
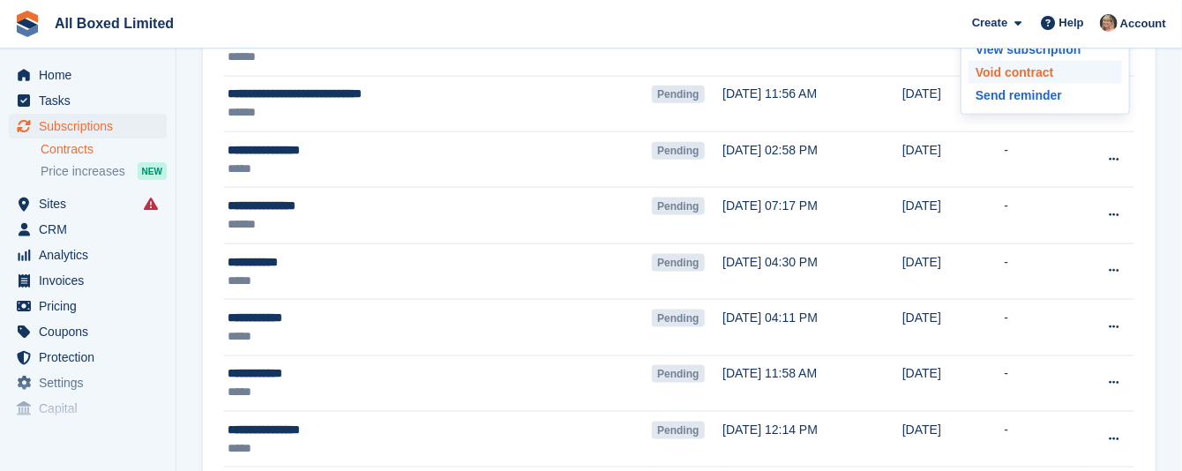
click at [984, 73] on p "Void contract" at bounding box center [1046, 72] width 154 height 23
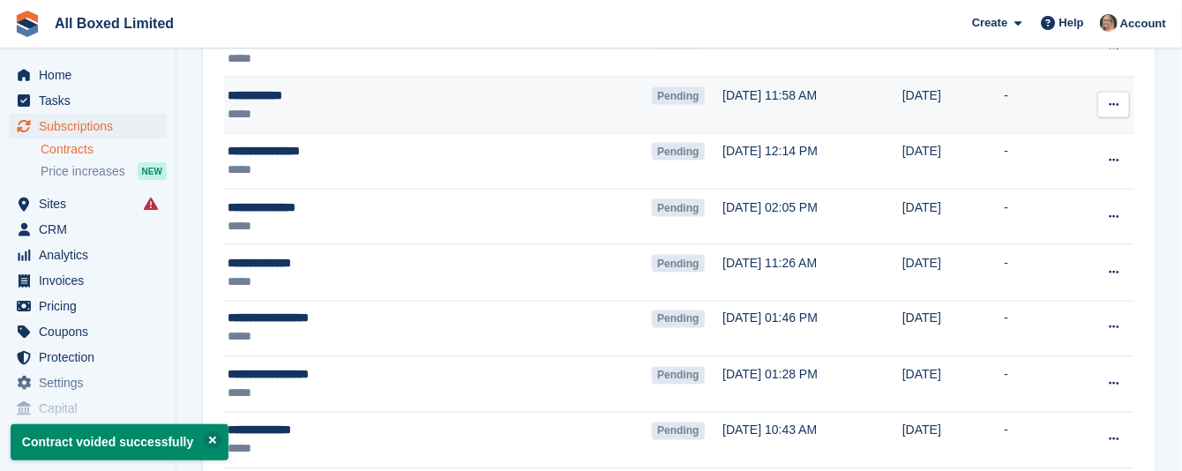
scroll to position [1133, 0]
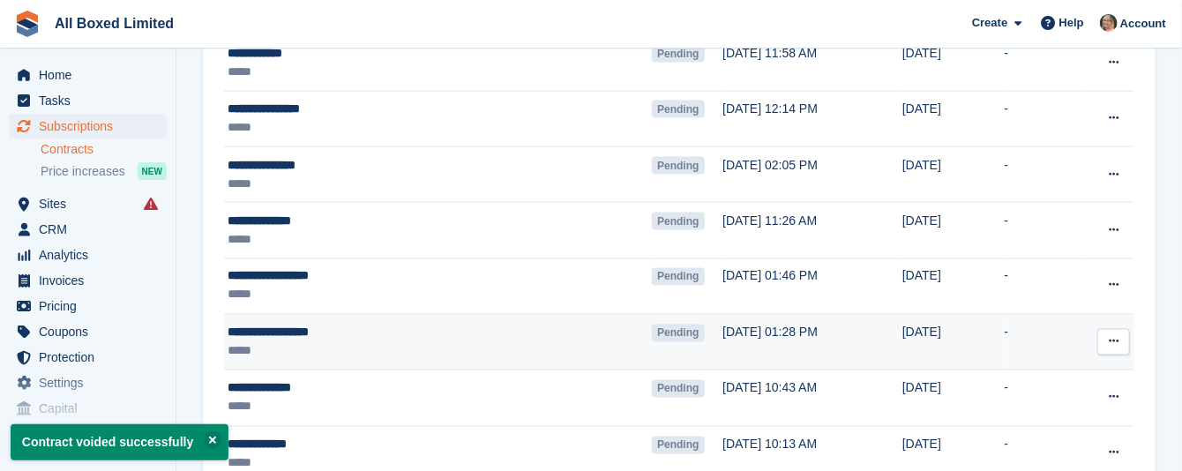
click at [1111, 348] on icon at bounding box center [1114, 341] width 10 height 11
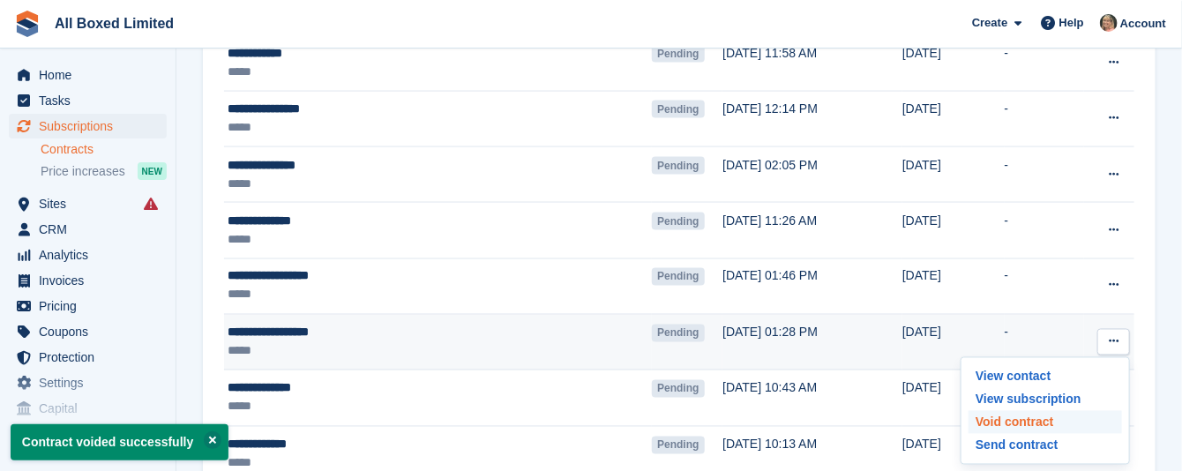
click at [1009, 424] on p "Void contract" at bounding box center [1046, 422] width 154 height 23
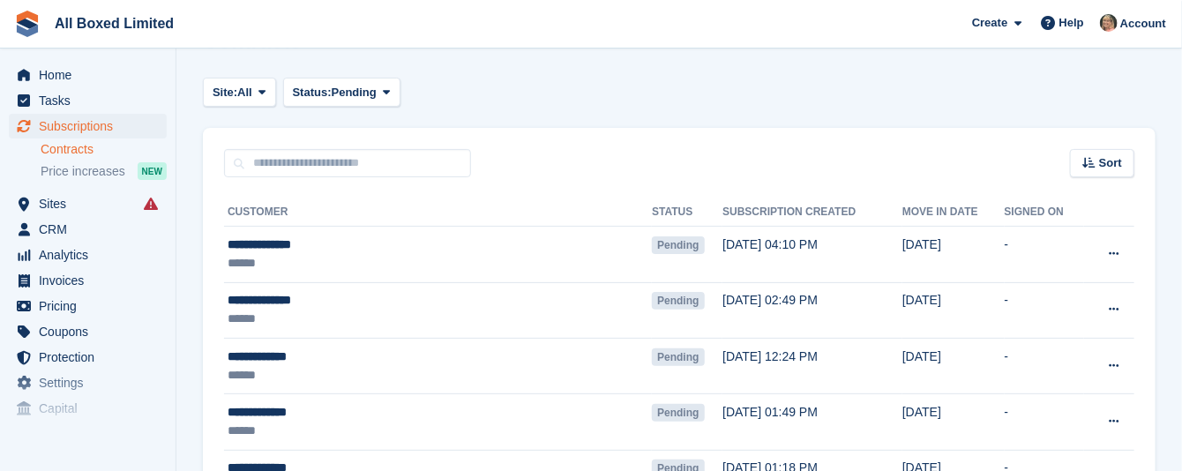
scroll to position [0, 0]
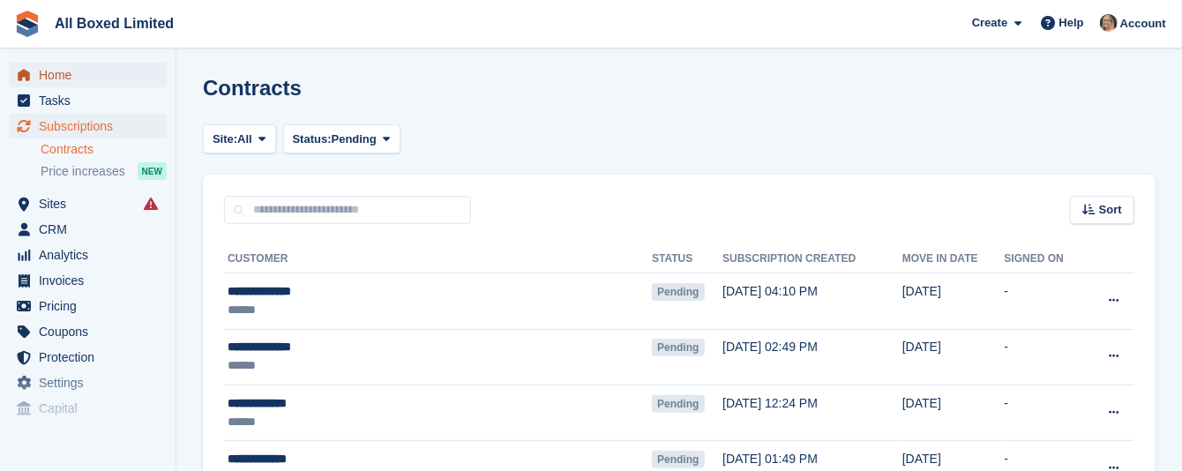
click at [55, 72] on span "Home" at bounding box center [92, 75] width 106 height 25
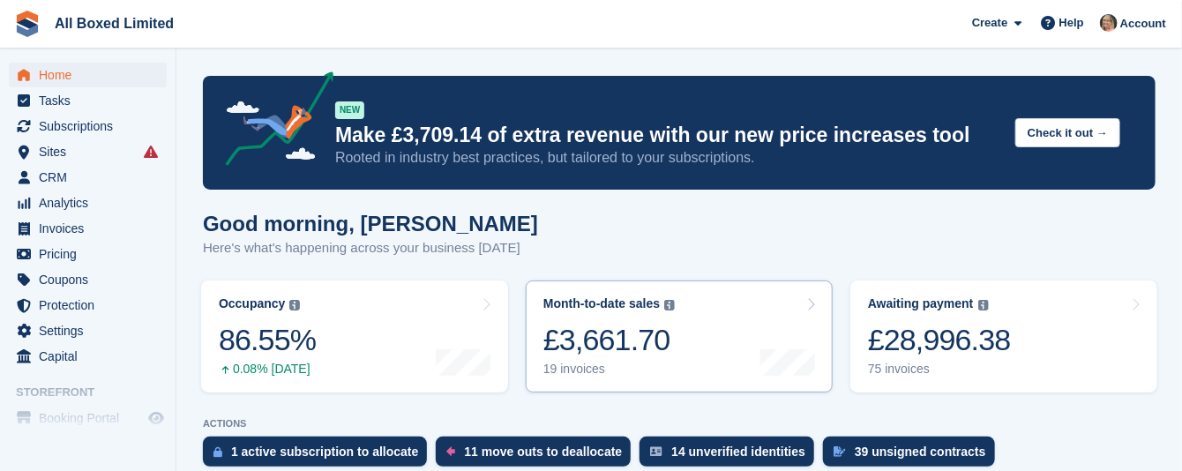
scroll to position [132, 0]
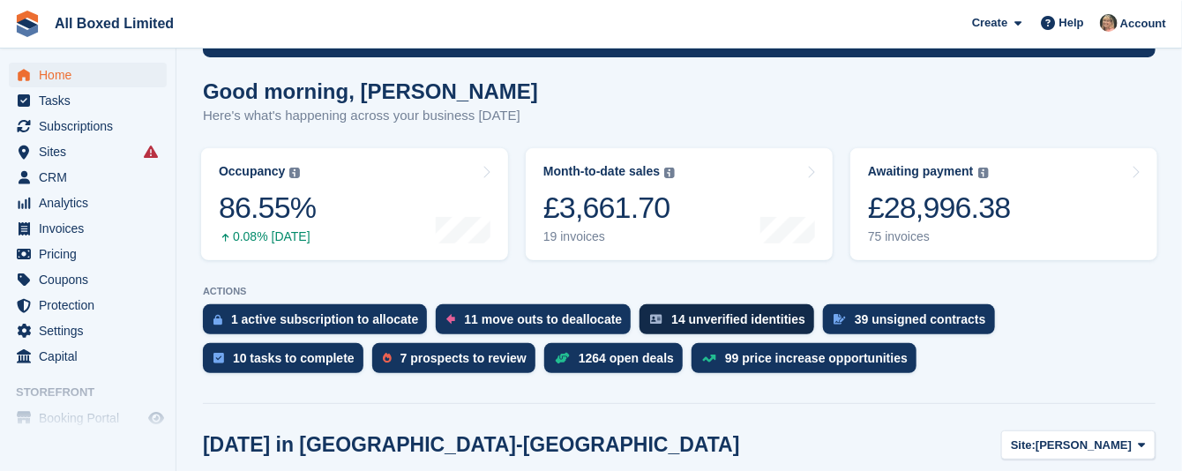
click at [694, 319] on div "14 unverified identities" at bounding box center [738, 319] width 134 height 14
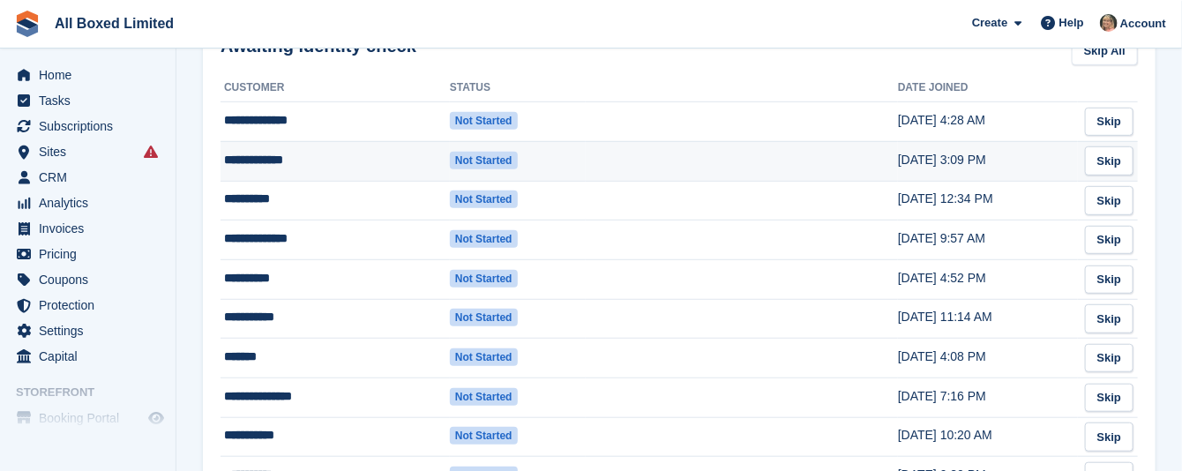
scroll to position [397, 0]
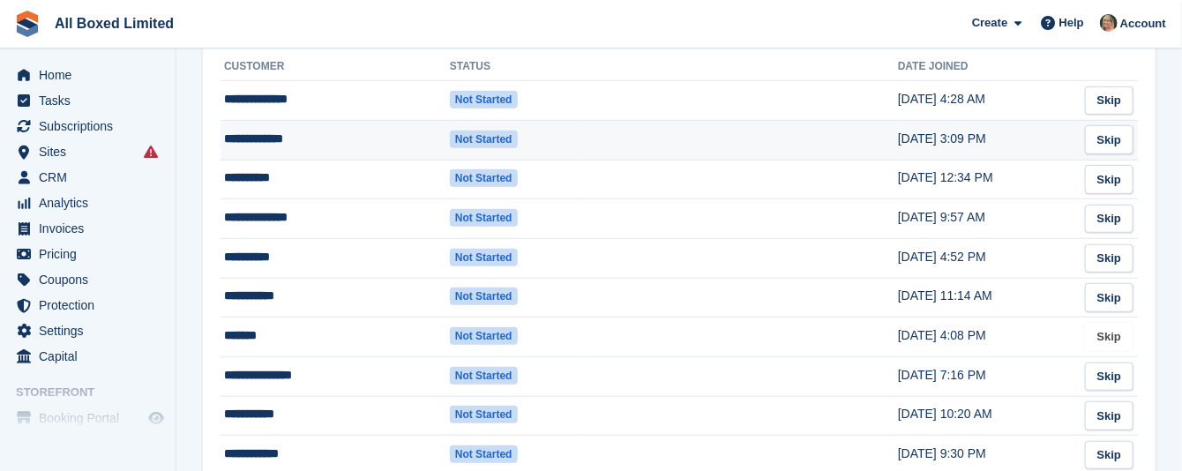
drag, startPoint x: 1119, startPoint y: 335, endPoint x: 724, endPoint y: 124, distance: 448.4
click at [1119, 334] on link "Skip" at bounding box center [1109, 337] width 49 height 29
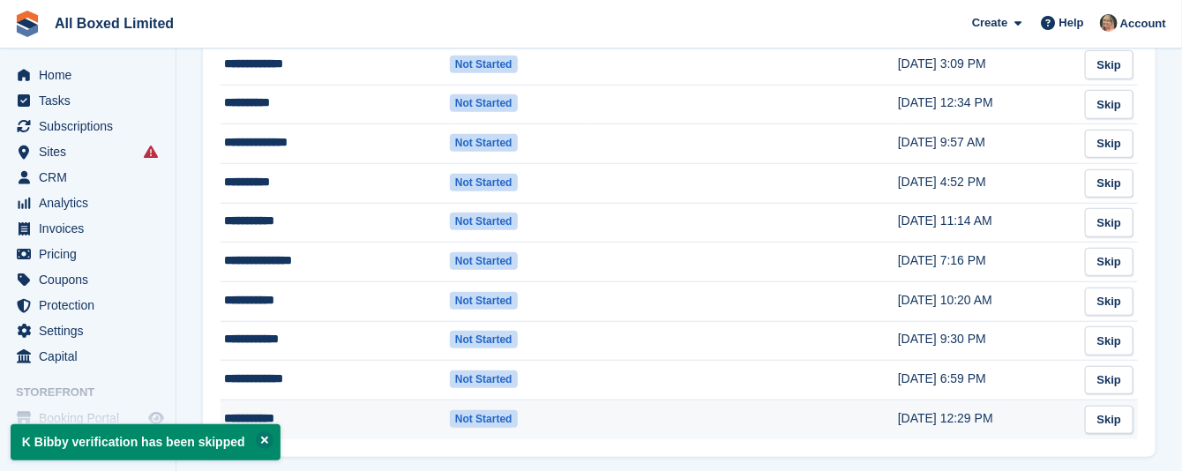
scroll to position [431, 0]
